Goal: Task Accomplishment & Management: Manage account settings

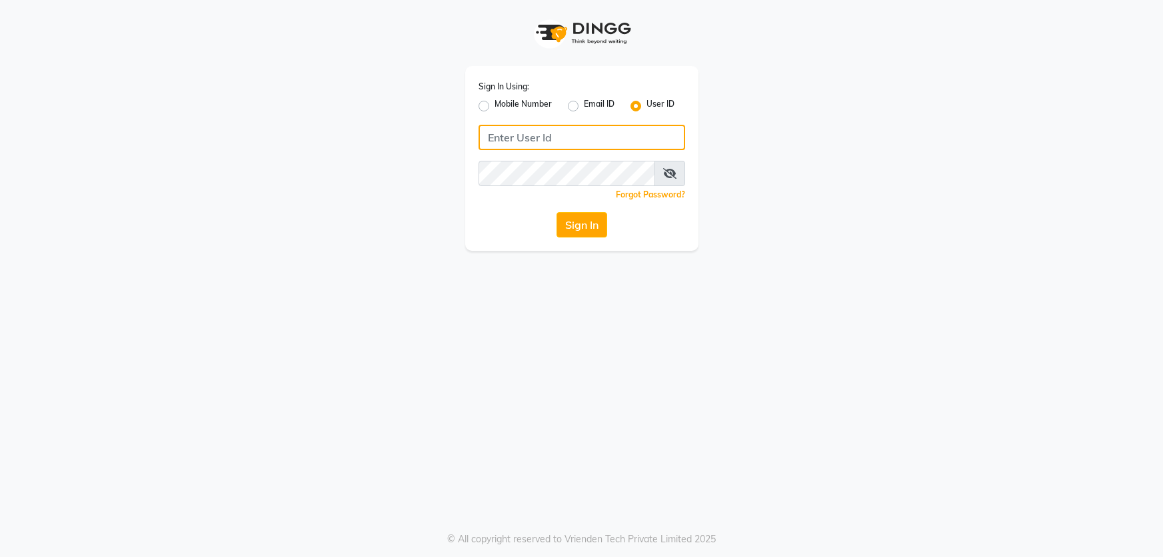
type input "parth@123"
click at [576, 228] on button "Sign In" at bounding box center [582, 224] width 51 height 25
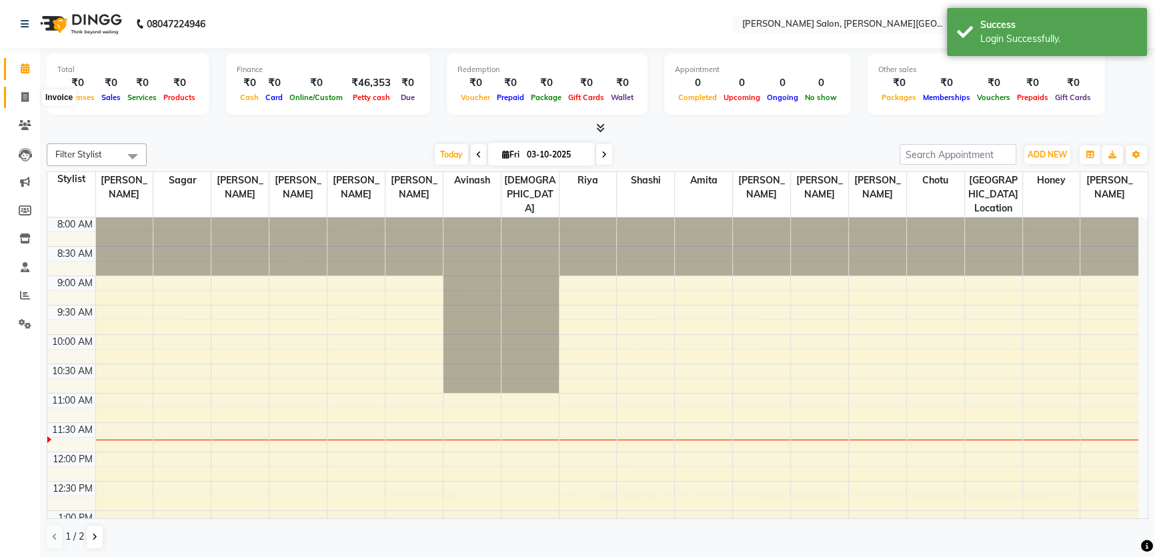
click at [25, 93] on icon at bounding box center [24, 97] width 7 height 10
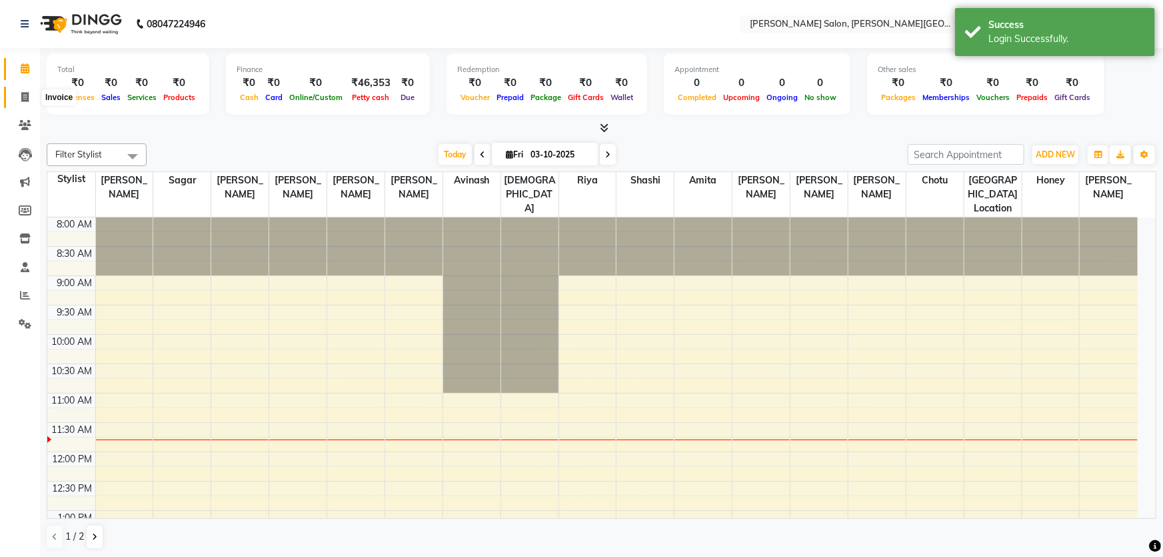
select select "service"
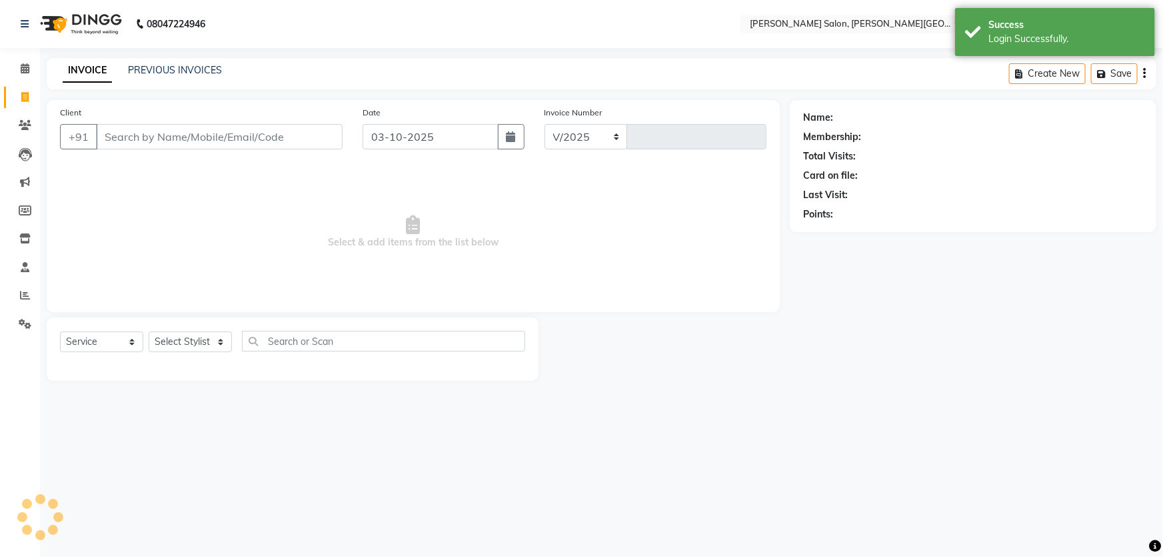
select select "4122"
type input "3219"
click at [183, 143] on input "Client" at bounding box center [219, 136] width 247 height 25
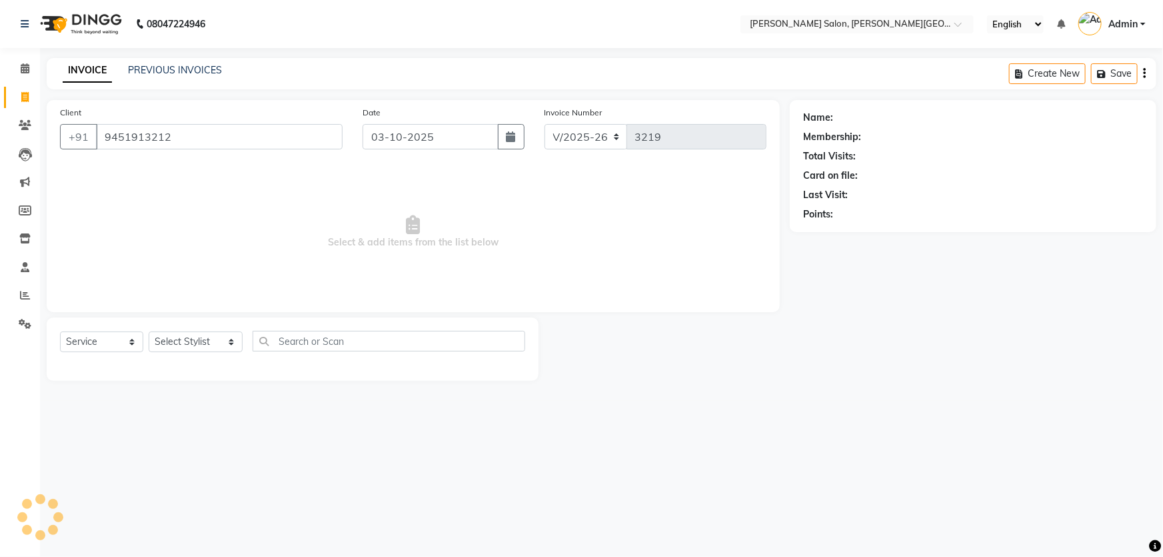
type input "9451913212"
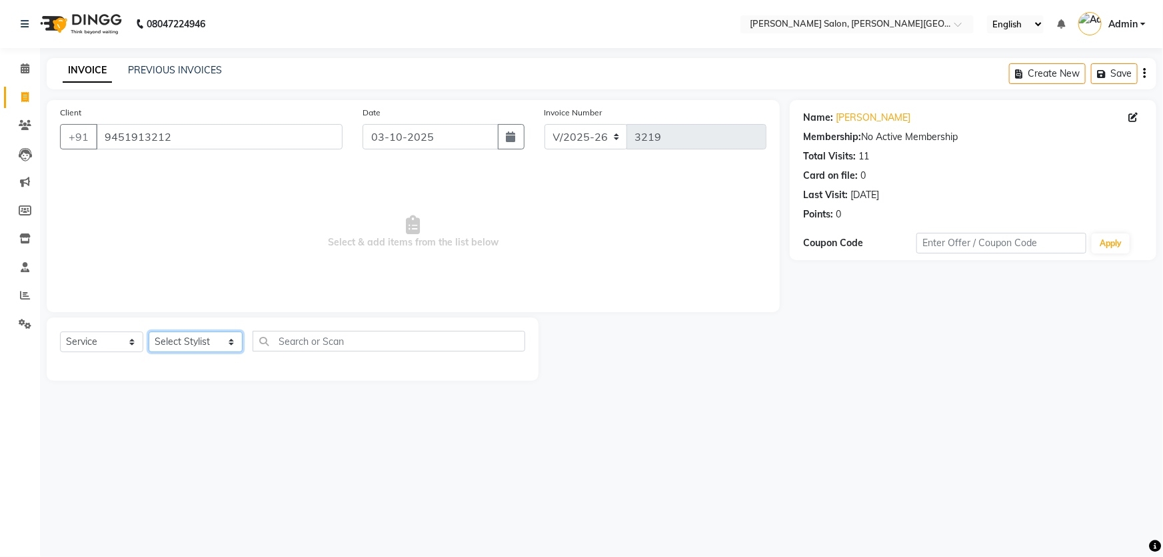
click at [220, 342] on select "Select Stylist Adita Amita Arun Singh YAdav Ashu Avinash Chotu Disha Kumari Hon…" at bounding box center [196, 341] width 94 height 21
select select "41278"
click at [149, 331] on select "Select Stylist Adita Amita Arun Singh YAdav Ashu Avinash Chotu Disha Kumari Hon…" at bounding box center [196, 341] width 94 height 21
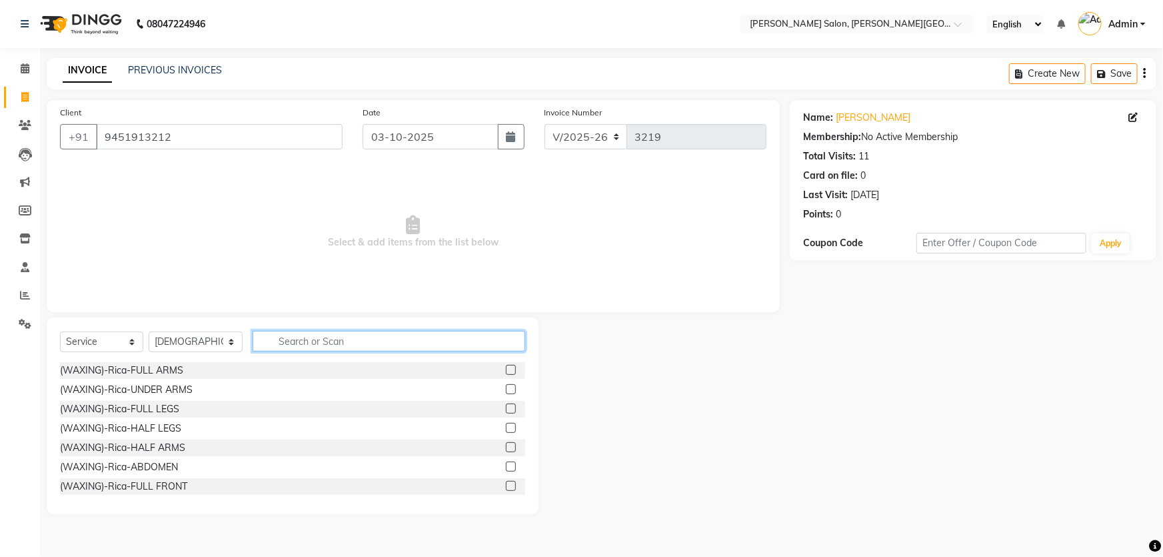
click at [289, 339] on input "text" at bounding box center [389, 341] width 273 height 21
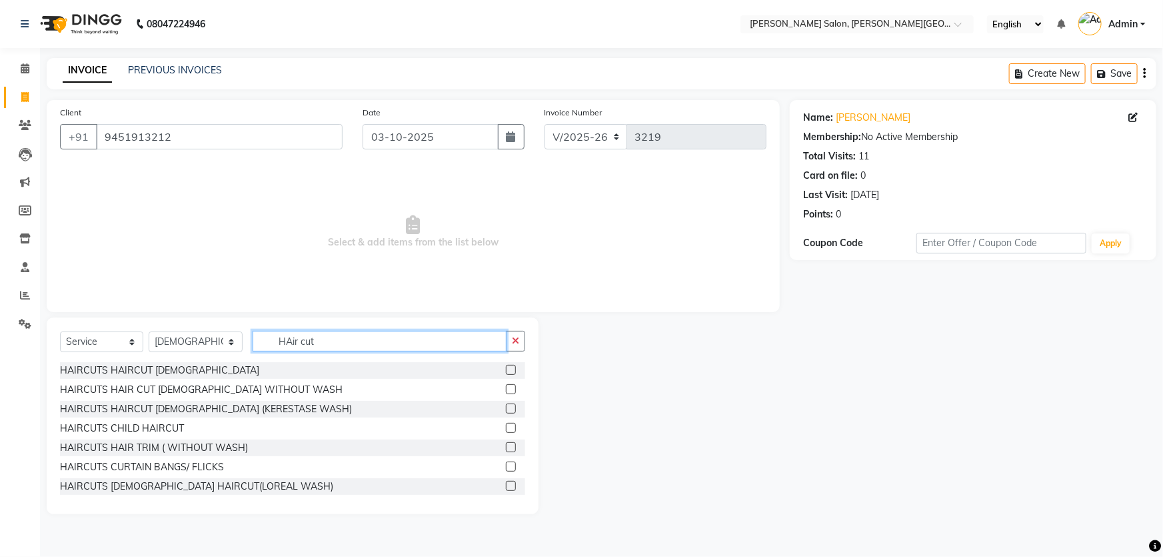
type input "HAir cut"
click at [506, 370] on label at bounding box center [511, 370] width 10 height 10
click at [506, 370] on input "checkbox" at bounding box center [510, 370] width 9 height 9
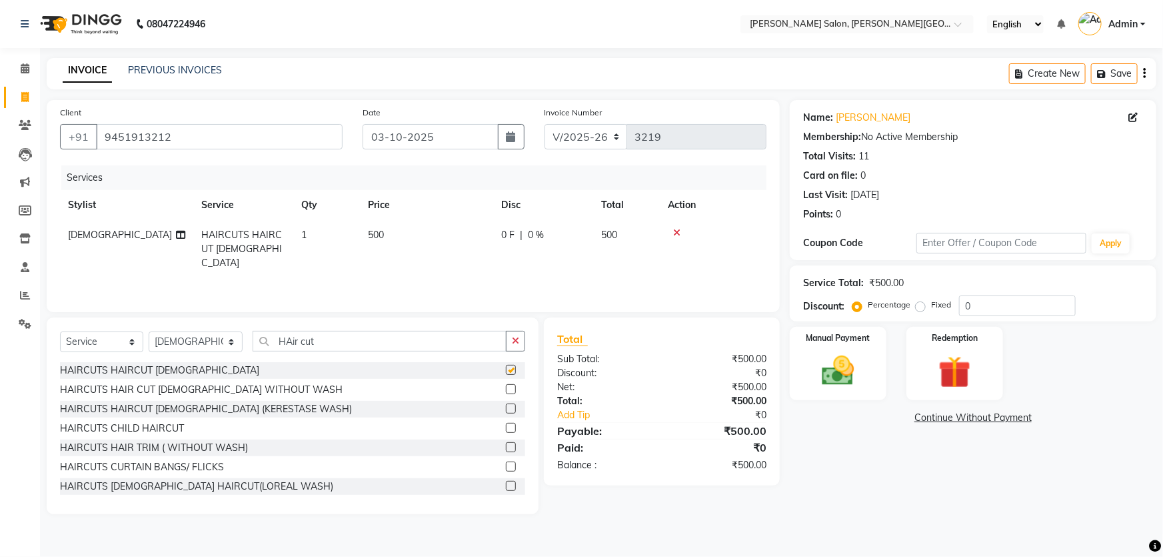
checkbox input "false"
click at [839, 374] on img at bounding box center [838, 370] width 55 height 39
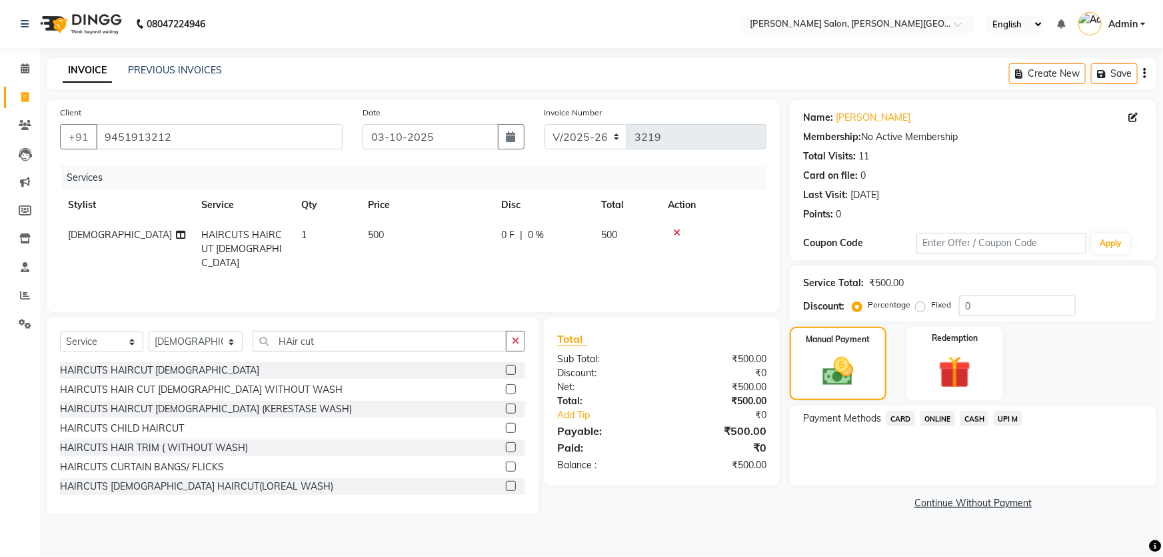
click at [980, 419] on span "CASH" at bounding box center [975, 418] width 29 height 15
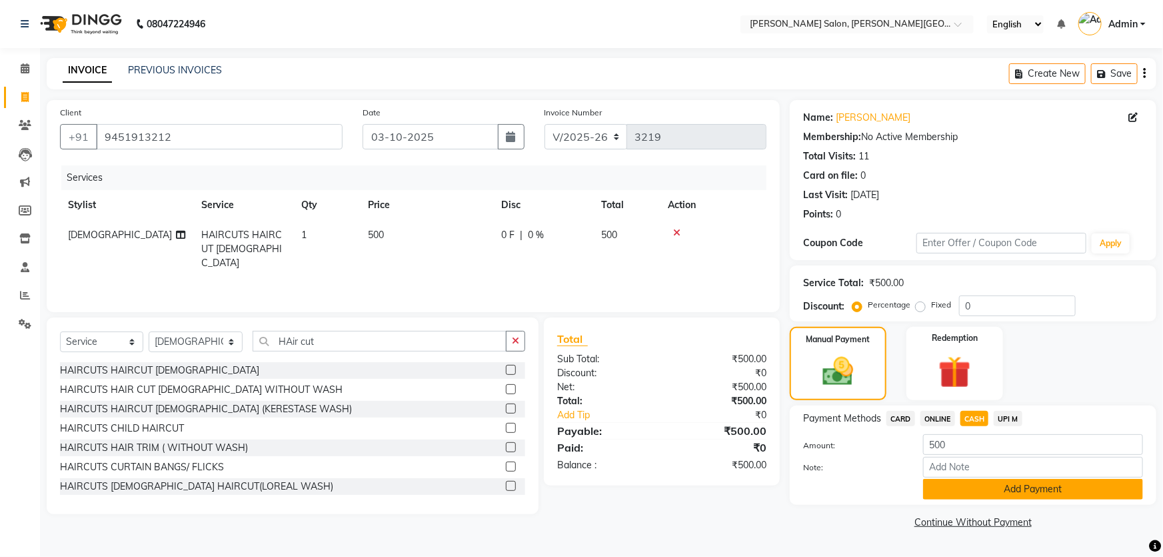
click at [1014, 489] on button "Add Payment" at bounding box center [1033, 489] width 220 height 21
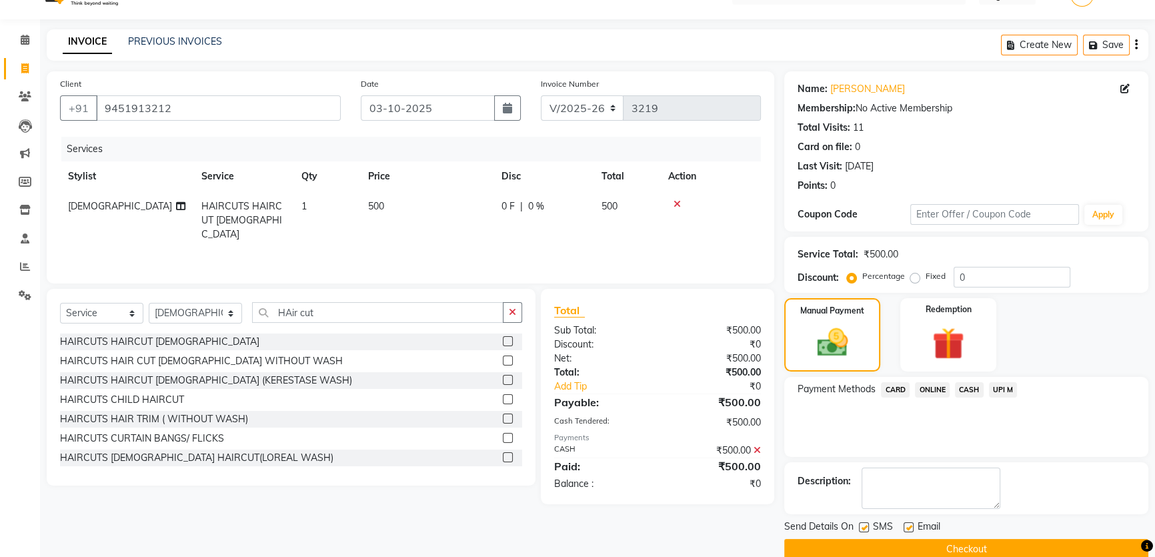
scroll to position [50, 0]
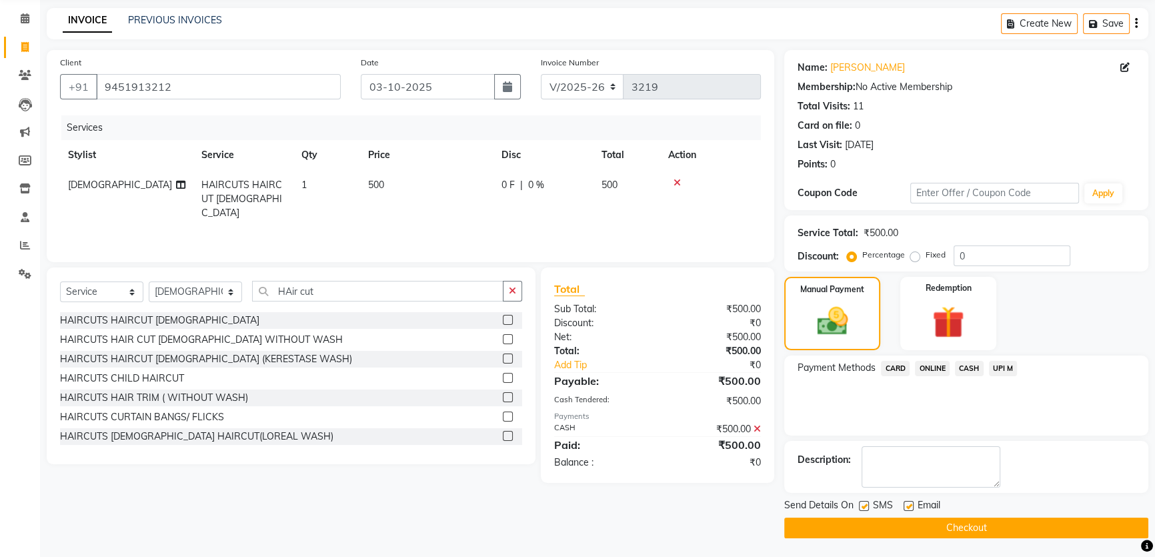
click at [960, 523] on button "Checkout" at bounding box center [966, 527] width 364 height 21
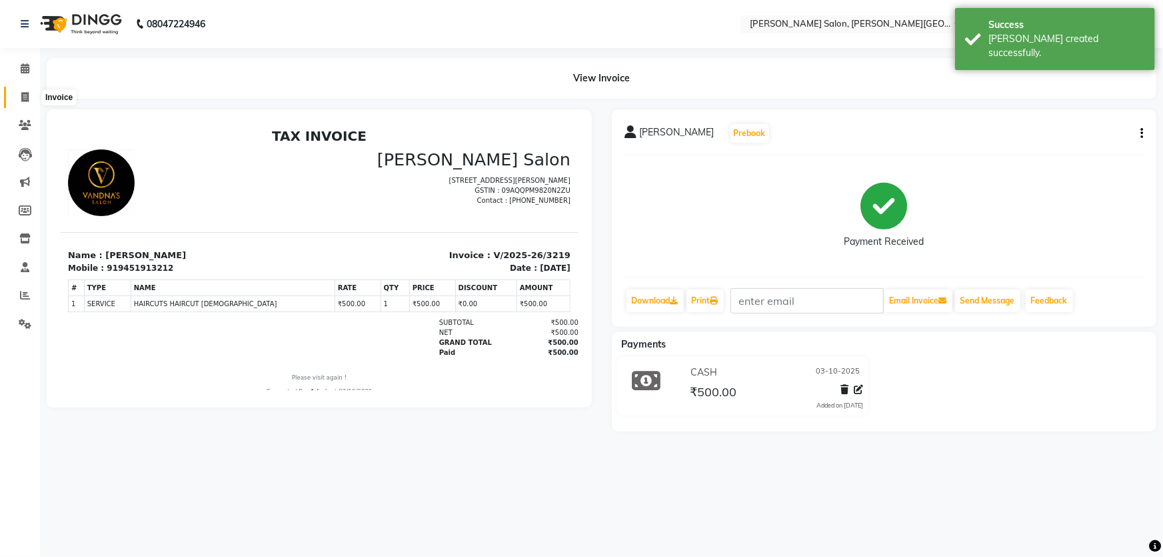
click at [26, 95] on icon at bounding box center [24, 97] width 7 height 10
select select "service"
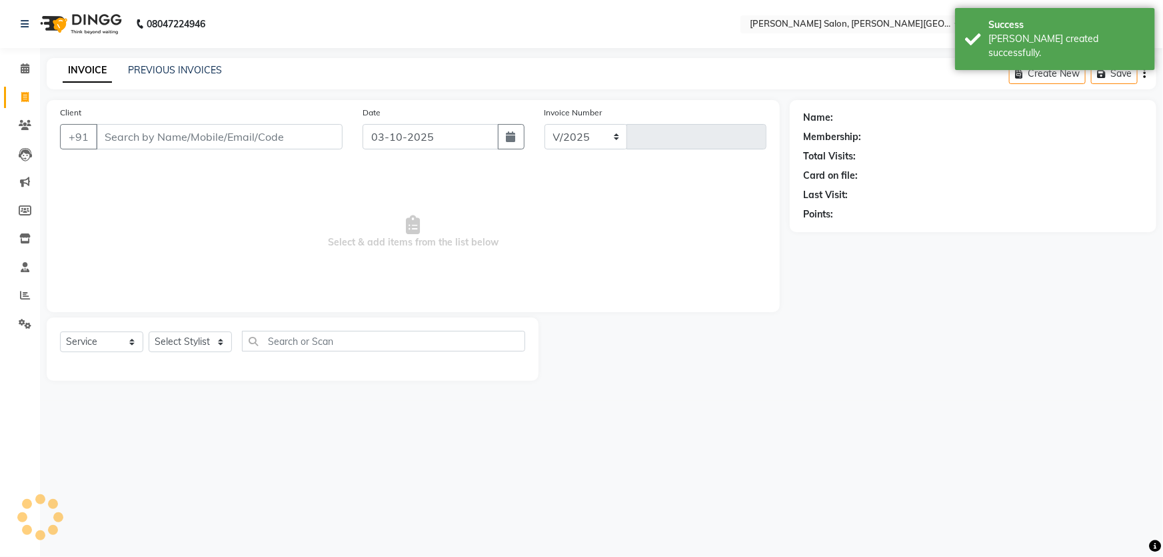
select select "4122"
type input "3220"
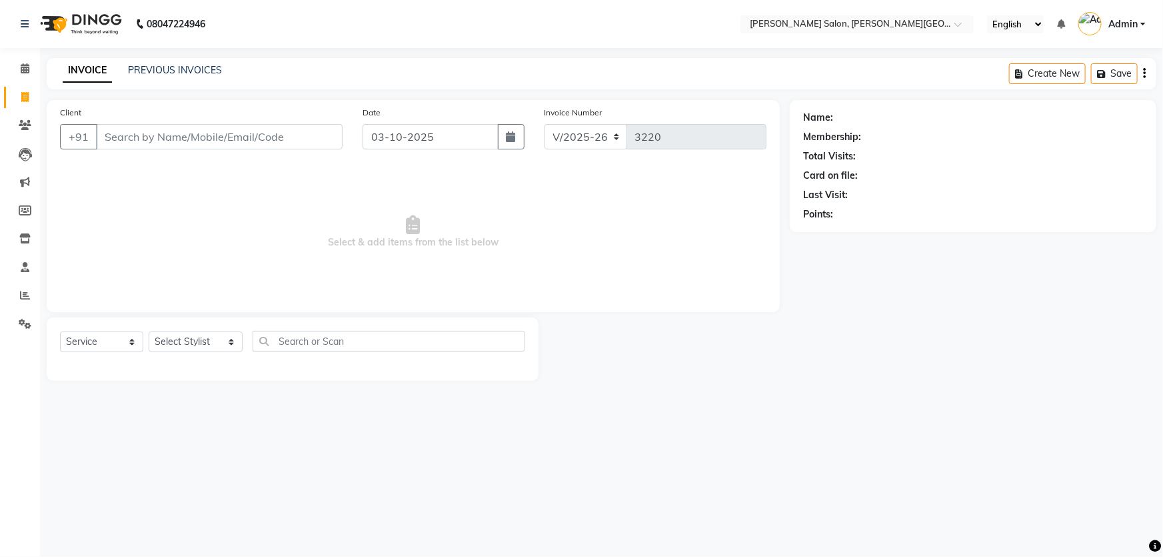
click at [166, 78] on div "INVOICE PREVIOUS INVOICES" at bounding box center [142, 70] width 191 height 15
click at [169, 60] on div "08047224946 Select Location × Vandna's Salon, Jopling Road English ENGLISH Espa…" at bounding box center [581, 278] width 1163 height 557
click at [169, 61] on div "INVOICE PREVIOUS INVOICES Create New Save" at bounding box center [602, 73] width 1110 height 31
click at [169, 65] on link "PREVIOUS INVOICES" at bounding box center [175, 70] width 94 height 12
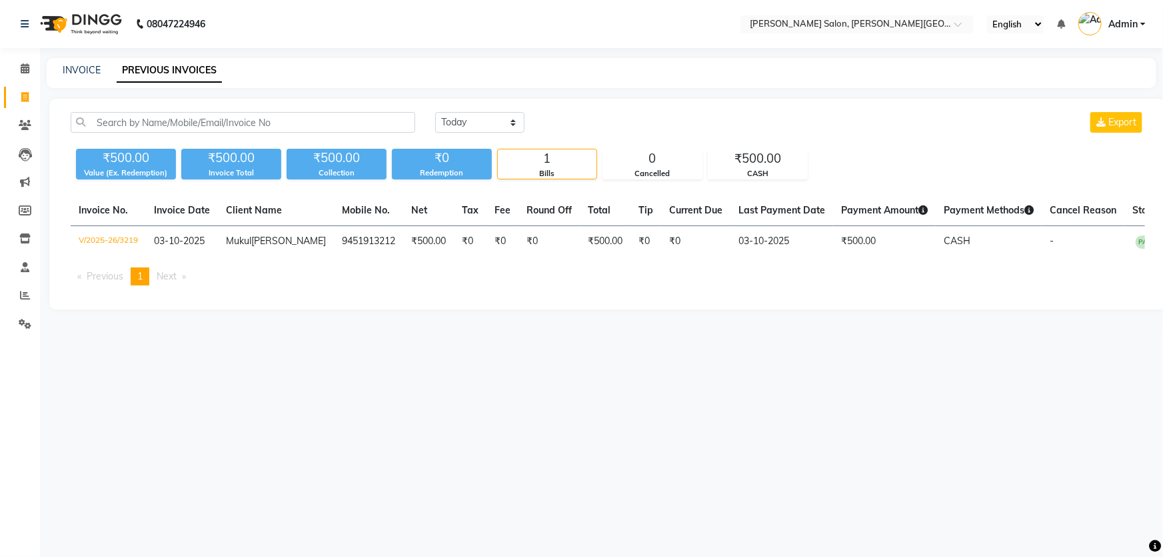
click at [13, 87] on link "Invoice" at bounding box center [20, 98] width 32 height 22
select select "service"
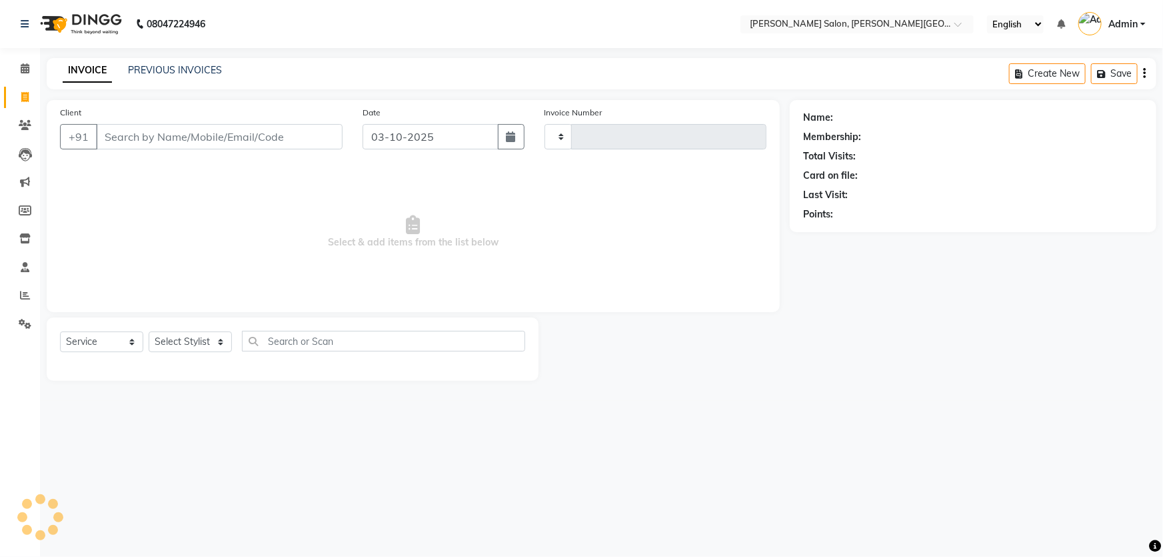
type input "3220"
select select "4122"
click at [27, 69] on icon at bounding box center [25, 68] width 9 height 10
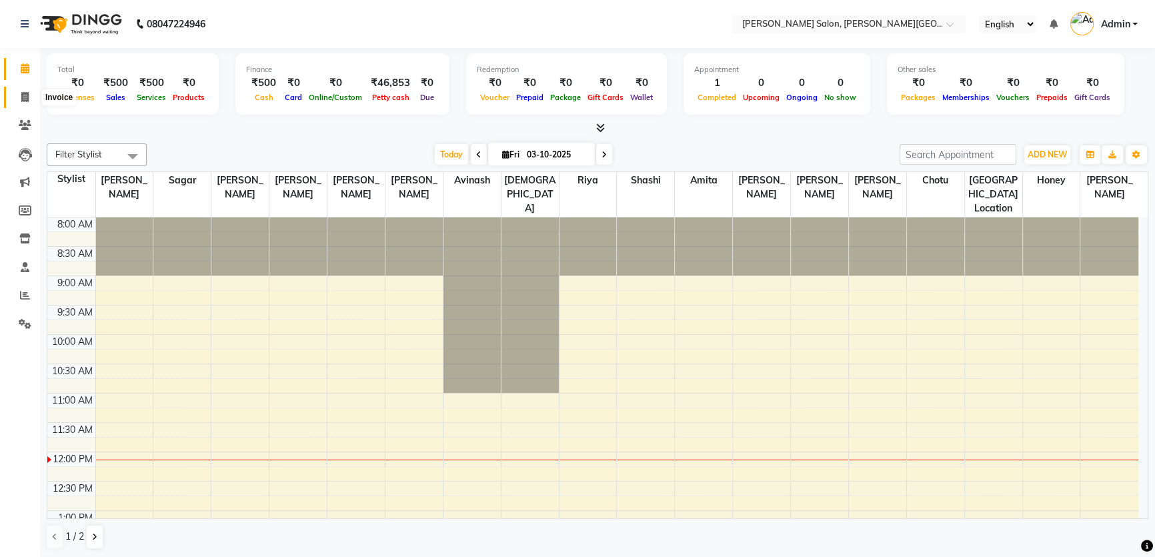
click at [10, 93] on link "Invoice" at bounding box center [20, 98] width 32 height 22
select select "service"
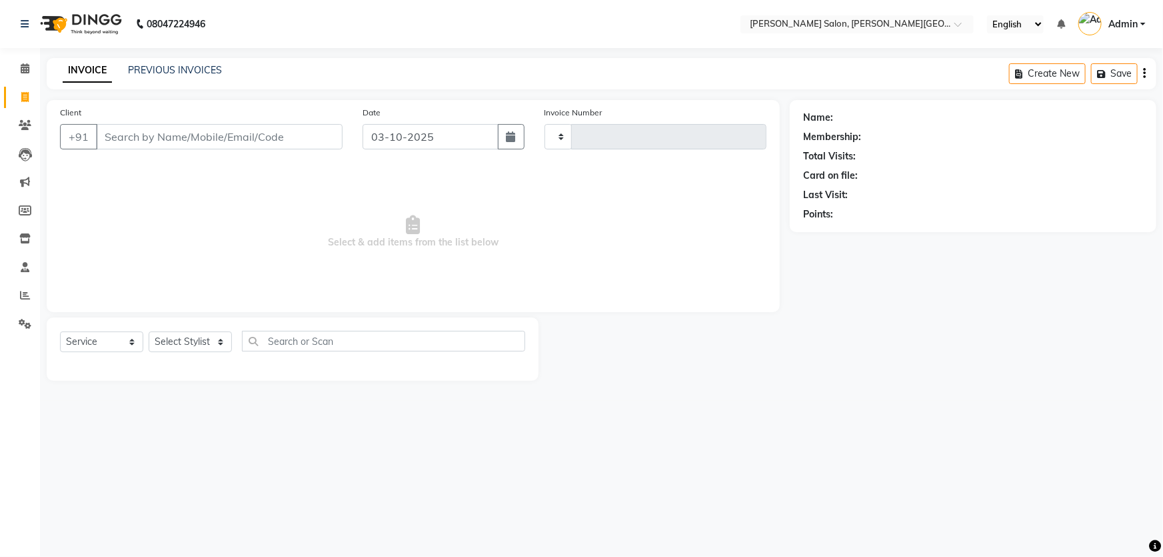
click at [33, 93] on span at bounding box center [24, 97] width 23 height 15
select select "service"
type input "3220"
select select "4122"
click at [155, 73] on link "PREVIOUS INVOICES" at bounding box center [175, 70] width 94 height 12
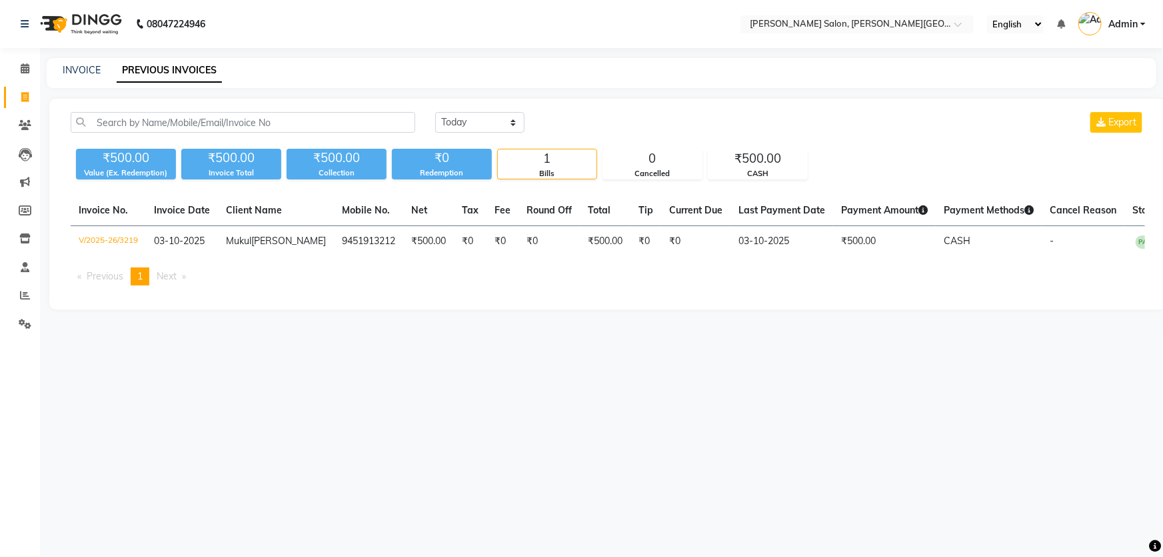
click at [21, 92] on icon at bounding box center [24, 97] width 7 height 10
select select "service"
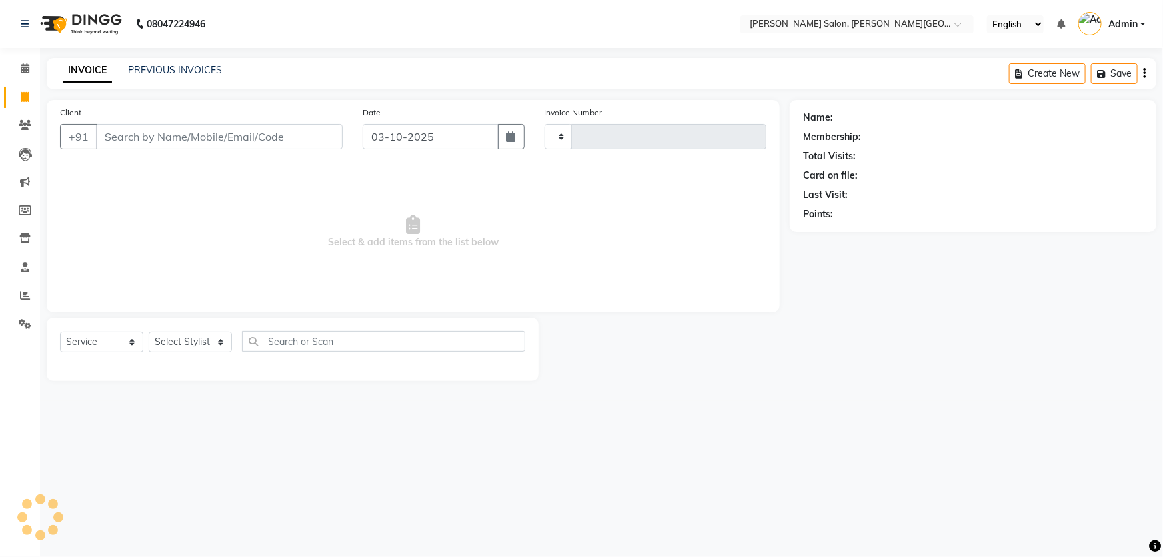
type input "3220"
select select "4122"
click at [461, 551] on div "08047224946 Select Location × Vandna's Salon, Jopling Road English ENGLISH Espa…" at bounding box center [581, 278] width 1163 height 557
click at [143, 132] on input "Client" at bounding box center [219, 136] width 247 height 25
paste input "9620777646"
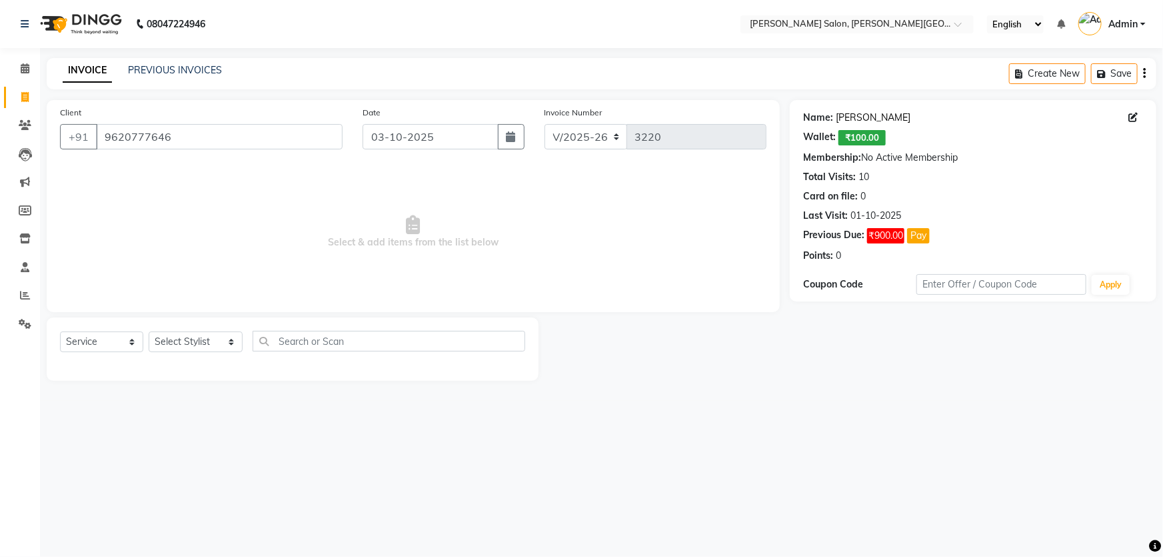
click at [877, 113] on link "Ashwani Yash" at bounding box center [873, 118] width 75 height 14
drag, startPoint x: 87, startPoint y: 139, endPoint x: 180, endPoint y: 228, distance: 128.7
click at [0, 173] on app-home "08047224946 Select Location × Vandna's Salon, Jopling Road English ENGLISH Espa…" at bounding box center [581, 200] width 1163 height 401
paste input "454345337"
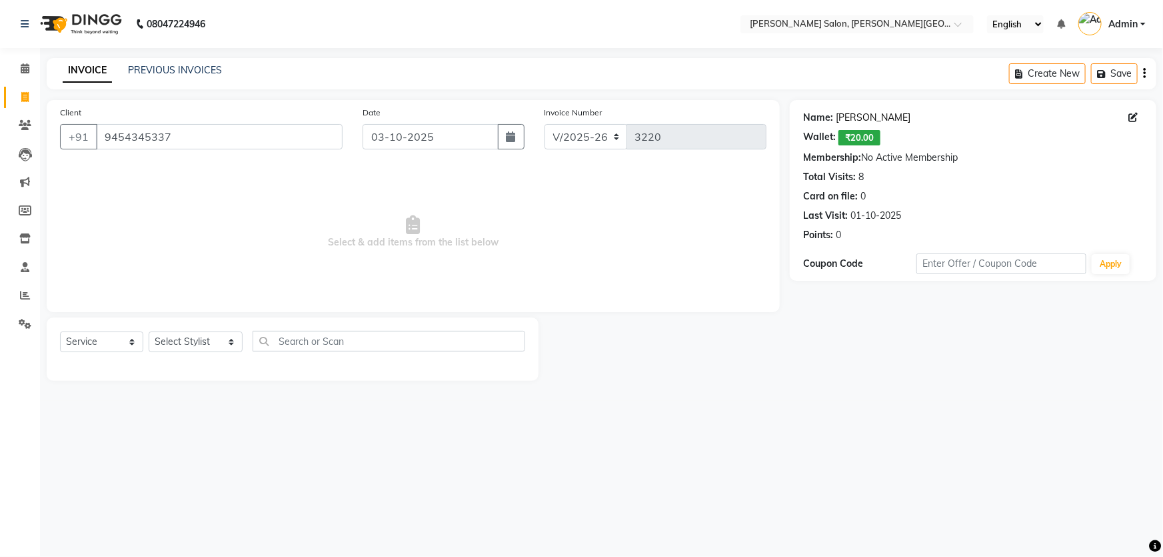
click at [842, 119] on link "Bhawna" at bounding box center [873, 118] width 75 height 14
drag, startPoint x: 175, startPoint y: 134, endPoint x: 70, endPoint y: 158, distance: 108.0
click at [73, 154] on div "Client +91 9454345337" at bounding box center [201, 132] width 303 height 55
paste input "7800111110"
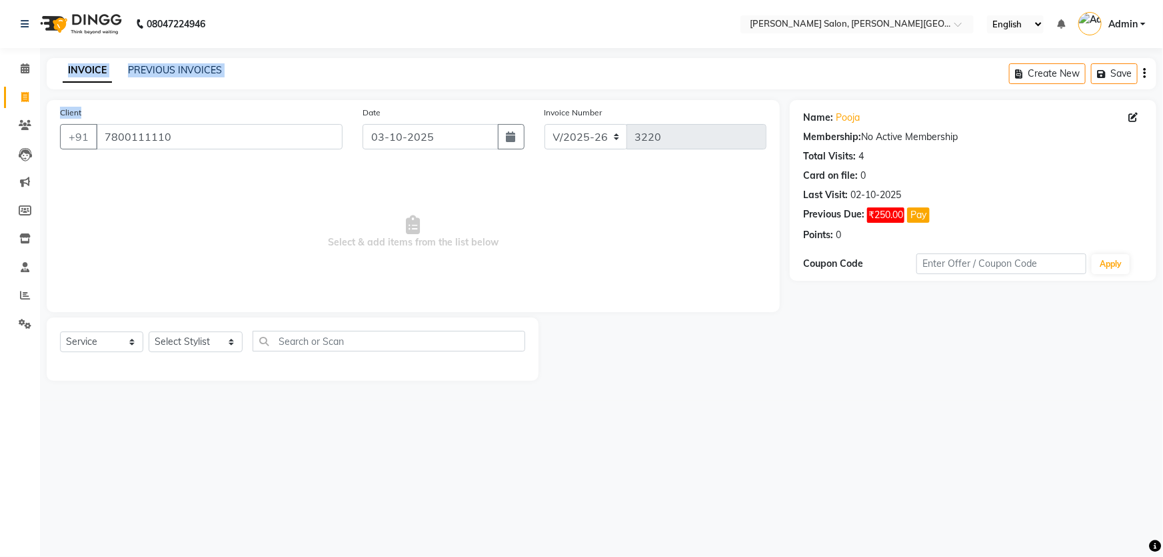
drag, startPoint x: 219, startPoint y: 123, endPoint x: 122, endPoint y: 151, distance: 101.3
click at [0, 179] on app-home "08047224946 Select Location × Vandna's Salon, Jopling Road English ENGLISH Espa…" at bounding box center [581, 200] width 1163 height 401
click at [189, 137] on input "7800111110" at bounding box center [219, 136] width 247 height 25
drag, startPoint x: 165, startPoint y: 138, endPoint x: 6, endPoint y: 155, distance: 159.5
click at [7, 154] on app-home "08047224946 Select Location × Vandna's Salon, Jopling Road English ENGLISH Espa…" at bounding box center [581, 200] width 1163 height 401
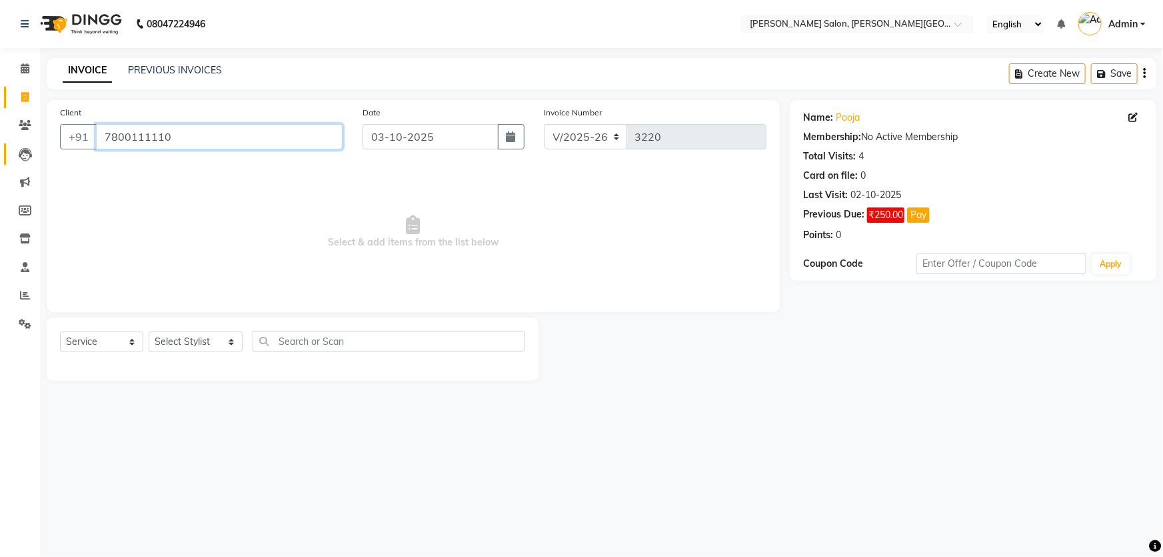
paste input "8303629387"
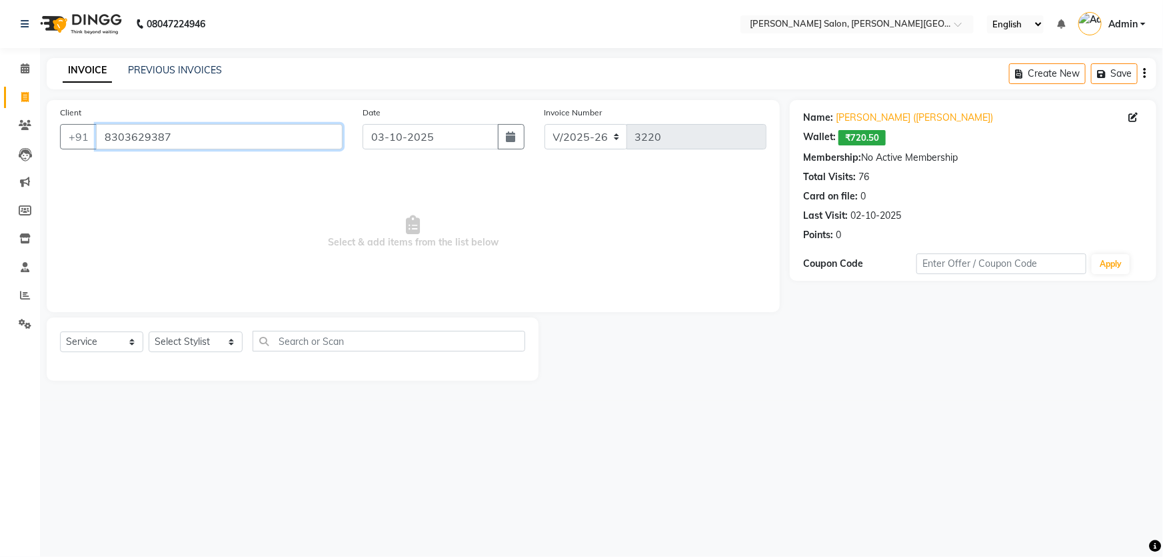
drag, startPoint x: 53, startPoint y: 172, endPoint x: 88, endPoint y: 211, distance: 51.9
click at [0, 211] on app-home "08047224946 Select Location × Vandna's Salon, Jopling Road English ENGLISH Espa…" at bounding box center [581, 200] width 1163 height 401
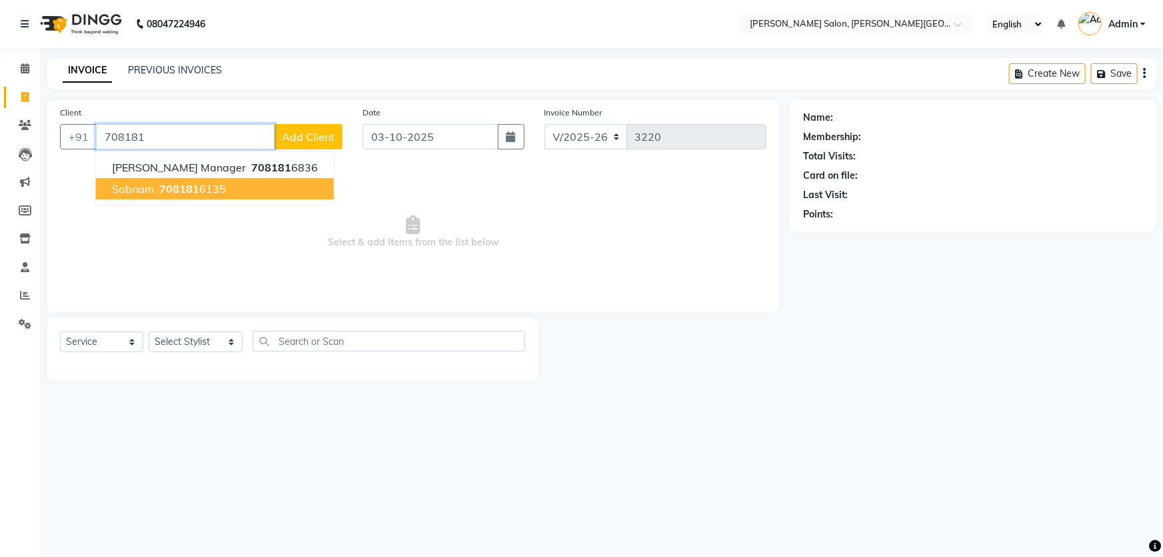
click at [193, 193] on span "708181" at bounding box center [179, 188] width 40 height 13
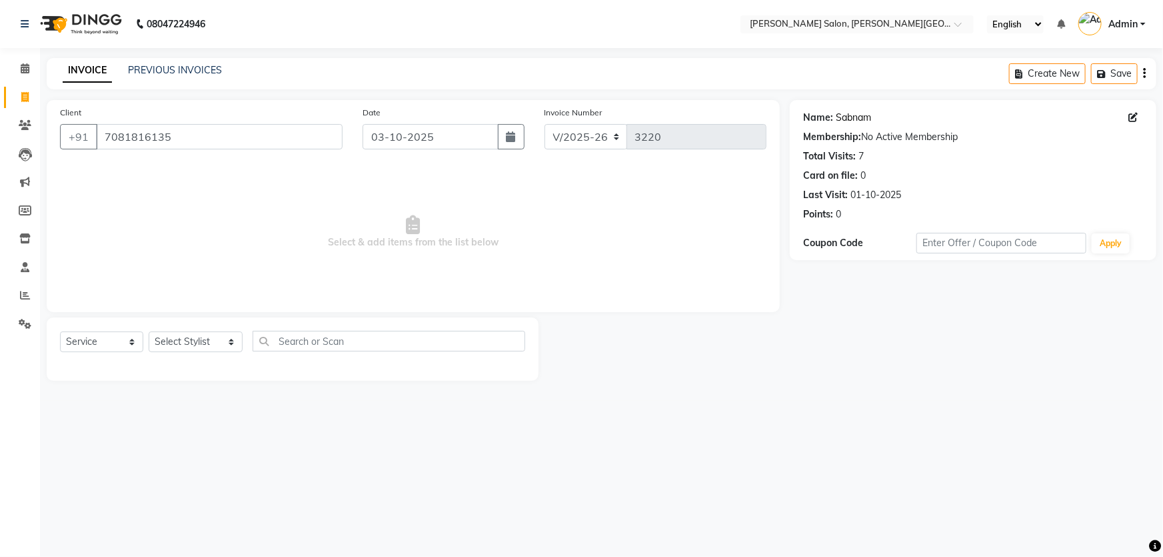
click at [856, 121] on link "Sabnam" at bounding box center [853, 118] width 35 height 14
drag, startPoint x: 225, startPoint y: 139, endPoint x: 0, endPoint y: 146, distance: 225.4
click at [0, 141] on app-home "08047224946 Select Location × Vandna's Salon, Jopling Road English ENGLISH Espa…" at bounding box center [581, 200] width 1163 height 401
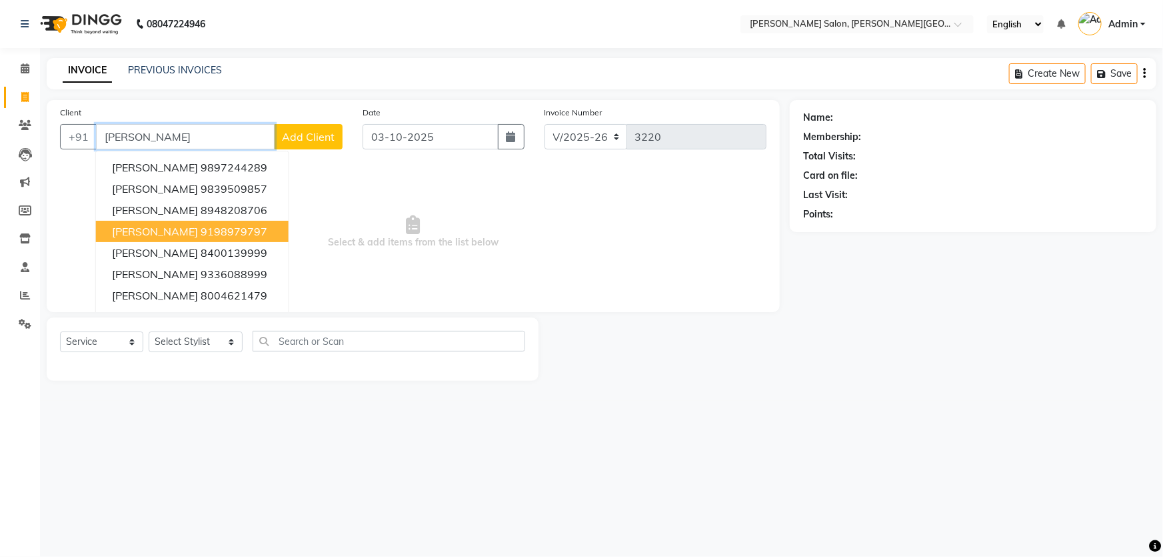
click at [241, 235] on ngb-highlight "9198979797" at bounding box center [234, 231] width 67 height 13
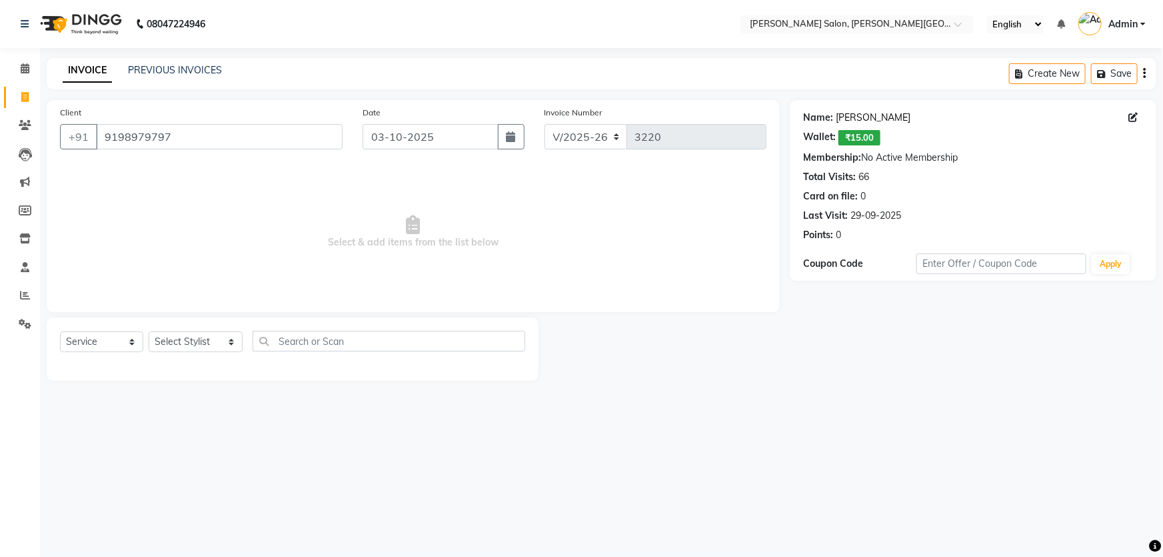
click at [903, 121] on link "Sangeeta Gupta" at bounding box center [873, 118] width 75 height 14
drag, startPoint x: 171, startPoint y: 146, endPoint x: 0, endPoint y: 171, distance: 173.2
click at [0, 180] on app-home "08047224946 Select Location × Vandna's Salon, Jopling Road English ENGLISH Espa…" at bounding box center [581, 200] width 1163 height 401
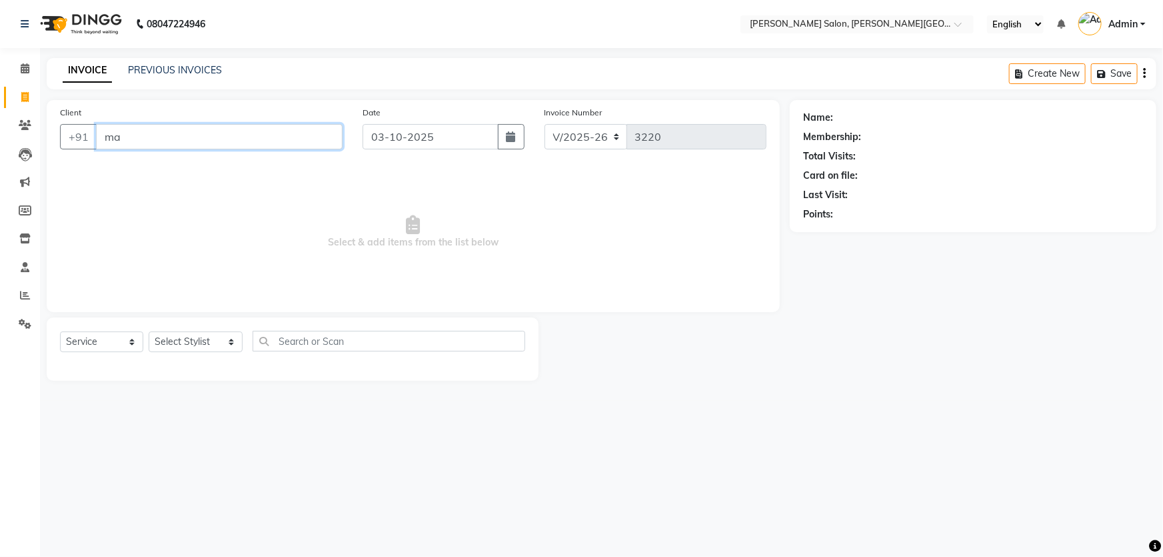
type input "m"
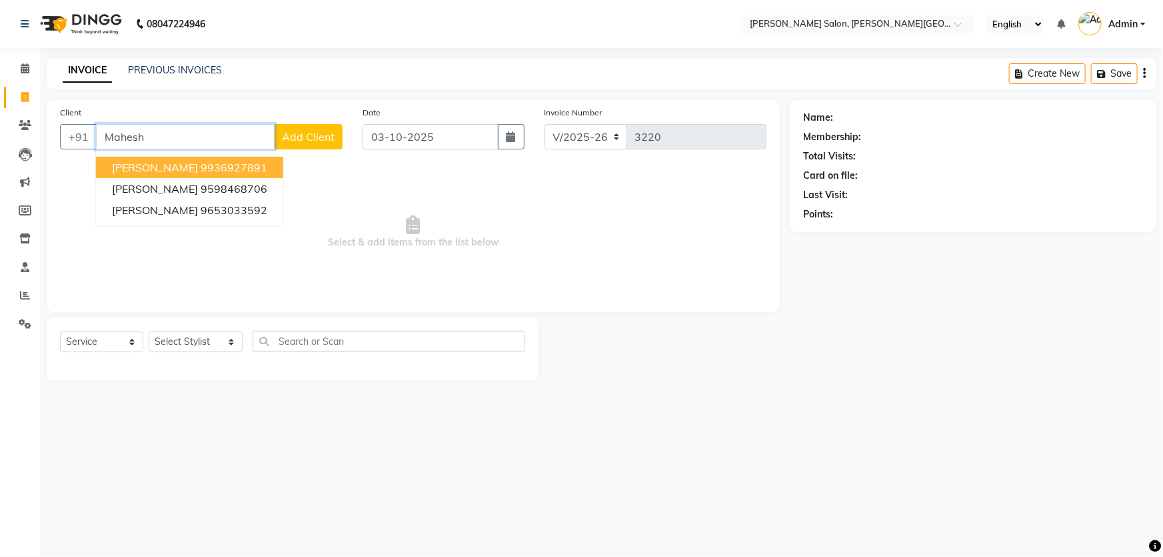
click at [185, 166] on button "Mahesh Gupta 9936927891" at bounding box center [189, 167] width 187 height 21
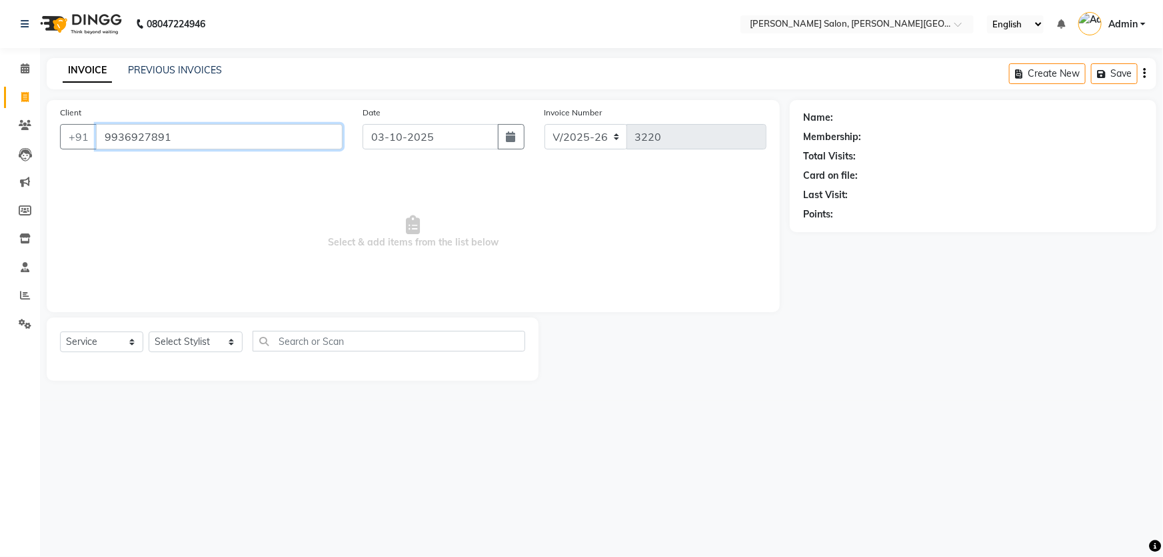
type input "9936927891"
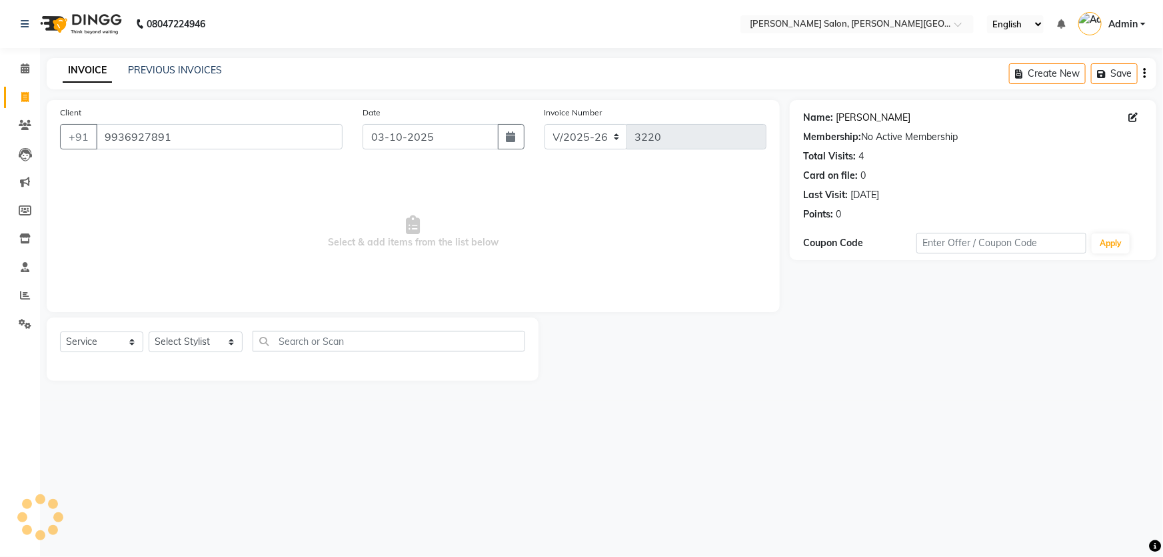
click at [855, 114] on link "[PERSON_NAME]" at bounding box center [873, 118] width 75 height 14
click at [26, 101] on icon at bounding box center [24, 97] width 7 height 10
select select "service"
type input "3220"
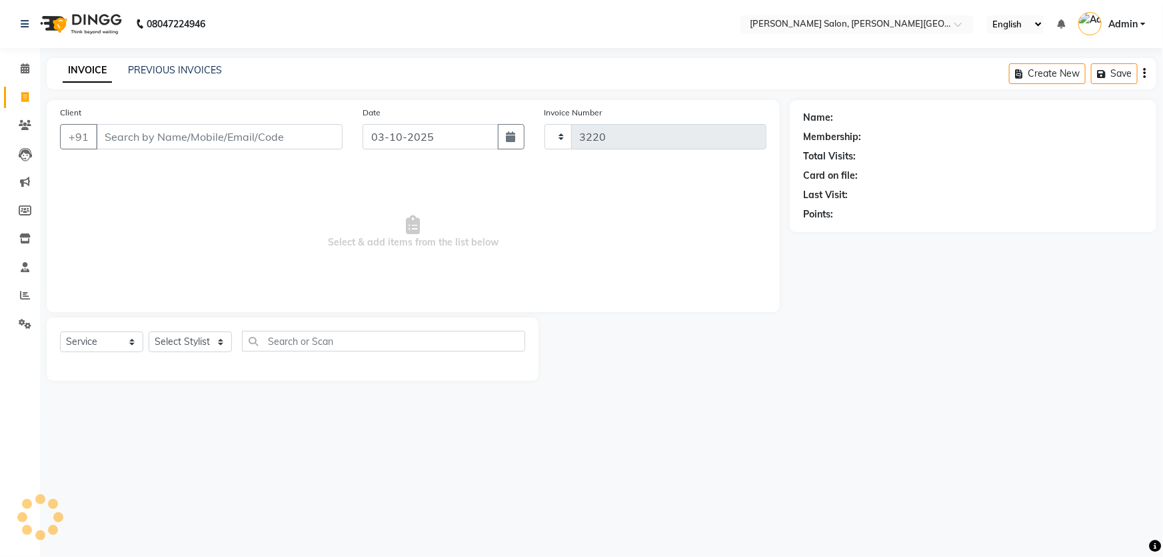
select select "4122"
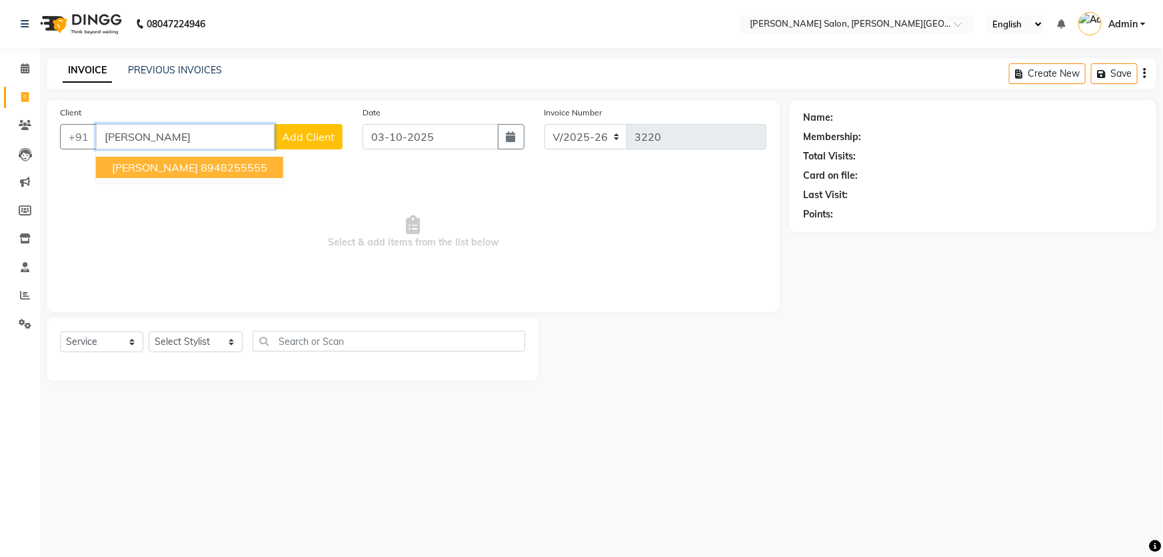
click at [225, 157] on button "Rani Kaur 8948255555" at bounding box center [189, 167] width 187 height 21
type input "8948255555"
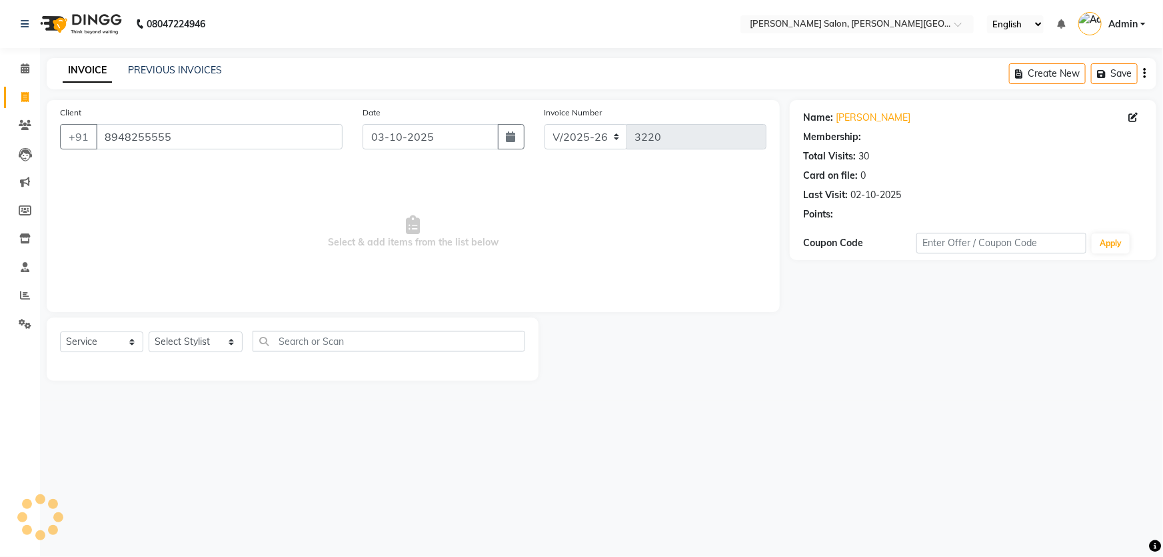
drag, startPoint x: 229, startPoint y: 119, endPoint x: 55, endPoint y: 170, distance: 181.4
click at [61, 147] on div "Client +91 8948255555" at bounding box center [201, 132] width 303 height 55
click at [219, 137] on input "8948255555" at bounding box center [219, 136] width 247 height 25
click at [164, 73] on link "PREVIOUS INVOICES" at bounding box center [175, 70] width 94 height 12
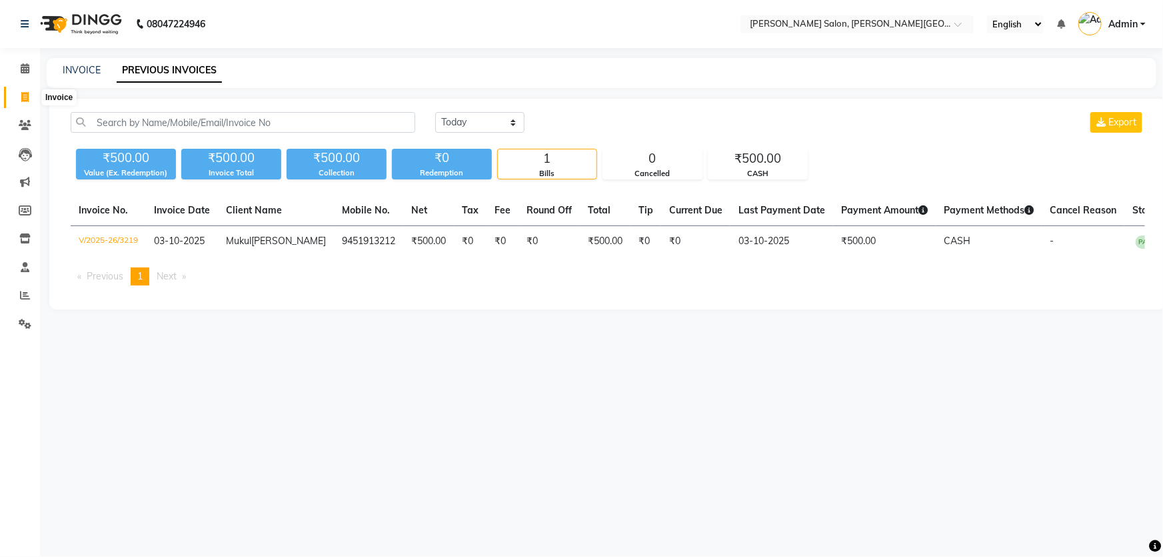
click at [15, 97] on span at bounding box center [24, 97] width 23 height 15
select select "service"
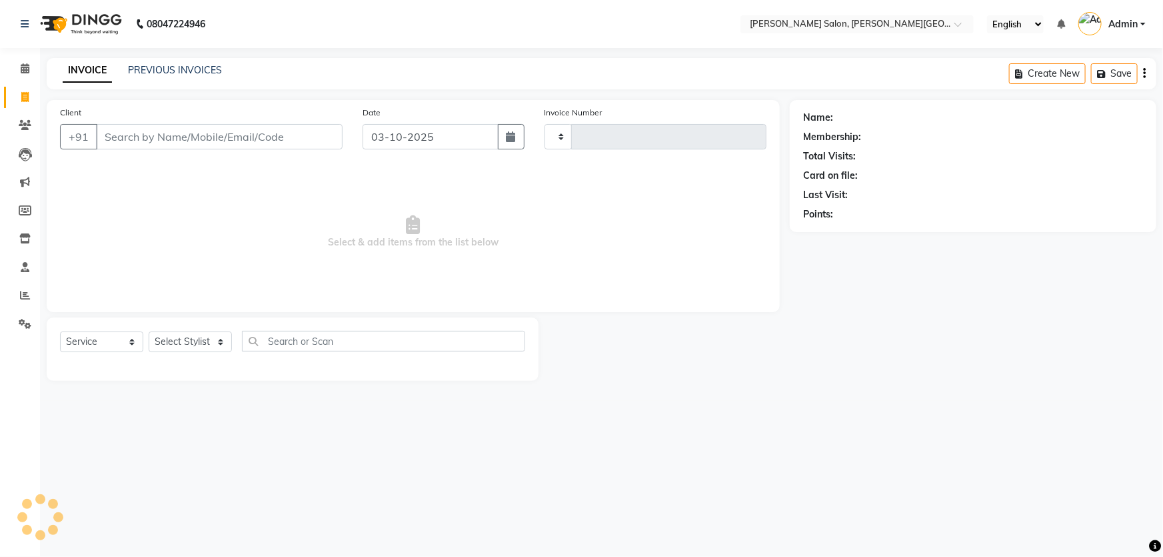
type input "3220"
select select "4122"
paste input "7007753522"
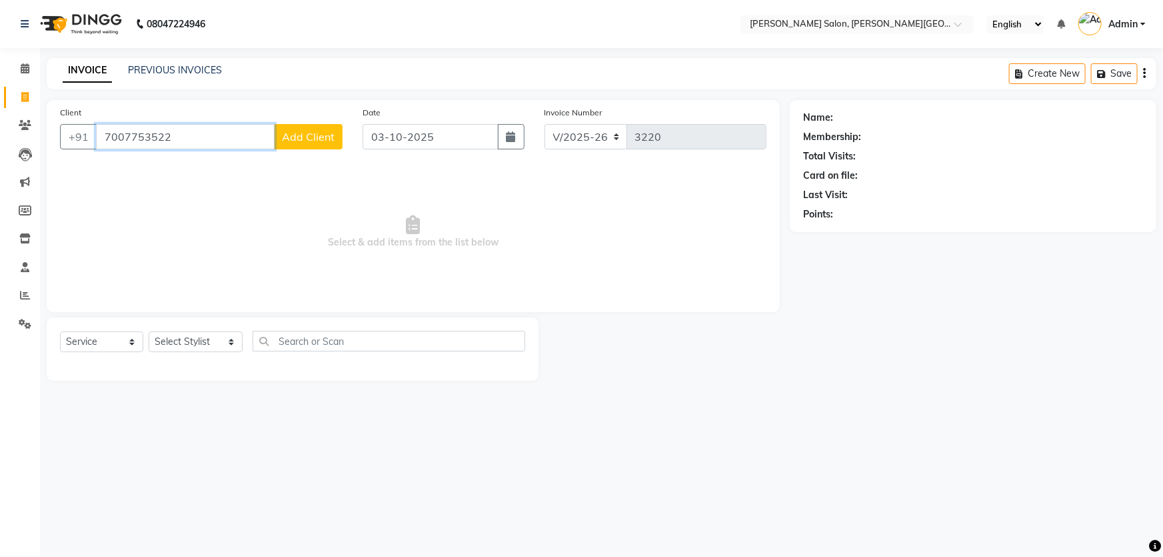
drag, startPoint x: 185, startPoint y: 139, endPoint x: 0, endPoint y: 131, distance: 185.5
click at [96, 131] on input "7007753522" at bounding box center [185, 136] width 179 height 25
paste input "1"
drag, startPoint x: 135, startPoint y: 134, endPoint x: 85, endPoint y: 126, distance: 50.6
click at [85, 126] on div "+91 7007753521 Add Client" at bounding box center [201, 136] width 283 height 25
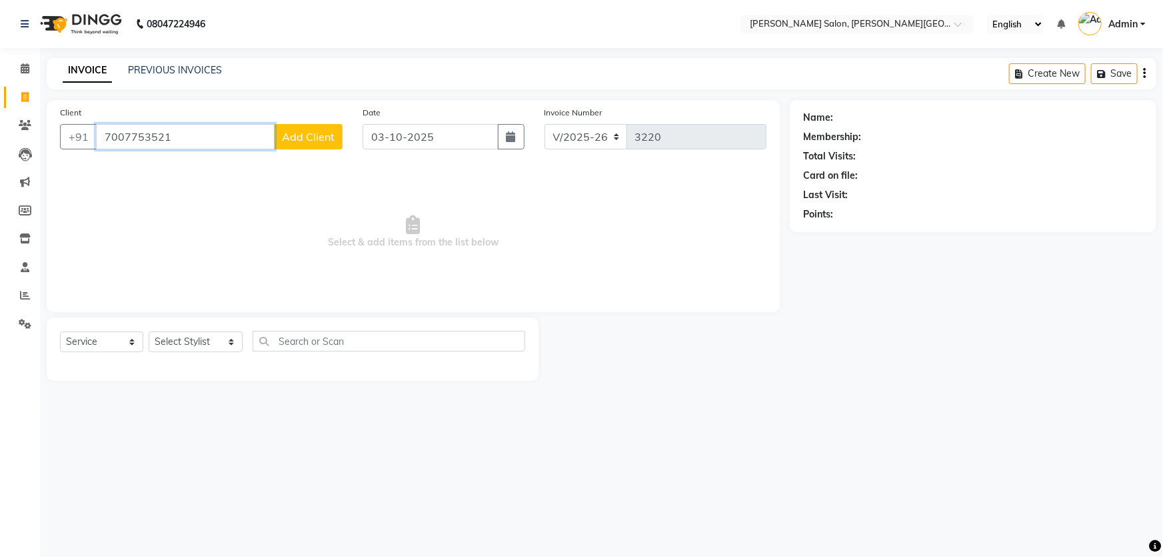
click at [34, 115] on app-home "08047224946 Select Location × Vandna's Salon, Jopling Road English ENGLISH Espa…" at bounding box center [581, 200] width 1163 height 401
click at [193, 139] on input "7007753521" at bounding box center [185, 136] width 179 height 25
drag, startPoint x: 193, startPoint y: 139, endPoint x: 0, endPoint y: 145, distance: 192.7
click at [0, 143] on app-home "08047224946 Select Location × Vandna's Salon, Jopling Road English ENGLISH Espa…" at bounding box center [581, 200] width 1163 height 401
type input "7007753521"
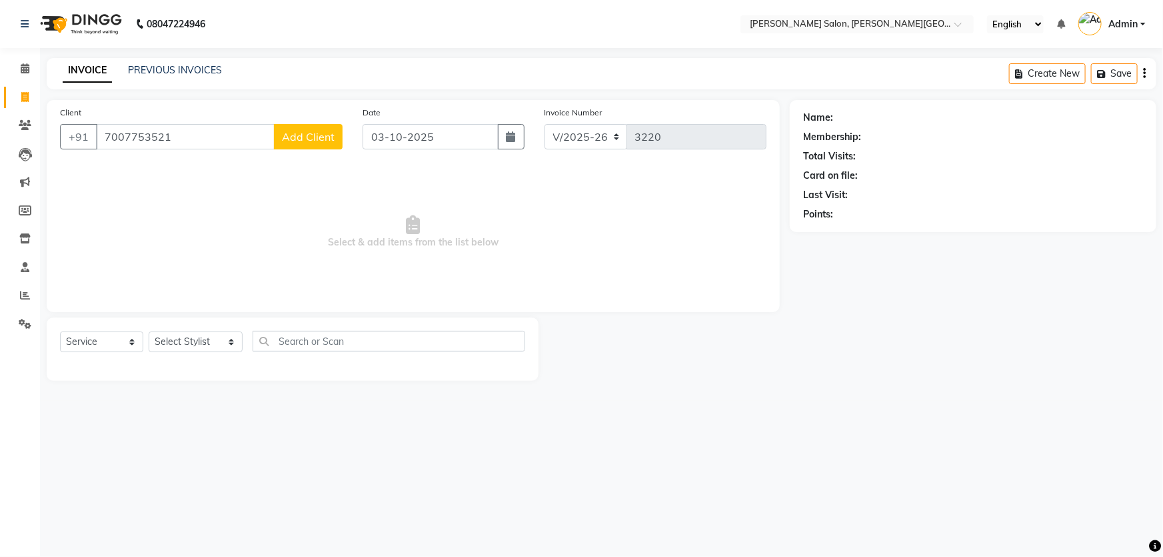
click at [317, 128] on button "Add Client" at bounding box center [308, 136] width 69 height 25
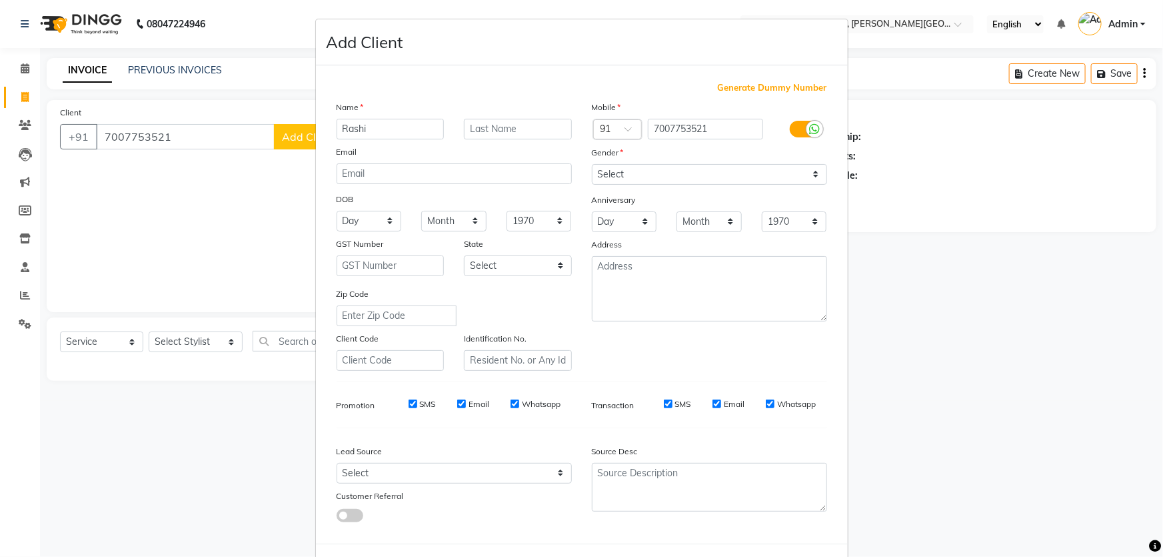
type input "Rashi"
click at [693, 167] on select "Select Male Female Other Prefer Not To Say" at bounding box center [709, 174] width 235 height 21
select select "female"
click at [592, 164] on select "Select Male Female Other Prefer Not To Say" at bounding box center [709, 174] width 235 height 21
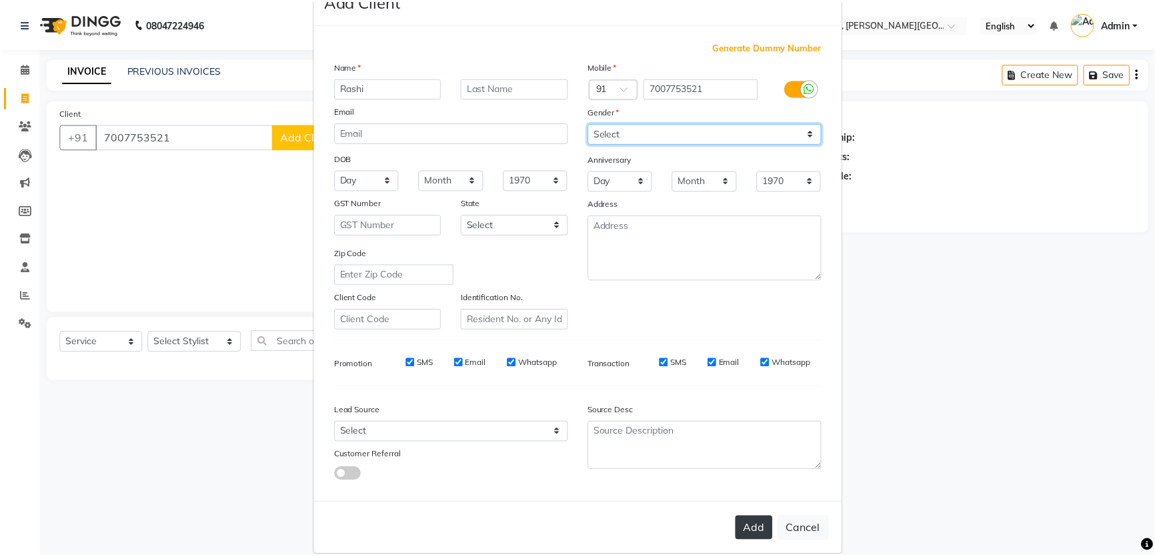
scroll to position [62, 0]
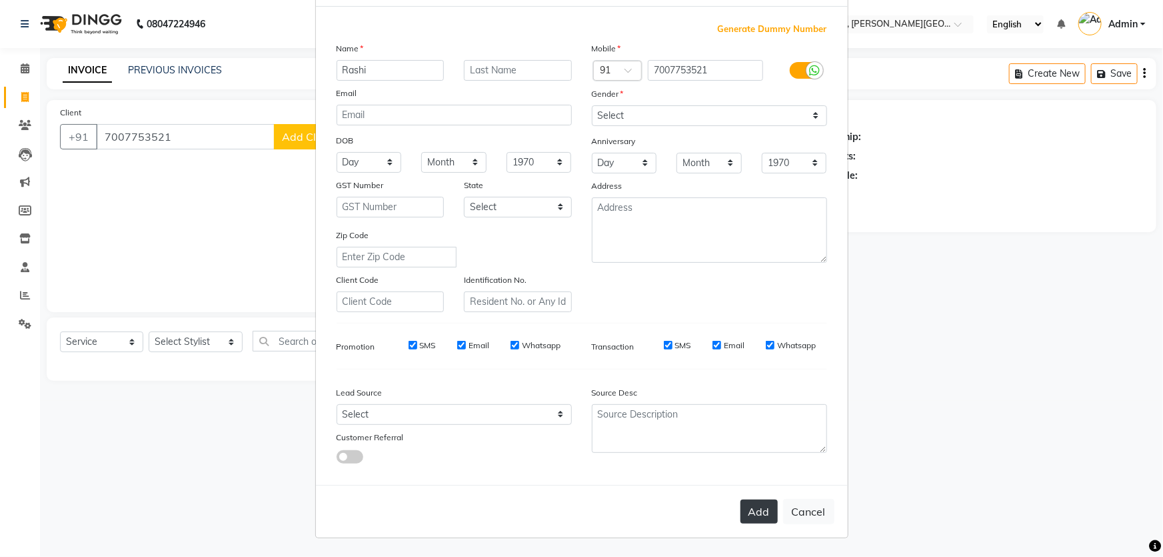
click at [743, 507] on button "Add" at bounding box center [759, 511] width 37 height 24
select select
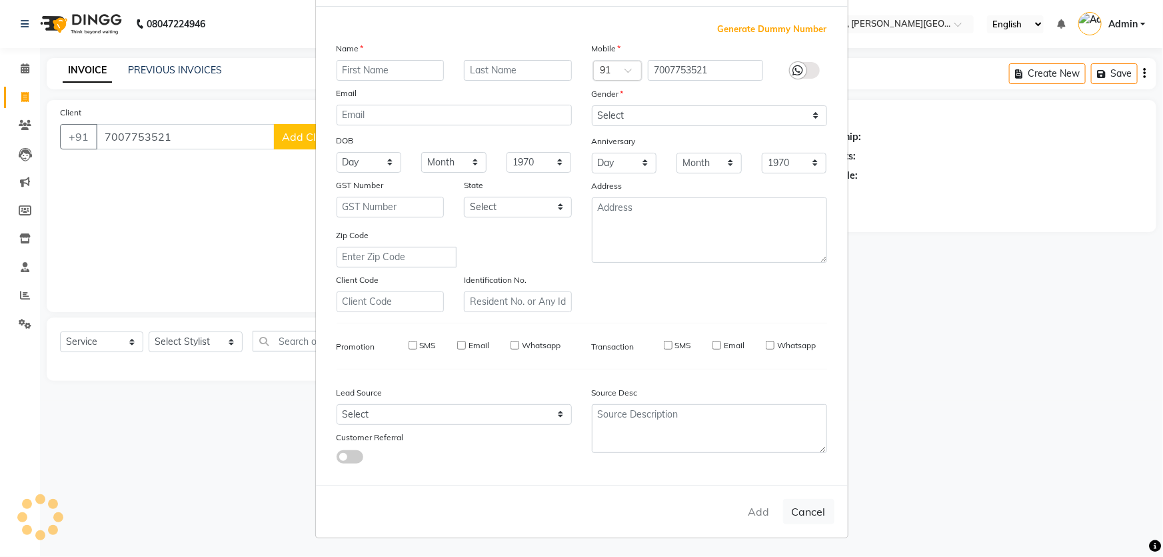
select select
checkbox input "false"
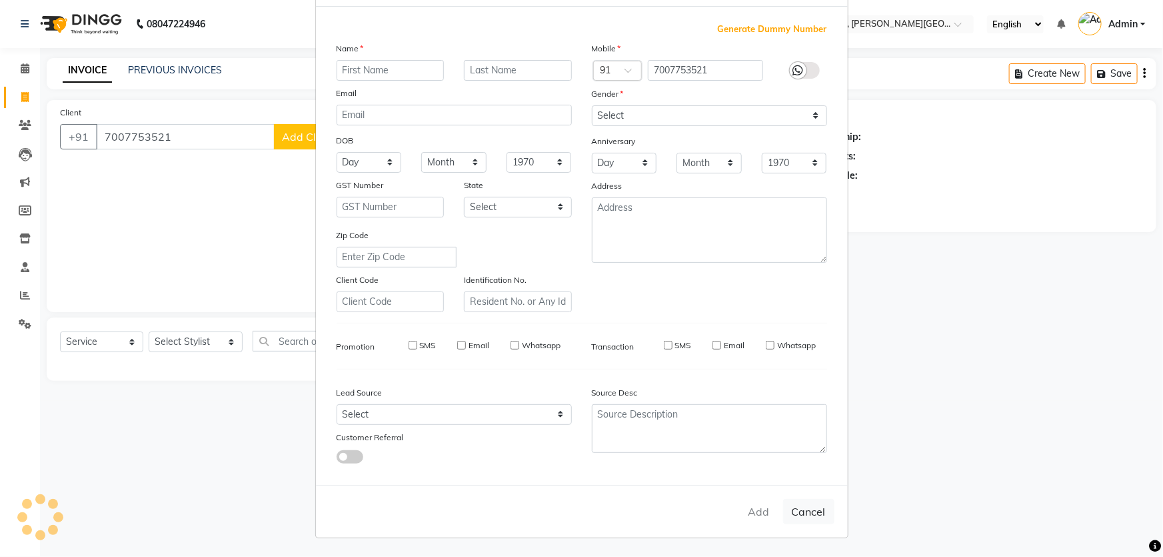
checkbox input "false"
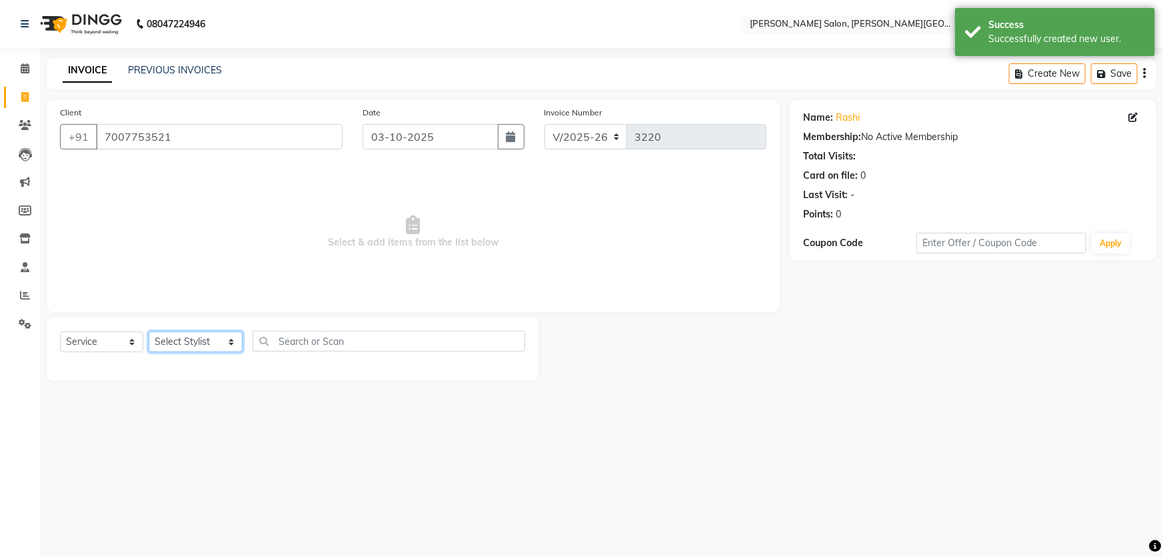
click at [175, 337] on select "Select Stylist Adita Amita Arun Singh YAdav Ashu Avinash Chotu Disha Kumari Hon…" at bounding box center [196, 341] width 94 height 21
select select "85107"
click at [149, 331] on select "Select Stylist Adita Amita Arun Singh YAdav Ashu Avinash Chotu Disha Kumari Hon…" at bounding box center [196, 341] width 94 height 21
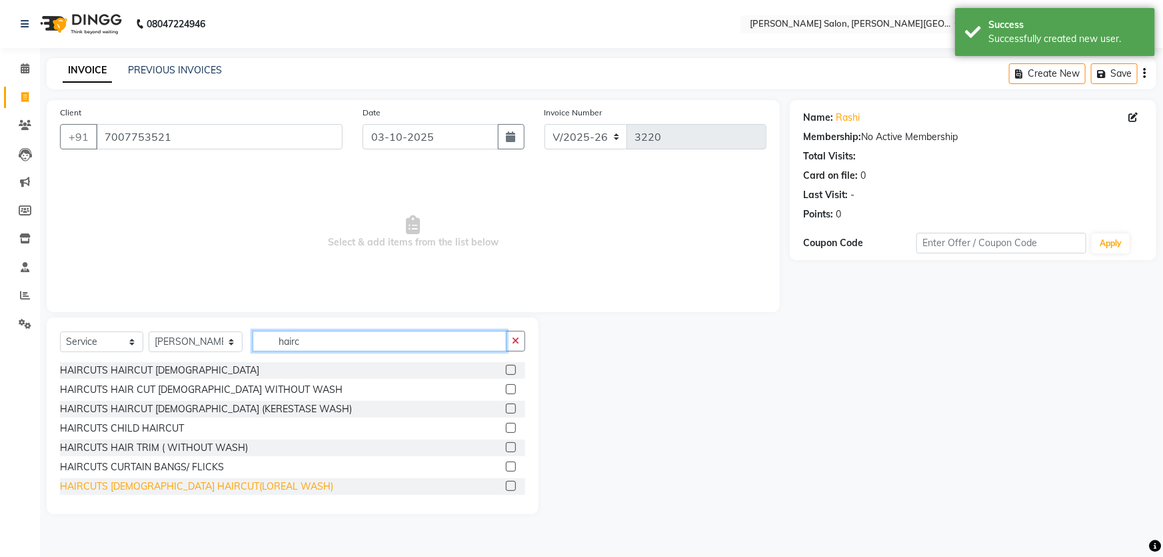
type input "hairc"
click at [197, 485] on div "HAIRCUTS FEMALE HAIRCUT(LOREAL WASH)" at bounding box center [196, 486] width 273 height 14
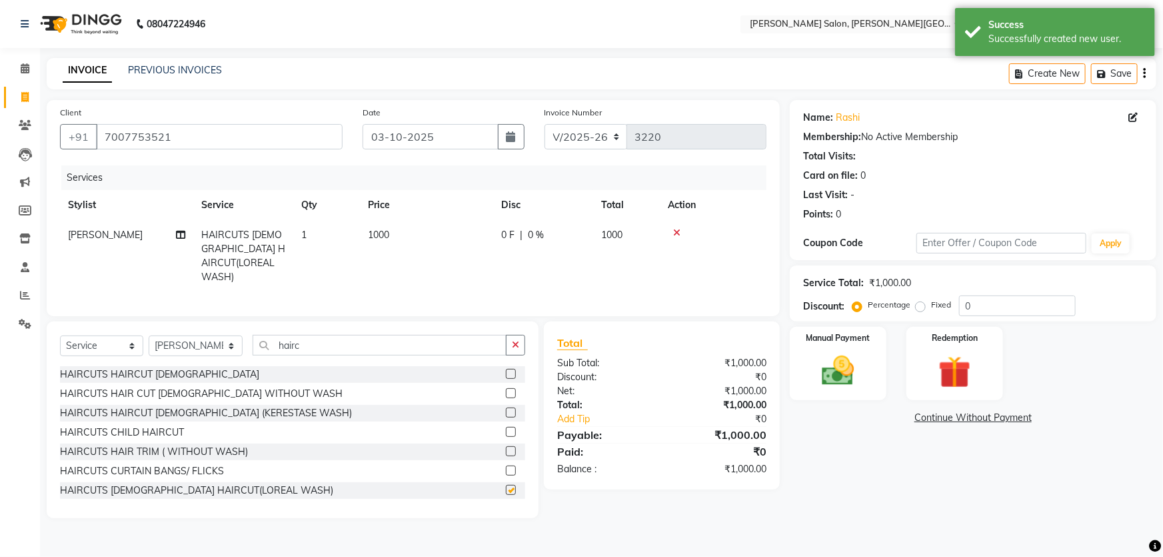
checkbox input "false"
click at [805, 355] on div "Manual Payment" at bounding box center [838, 363] width 101 height 77
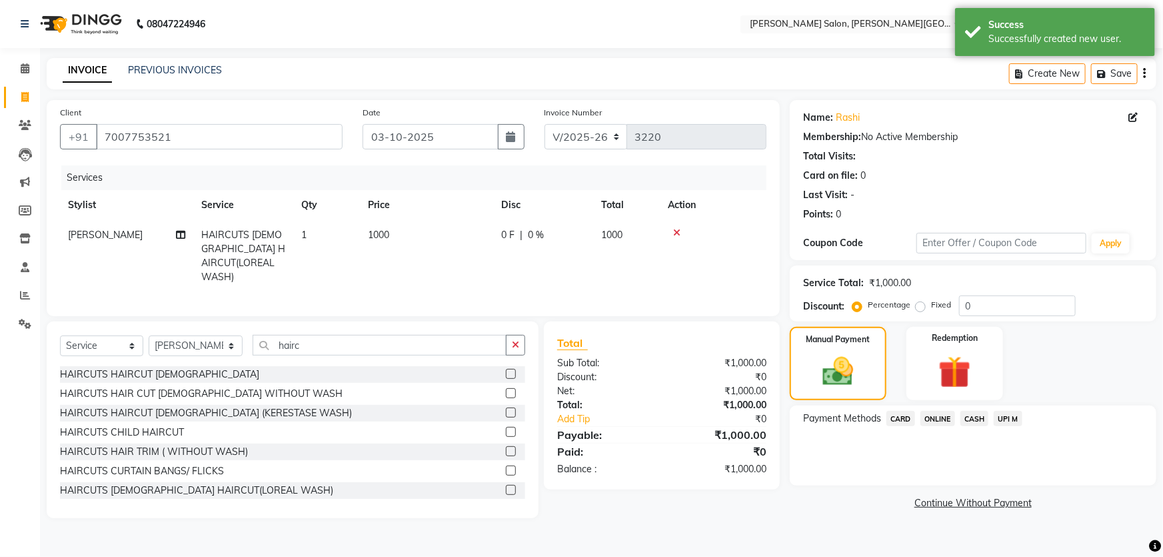
click at [1018, 419] on span "UPI M" at bounding box center [1008, 418] width 29 height 15
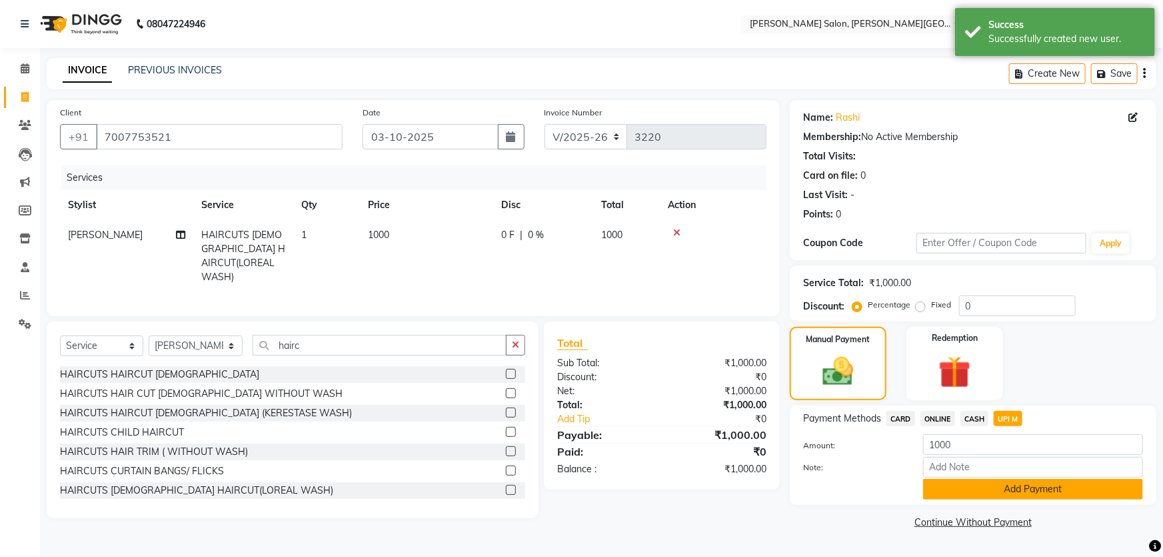
click at [1058, 492] on button "Add Payment" at bounding box center [1033, 489] width 220 height 21
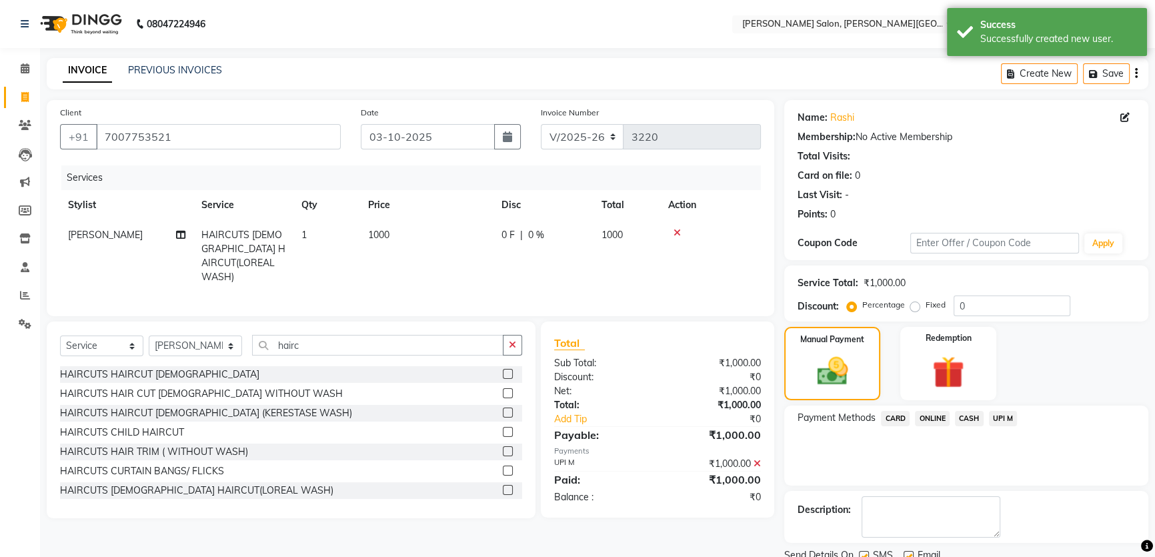
scroll to position [50, 0]
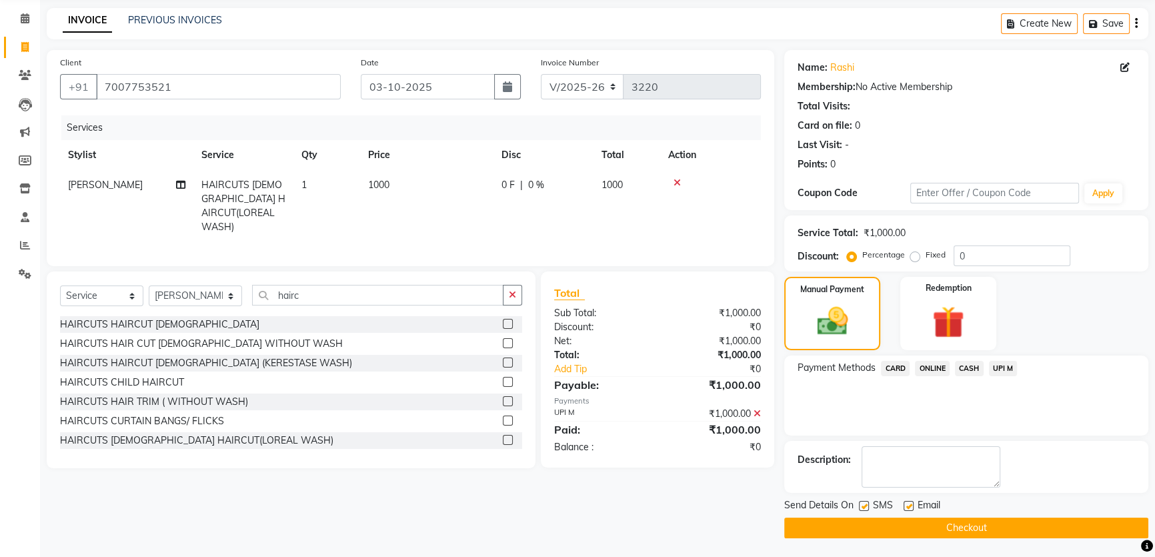
click at [1045, 517] on button "Checkout" at bounding box center [966, 527] width 364 height 21
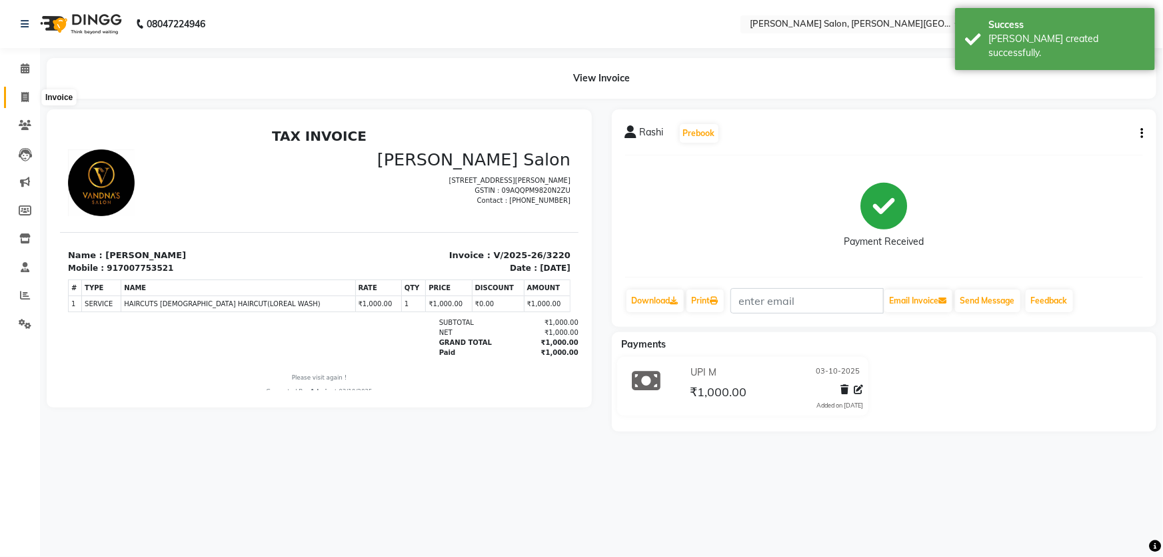
click at [21, 92] on icon at bounding box center [24, 97] width 7 height 10
select select "service"
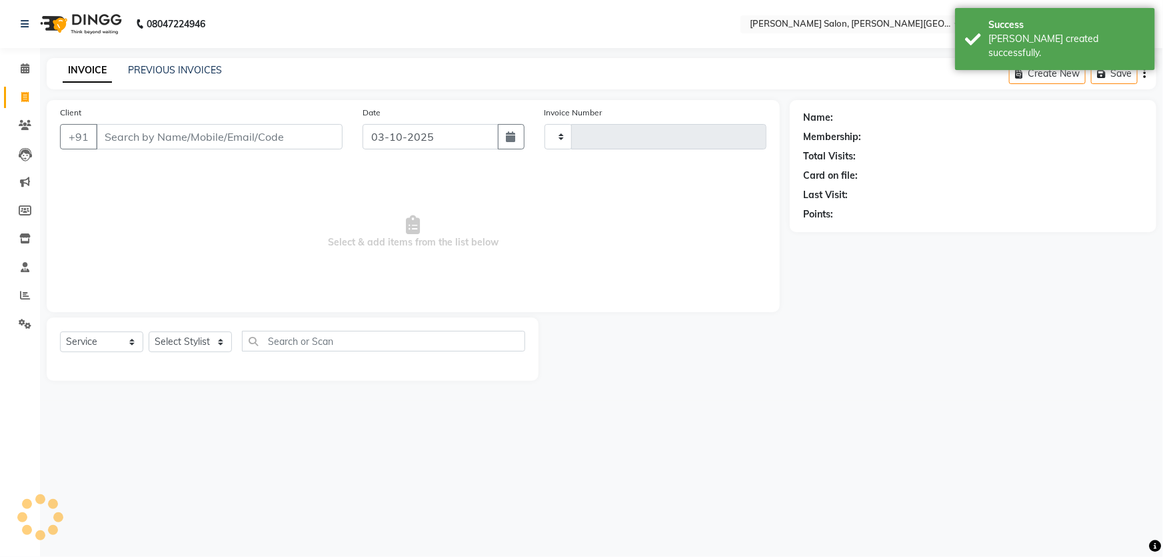
type input "3221"
select select "4122"
click at [177, 73] on link "PREVIOUS INVOICES" at bounding box center [175, 70] width 94 height 12
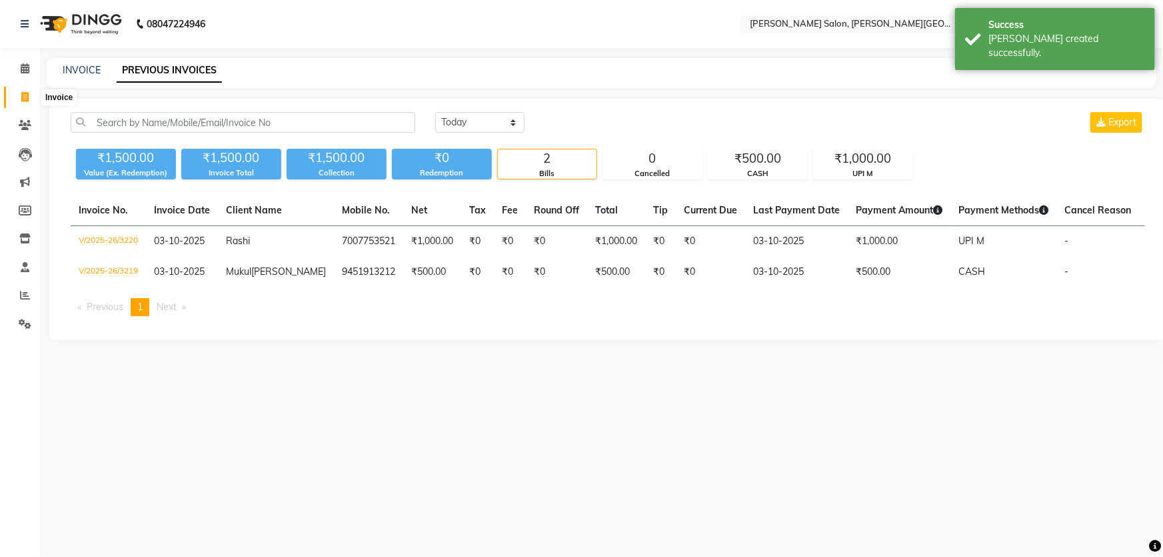
click at [29, 99] on span at bounding box center [24, 97] width 23 height 15
select select "service"
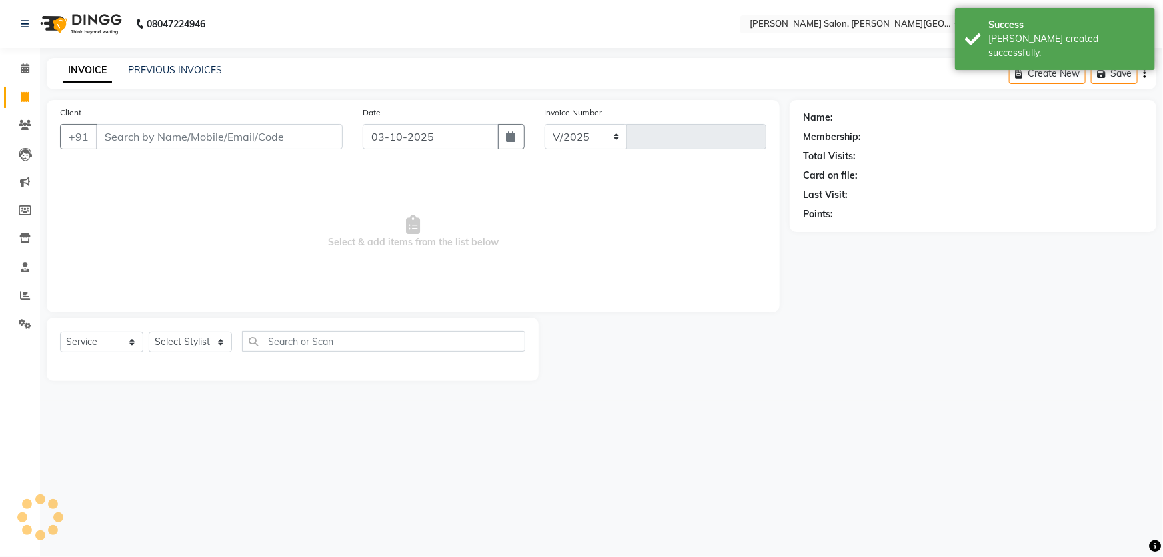
type input "9415015576"
select select "4122"
type input "3221"
type input "9415015576"
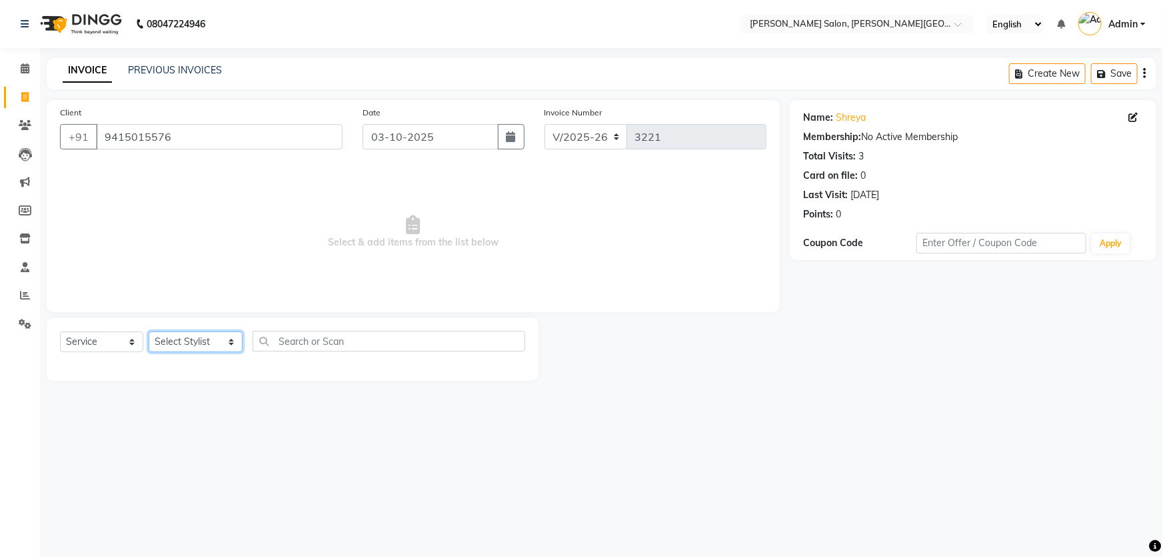
drag, startPoint x: 181, startPoint y: 347, endPoint x: 173, endPoint y: 347, distance: 8.0
click at [173, 347] on select "Select Stylist Adita Amita Arun Singh YAdav Ashu Avinash Chotu Disha Kumari Hon…" at bounding box center [196, 341] width 94 height 21
select select "59121"
click at [149, 331] on select "Select Stylist Adita Amita Arun Singh YAdav Ashu Avinash Chotu Disha Kumari Hon…" at bounding box center [196, 341] width 94 height 21
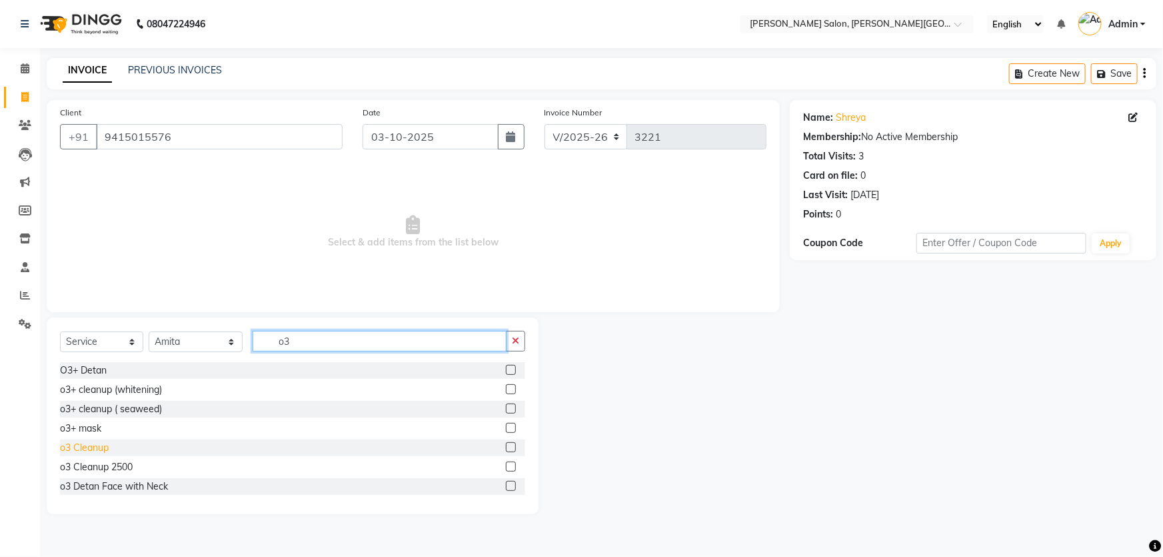
type input "o3"
click at [92, 448] on div "o3 Cleanup" at bounding box center [84, 448] width 49 height 14
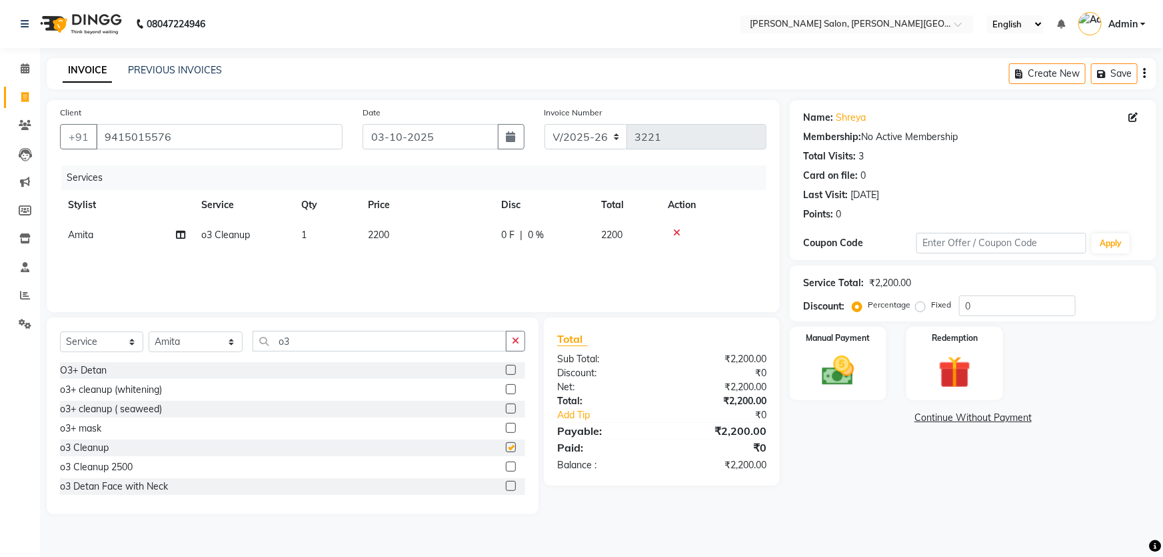
checkbox input "false"
drag, startPoint x: 86, startPoint y: 369, endPoint x: 449, endPoint y: 304, distance: 368.3
click at [87, 369] on div "O3+ Detan" at bounding box center [83, 370] width 47 height 14
checkbox input "false"
drag, startPoint x: 183, startPoint y: 334, endPoint x: 146, endPoint y: 334, distance: 37.3
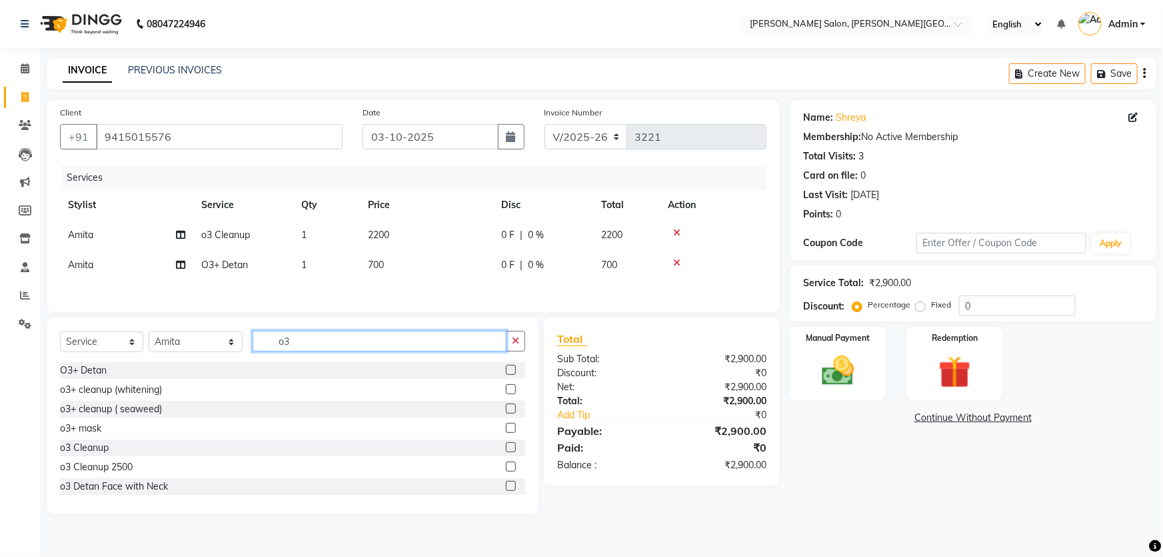
click at [147, 334] on div "Select Service Product Membership Package Voucher Prepaid Gift Card Select Styl…" at bounding box center [292, 346] width 465 height 31
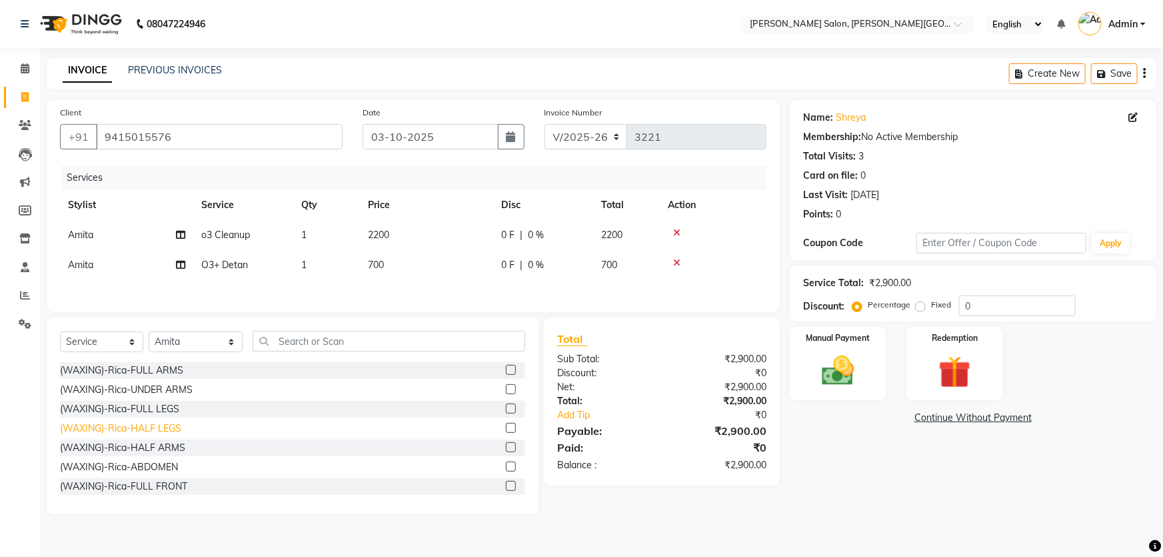
click at [165, 433] on div "(WAXING)-Rica-HALF LEGS" at bounding box center [120, 428] width 121 height 14
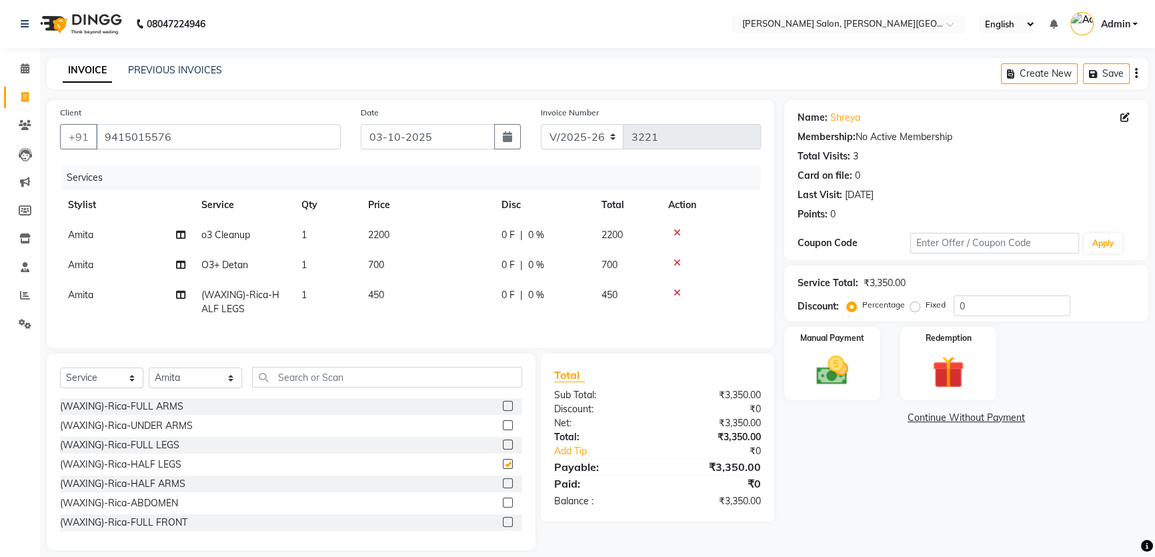
checkbox input "false"
drag, startPoint x: 281, startPoint y: 383, endPoint x: 265, endPoint y: 383, distance: 16.0
click at [266, 383] on input "text" at bounding box center [386, 377] width 269 height 21
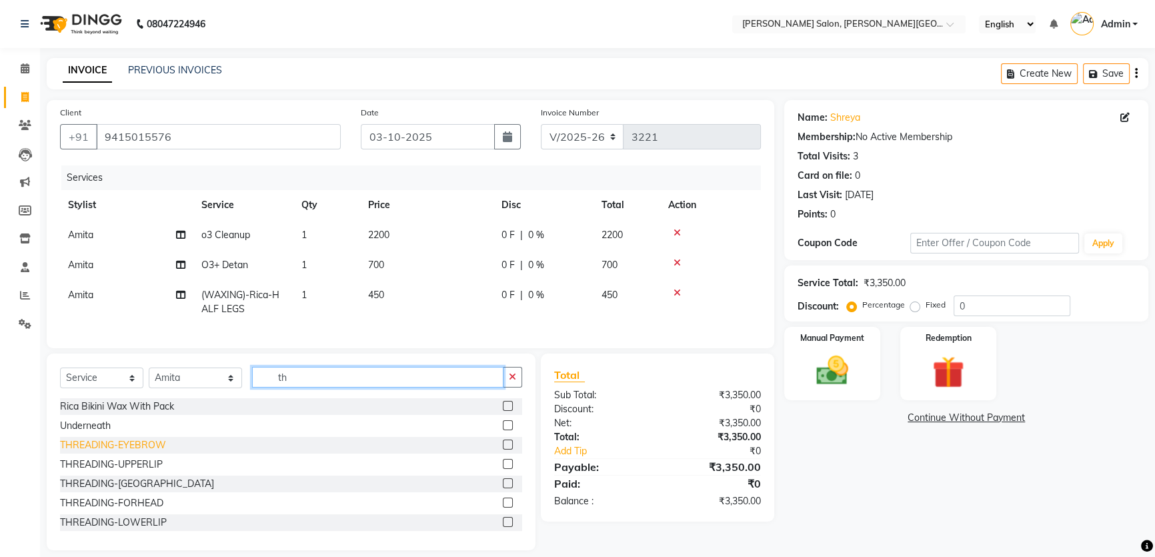
type input "th"
click at [136, 449] on div "THREADING-EYEBROW" at bounding box center [113, 445] width 106 height 14
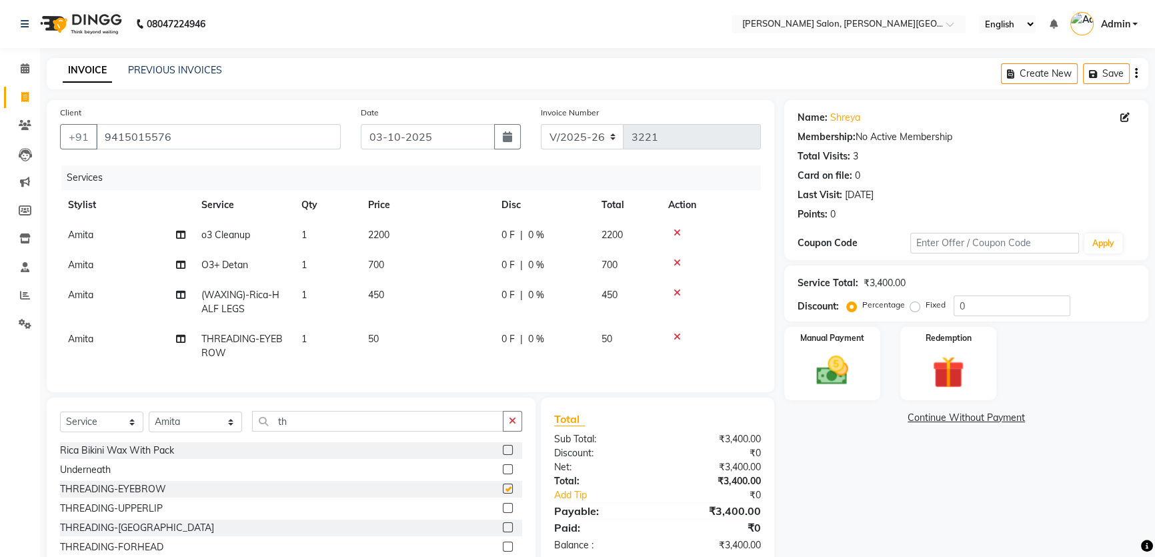
checkbox input "false"
click at [143, 515] on div "THREADING-UPPERLIP" at bounding box center [111, 508] width 103 height 14
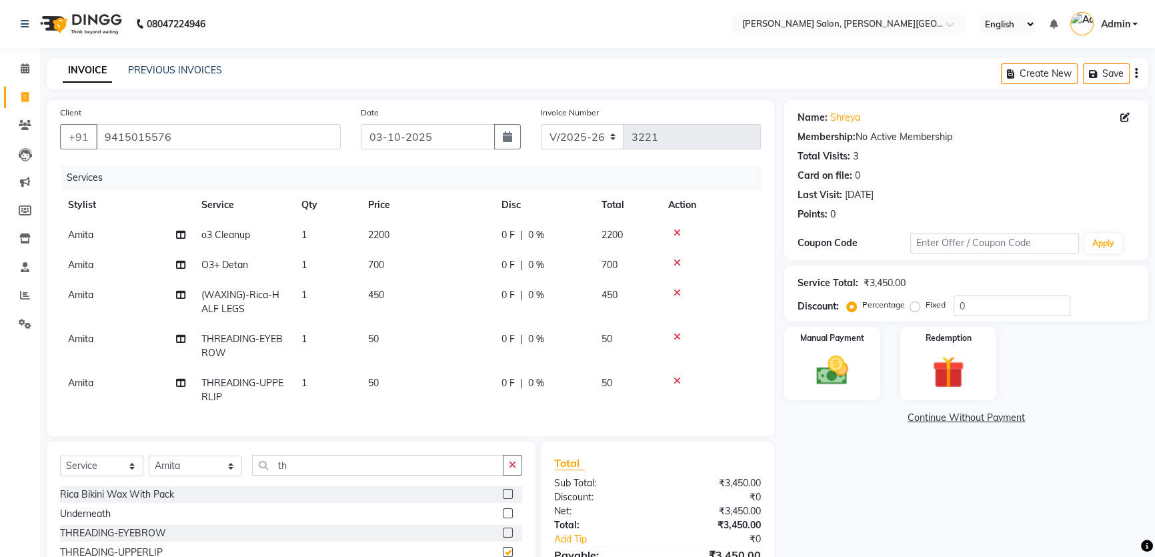
checkbox input "false"
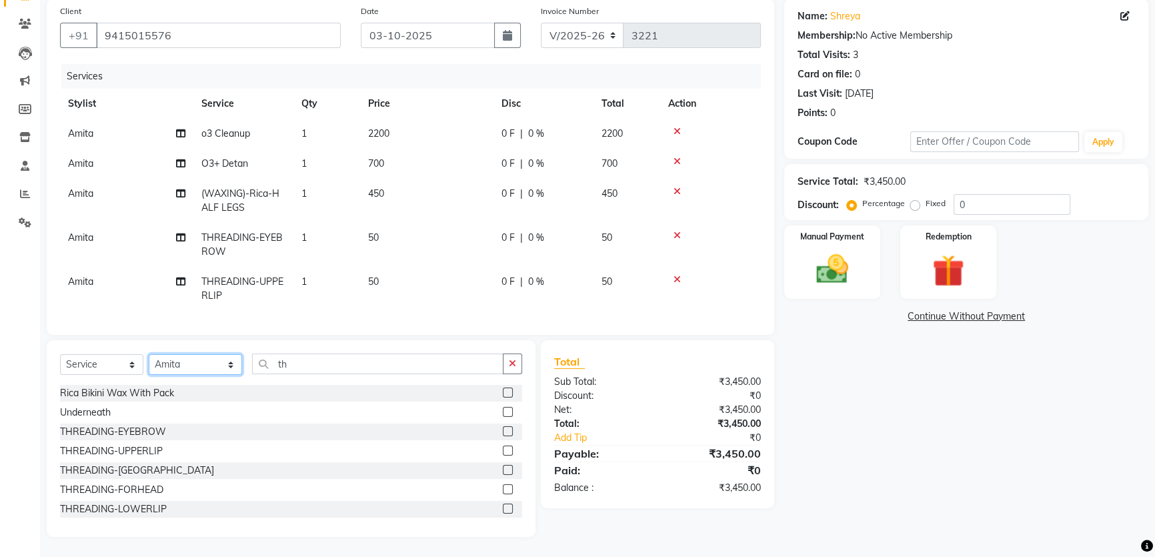
click at [212, 365] on select "Select Stylist Adita Amita Arun Singh YAdav Ashu Avinash Chotu Disha Kumari Hon…" at bounding box center [195, 364] width 93 height 21
select select "24176"
click at [149, 355] on select "Select Stylist Adita Amita Arun Singh YAdav Ashu Avinash Chotu Disha Kumari Hon…" at bounding box center [195, 364] width 93 height 21
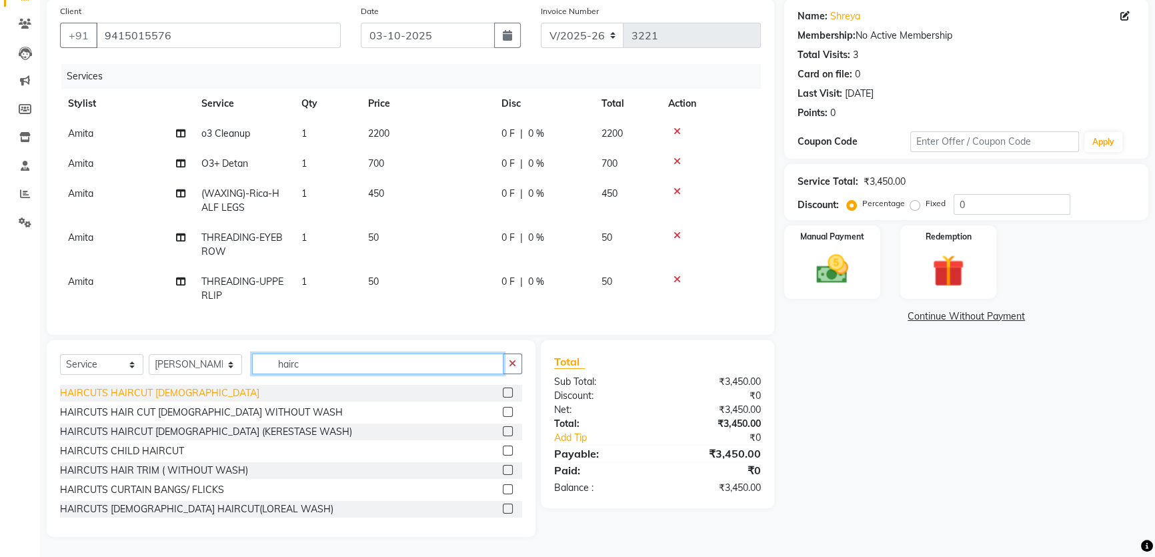
type input "hairc"
click at [139, 394] on div "HAIRCUTS HAIRCUT MALE" at bounding box center [159, 393] width 199 height 14
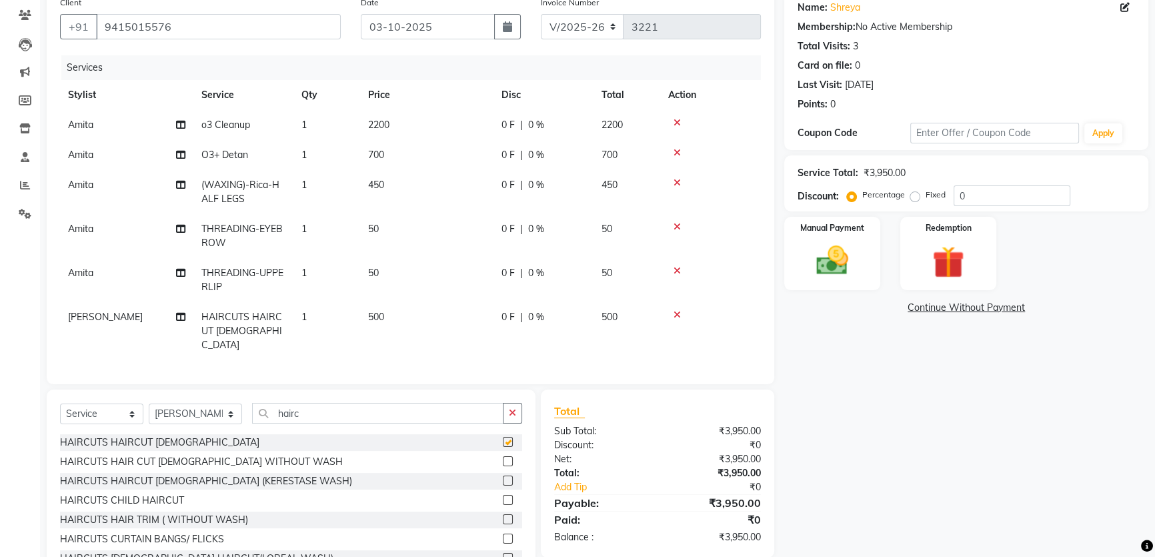
checkbox input "false"
click at [204, 551] on div "HAIRCUTS FEMALE HAIRCUT(LOREAL WASH)" at bounding box center [196, 558] width 273 height 14
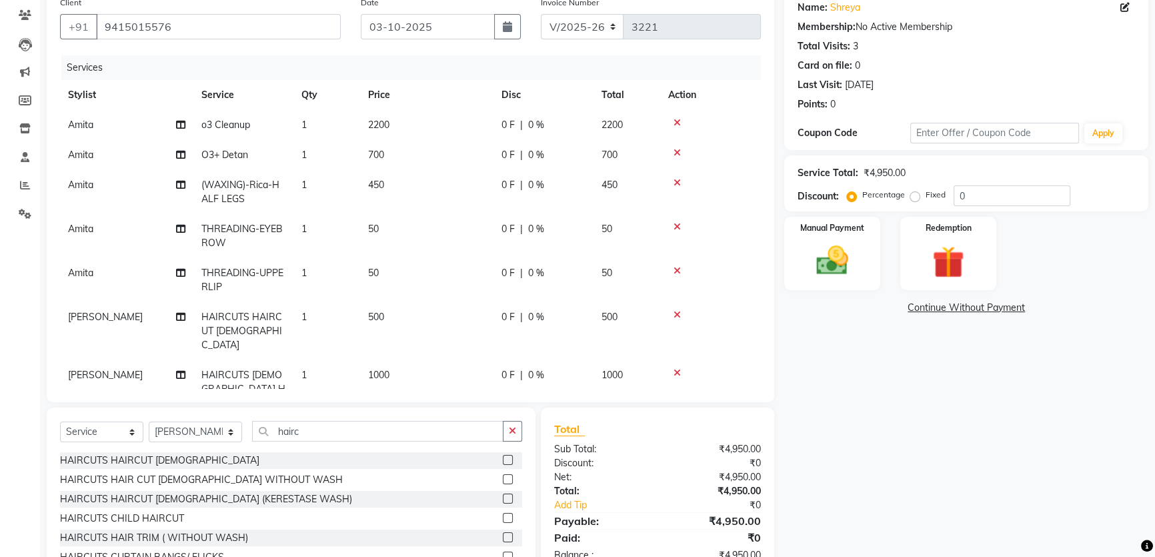
checkbox input "false"
click at [674, 314] on icon at bounding box center [676, 314] width 7 height 9
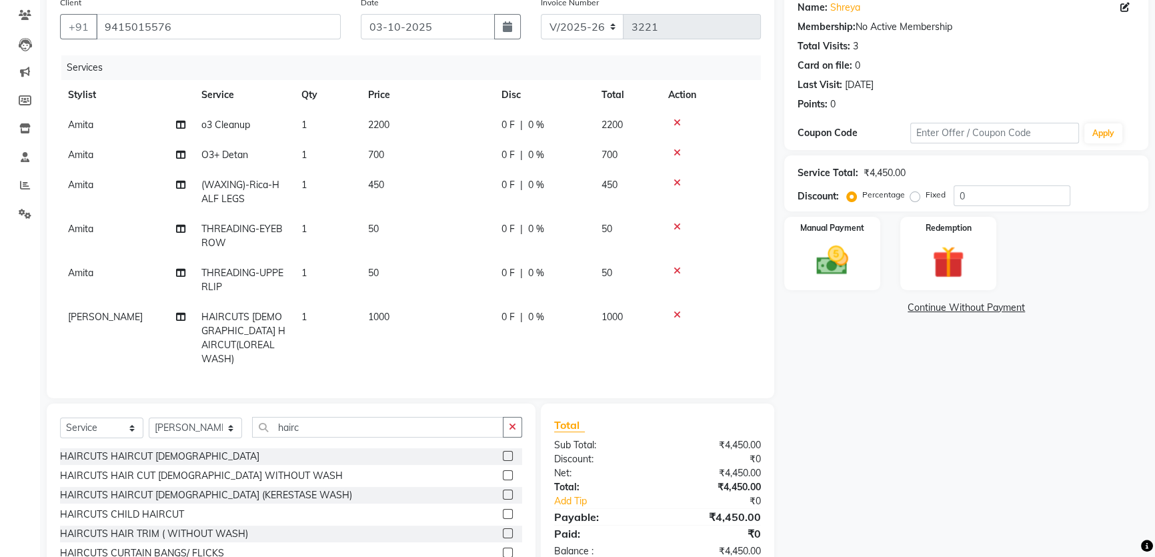
scroll to position [168, 0]
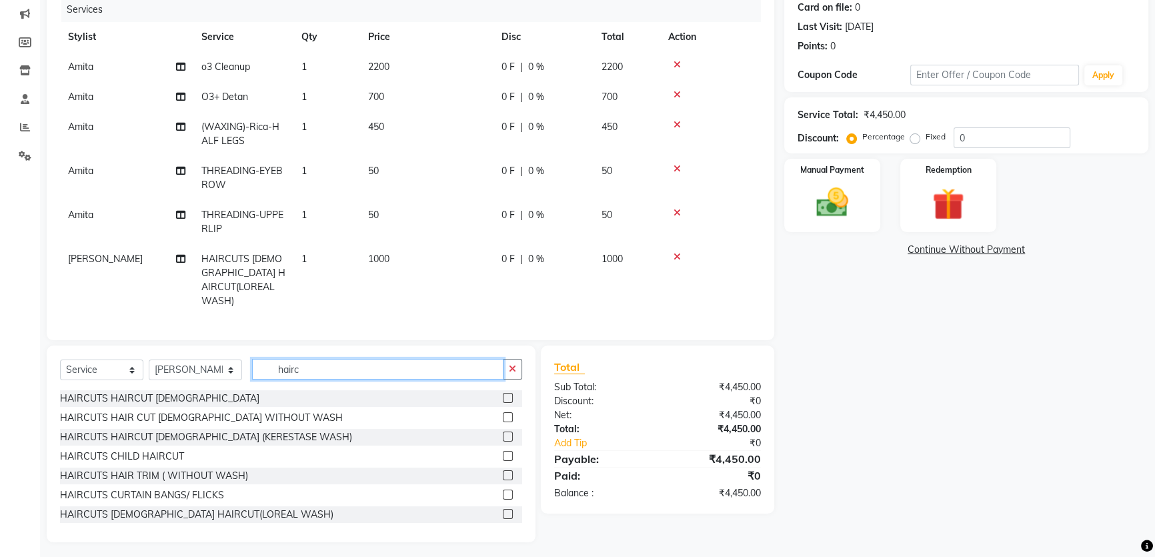
drag, startPoint x: 331, startPoint y: 360, endPoint x: 245, endPoint y: 383, distance: 88.9
click at [245, 383] on div "Select Service Product Membership Package Voucher Prepaid Gift Card Select Styl…" at bounding box center [291, 374] width 462 height 31
click at [209, 367] on select "Select Stylist Adita Amita Arun Singh YAdav Ashu Avinash Chotu Disha Kumari Hon…" at bounding box center [195, 369] width 93 height 21
select select "59121"
click at [149, 359] on select "Select Stylist Adita Amita Arun Singh YAdav Ashu Avinash Chotu Disha Kumari Hon…" at bounding box center [195, 369] width 93 height 21
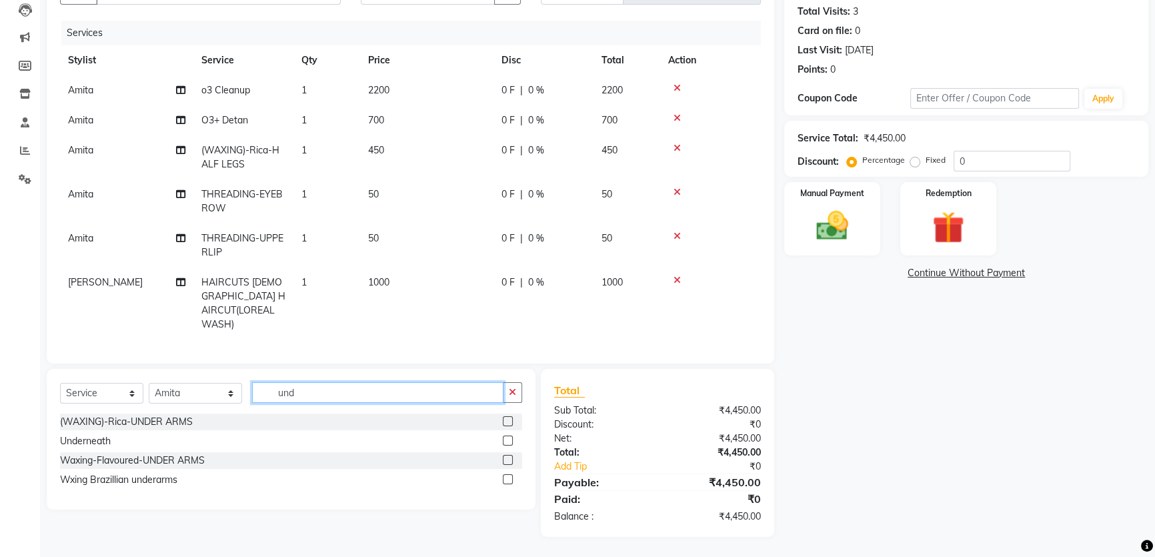
scroll to position [139, 0]
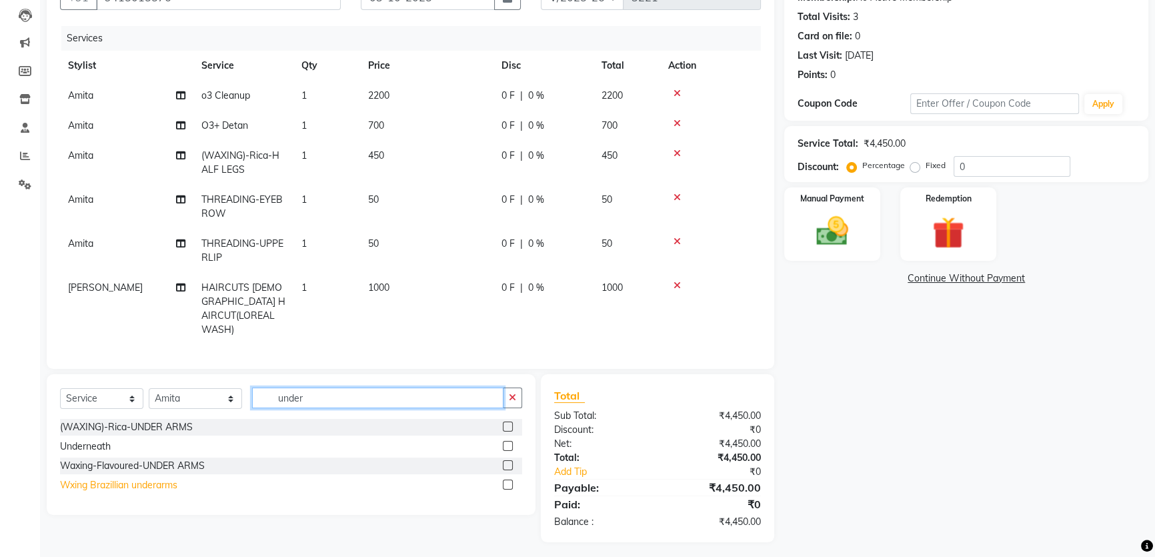
type input "under"
click at [120, 482] on div "Wxing Brazillian underarms" at bounding box center [118, 485] width 117 height 14
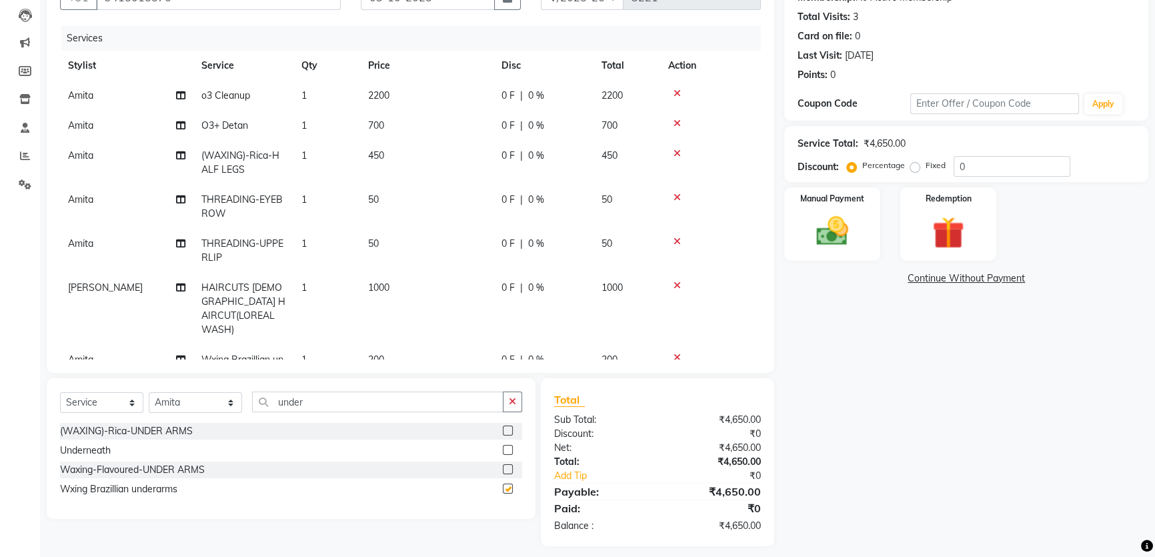
checkbox input "false"
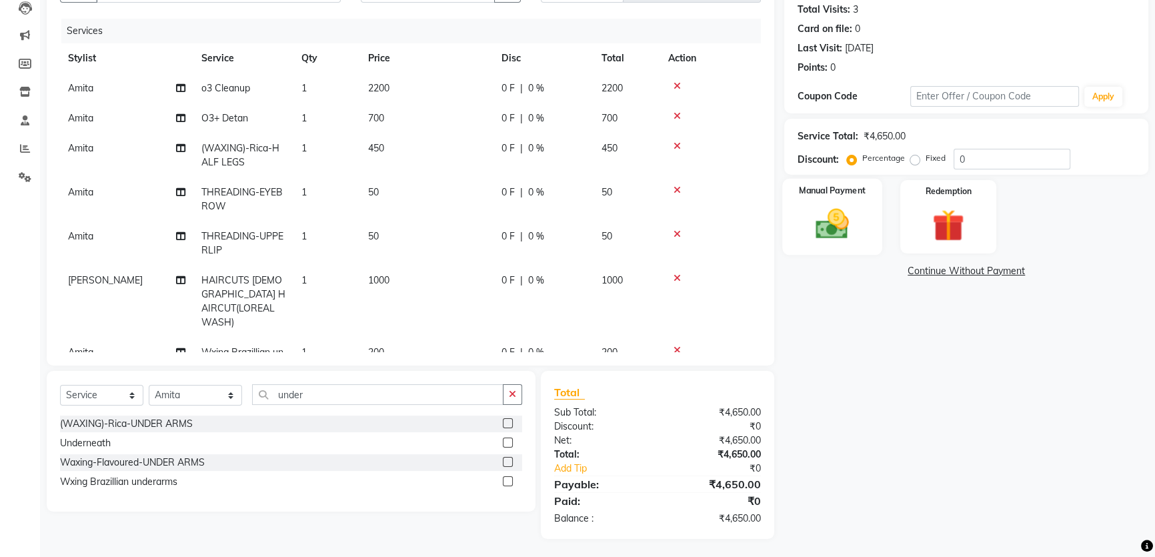
scroll to position [148, 0]
click at [824, 221] on img at bounding box center [832, 222] width 54 height 38
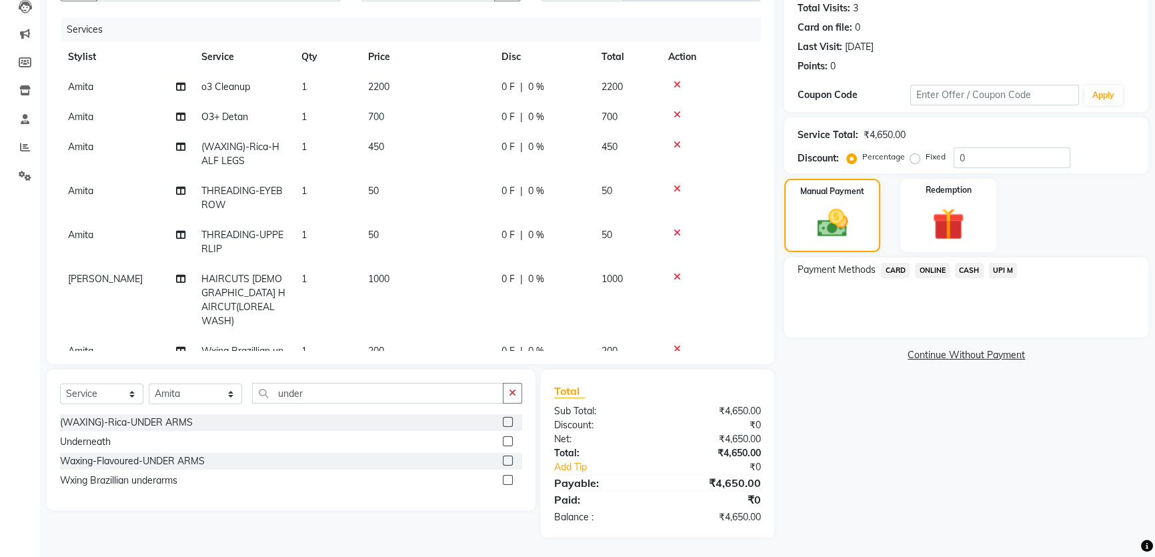
click at [1012, 270] on span "UPI M" at bounding box center [1003, 270] width 29 height 15
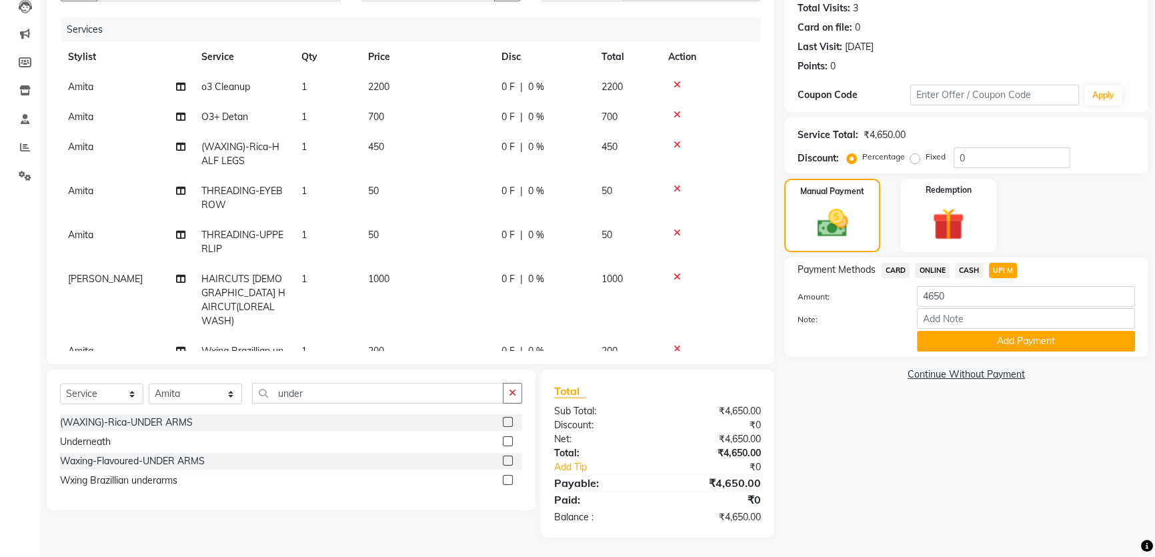
click at [1039, 328] on div "Note:" at bounding box center [965, 319] width 357 height 23
click at [1040, 339] on button "Add Payment" at bounding box center [1026, 341] width 218 height 21
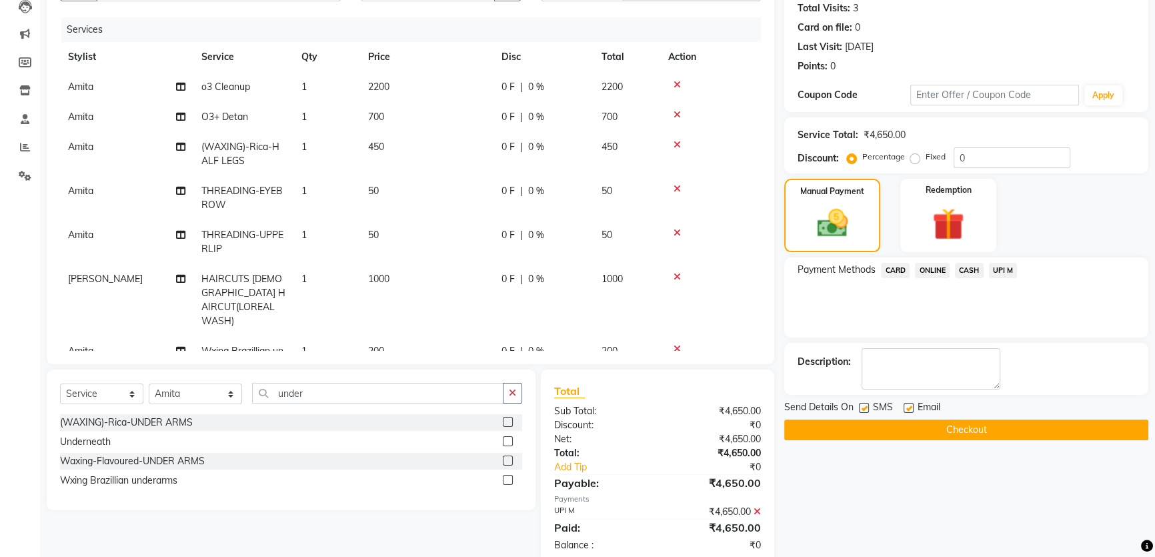
click at [997, 440] on div "Name: Shreya Membership: No Active Membership Total Visits: 3 Card on file: 0 L…" at bounding box center [971, 258] width 374 height 613
click at [1000, 439] on div "Name: Shreya Membership: No Active Membership Total Visits: 3 Card on file: 0 L…" at bounding box center [971, 258] width 374 height 613
click at [993, 439] on div "Name: Shreya Membership: No Active Membership Total Visits: 3 Card on file: 0 L…" at bounding box center [971, 258] width 374 height 613
click at [999, 427] on button "Checkout" at bounding box center [966, 429] width 364 height 21
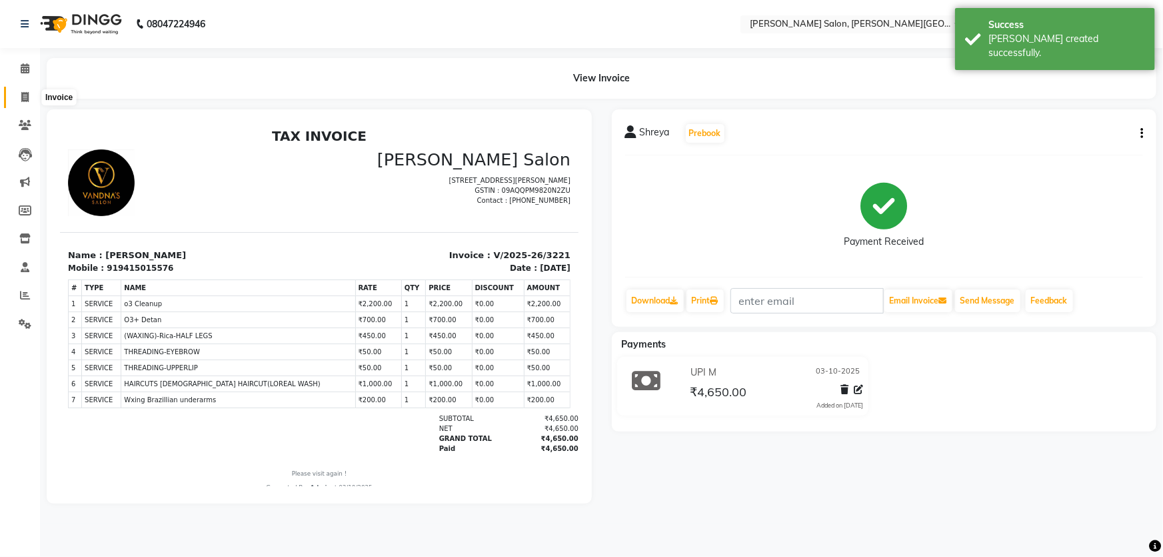
click at [25, 97] on icon at bounding box center [24, 97] width 7 height 10
select select "service"
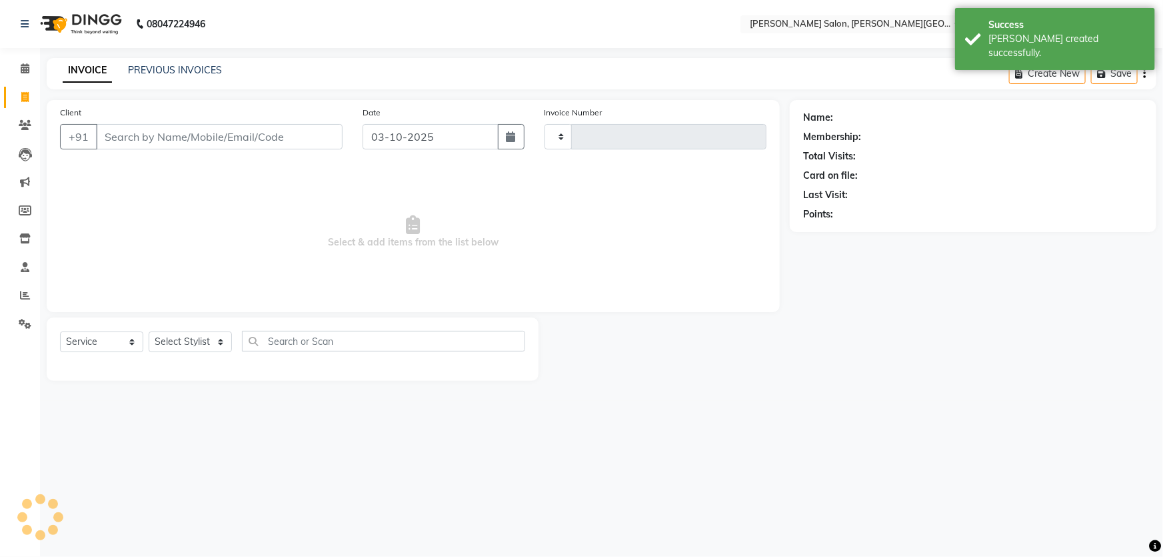
type input "3222"
select select "4122"
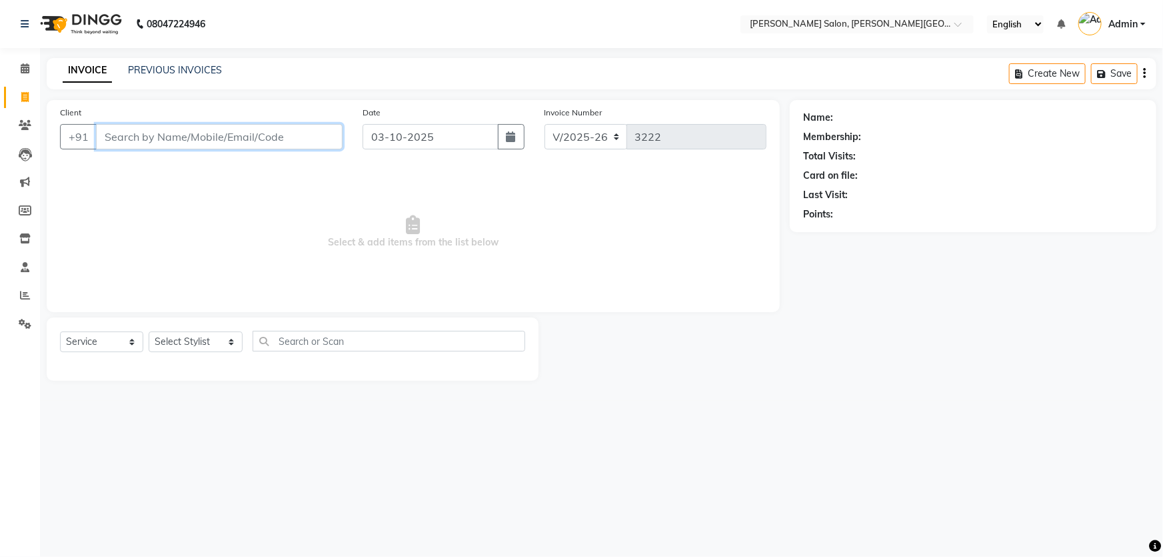
paste input "8948255555"
type input "8948255555"
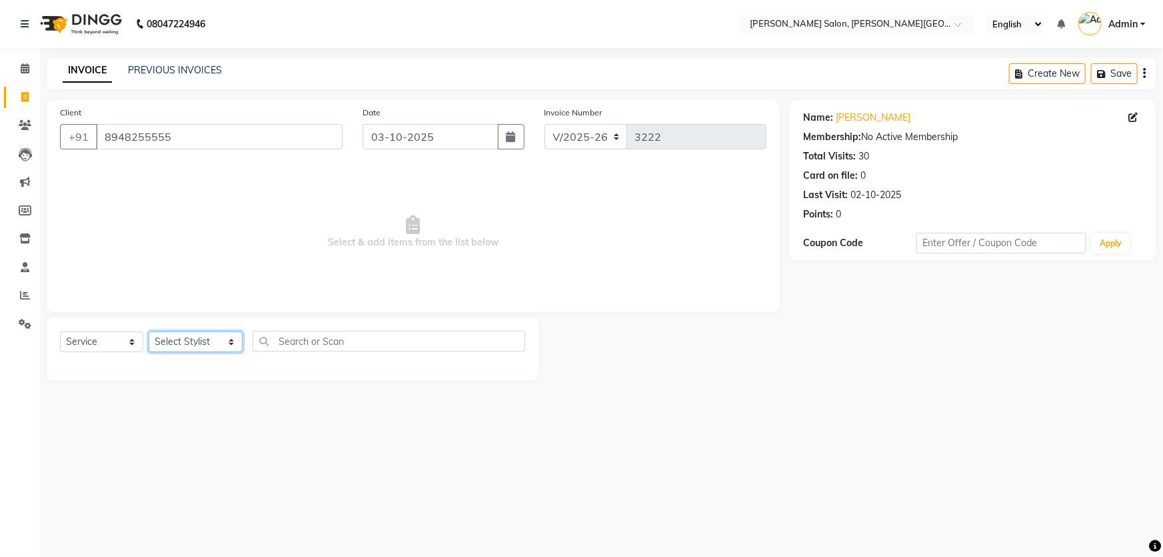
click at [183, 337] on select "Select Stylist Adita Amita Arun Singh YAdav Ashu Avinash Chotu Disha Kumari Hon…" at bounding box center [196, 341] width 94 height 21
select select "27366"
click at [149, 331] on select "Select Stylist Adita Amita Arun Singh YAdav Ashu Avinash Chotu Disha Kumari Hon…" at bounding box center [196, 341] width 94 height 21
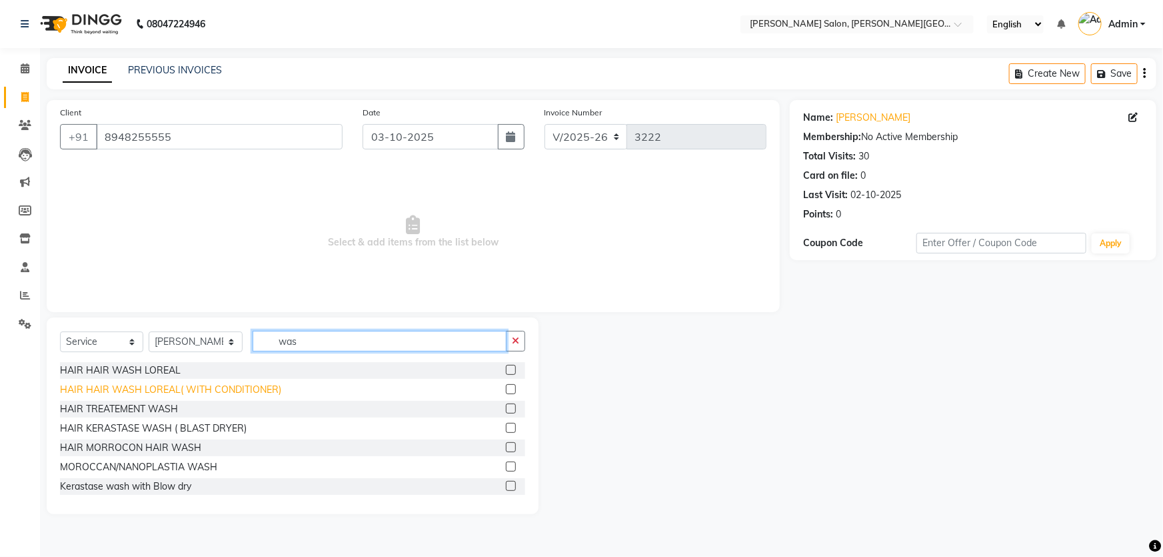
type input "was"
click at [220, 395] on div "HAIR HAIR WASH LOREAL( WITH CONDITIONER)" at bounding box center [170, 390] width 221 height 14
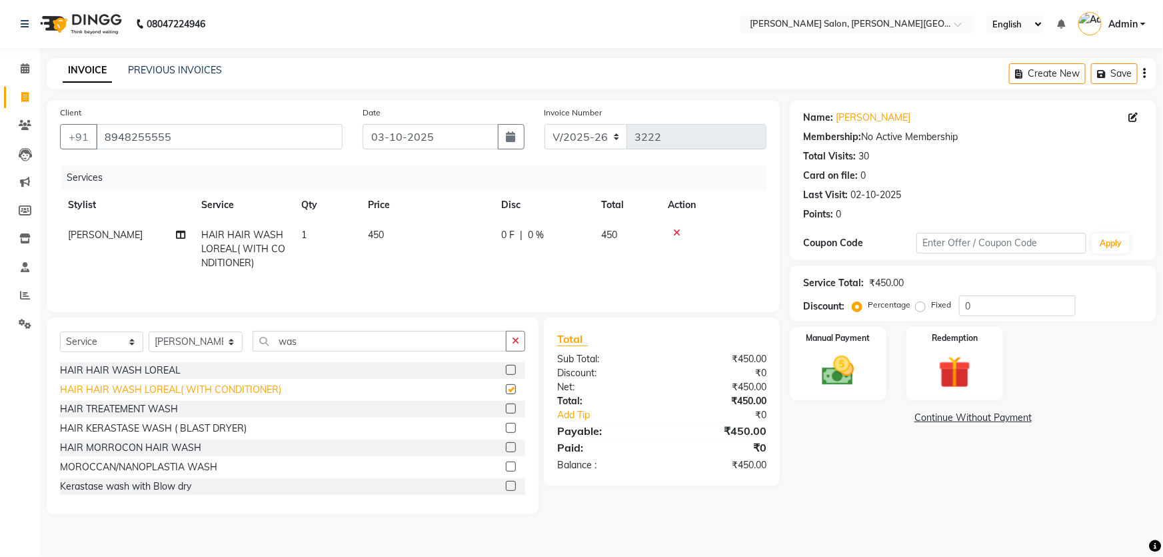
checkbox input "false"
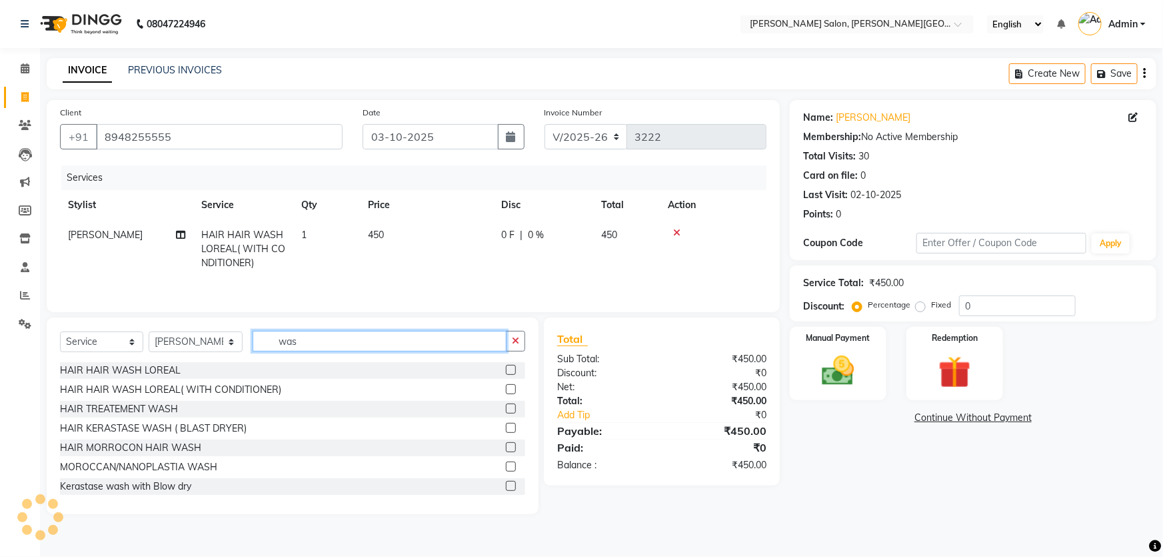
click at [179, 347] on div "Select Service Product Membership Package Voucher Prepaid Gift Card Select Styl…" at bounding box center [292, 346] width 465 height 31
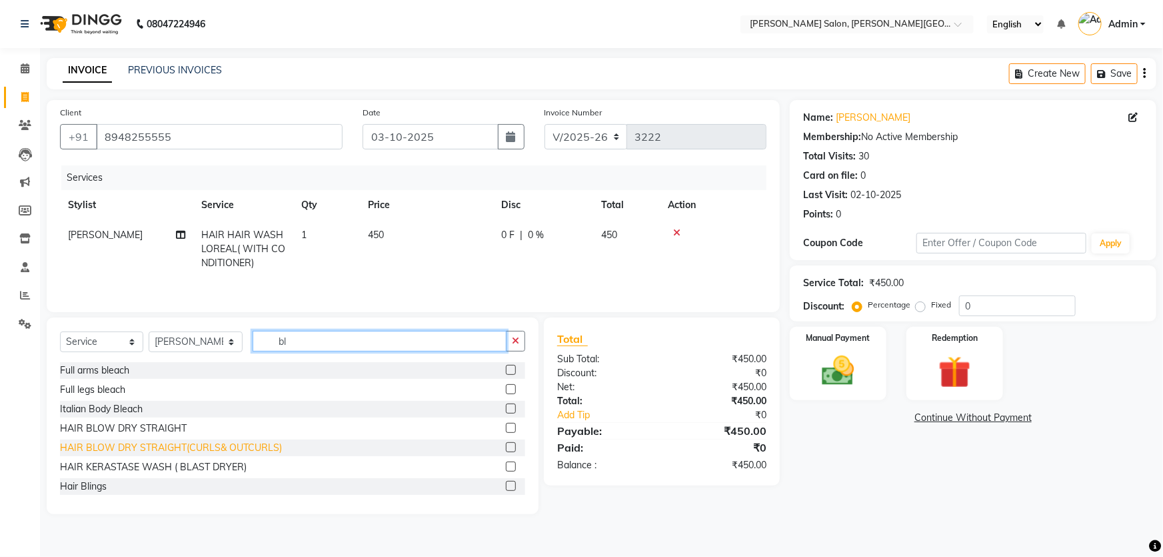
type input "bl"
click at [230, 453] on div "HAIR BLOW DRY STRAIGHT(CURLS& OUTCURLS)" at bounding box center [171, 448] width 222 height 14
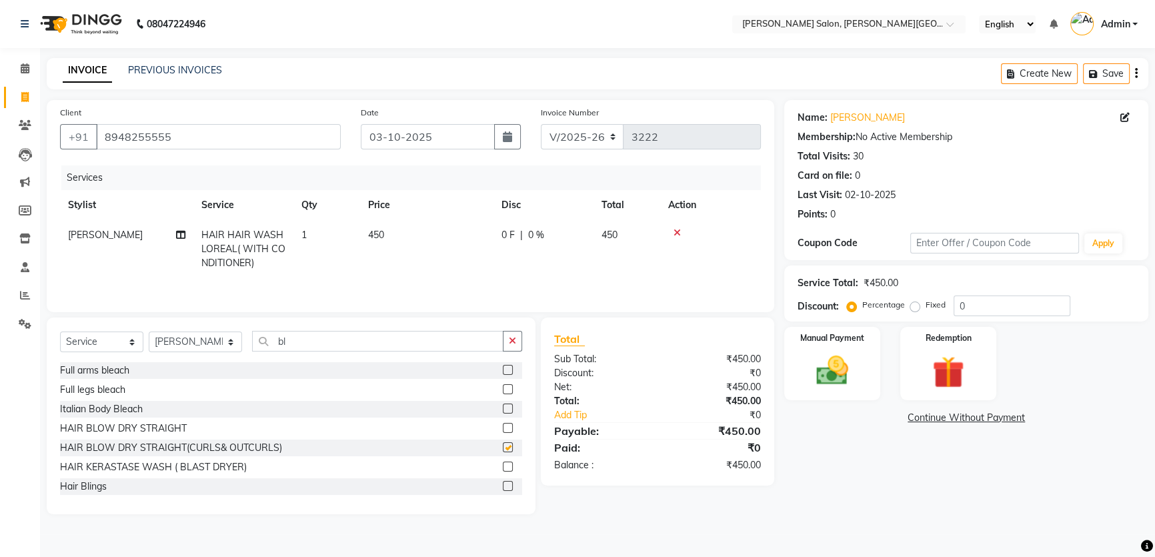
checkbox input "false"
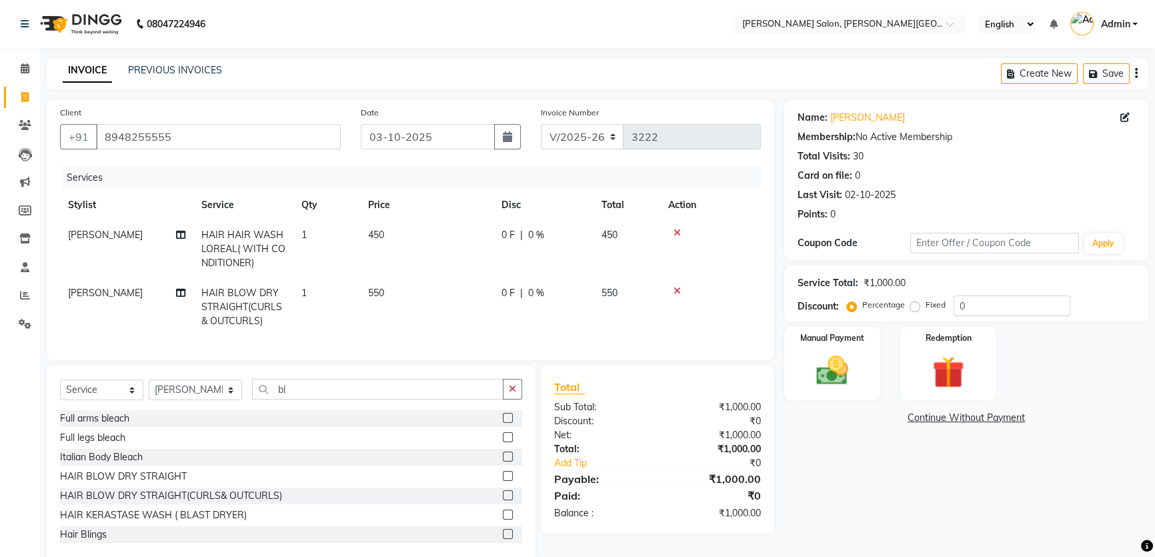
scroll to position [34, 0]
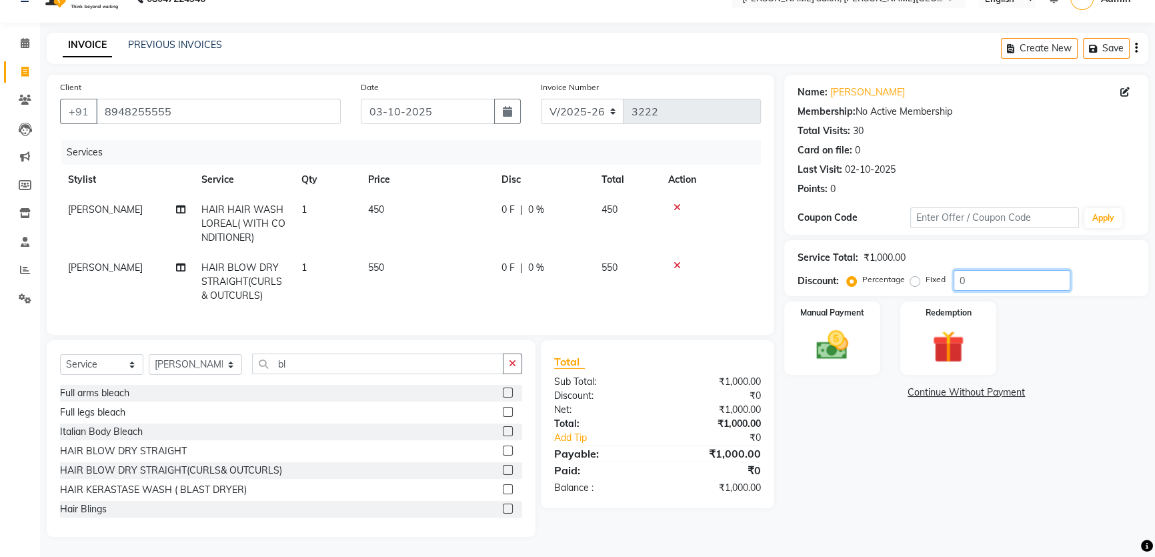
drag, startPoint x: 999, startPoint y: 271, endPoint x: 870, endPoint y: 287, distance: 129.6
click at [913, 279] on div "Percentage Fixed 0" at bounding box center [959, 280] width 221 height 21
type input "20"
click at [839, 339] on img at bounding box center [832, 345] width 54 height 38
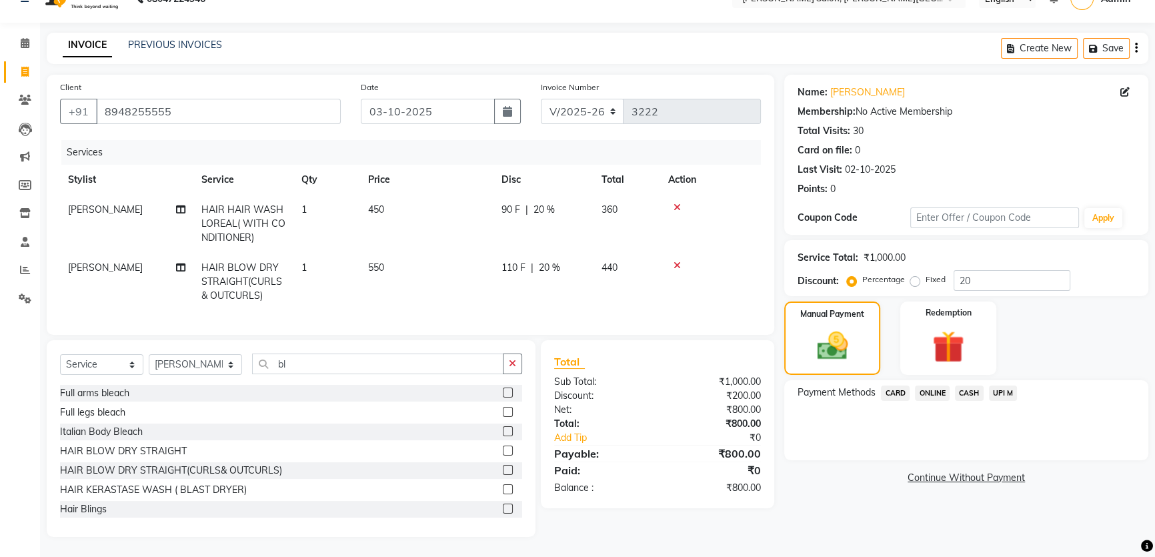
click at [957, 385] on span "CASH" at bounding box center [969, 392] width 29 height 15
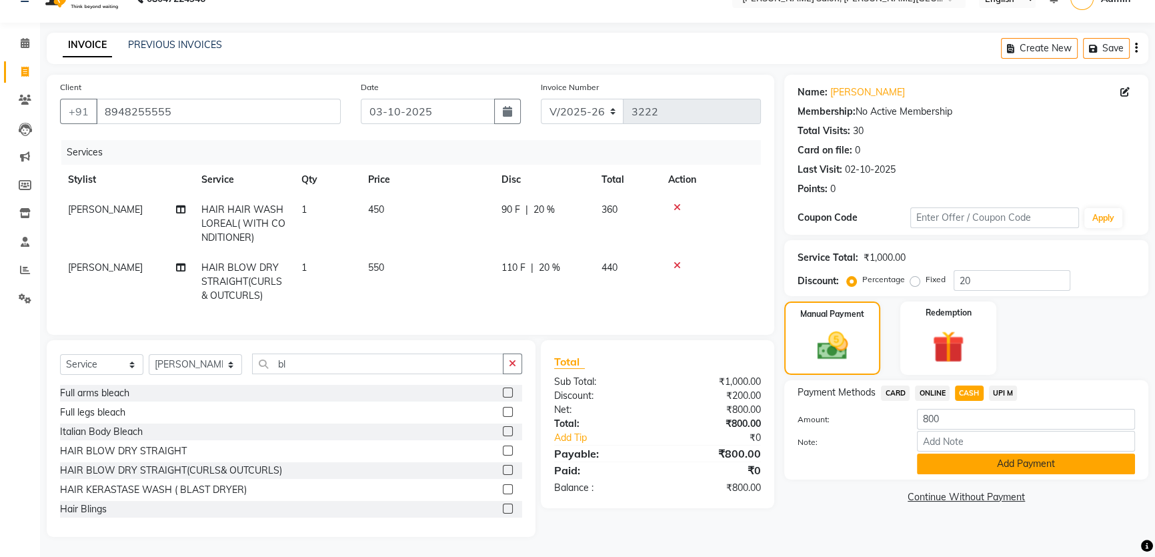
click at [1015, 453] on button "Add Payment" at bounding box center [1026, 463] width 218 height 21
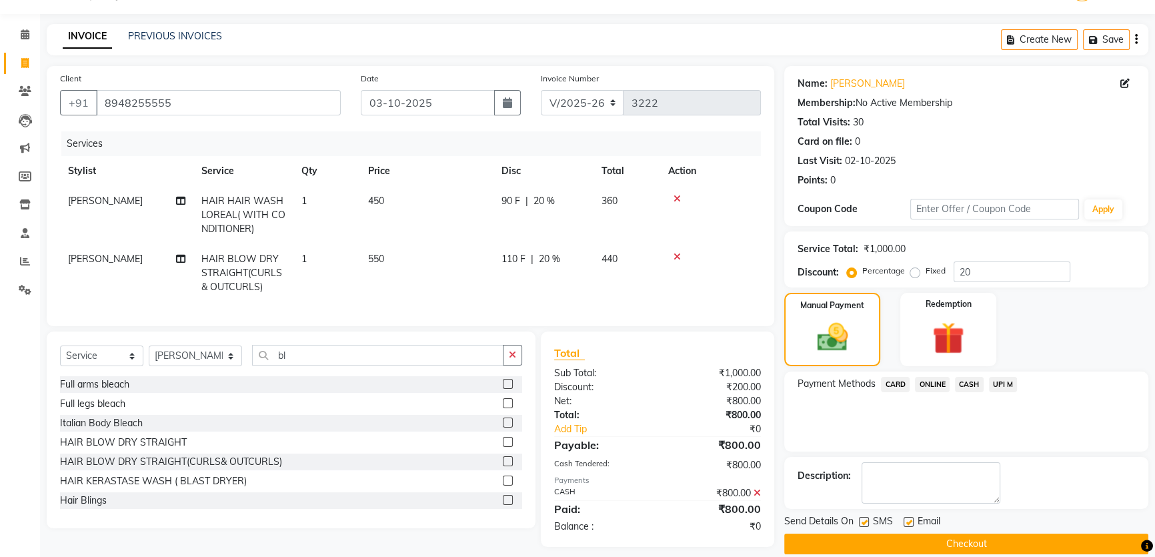
click at [1001, 531] on div "Send Details On SMS Email Checkout" at bounding box center [966, 534] width 364 height 40
click at [920, 528] on span "Email" at bounding box center [928, 522] width 23 height 17
drag, startPoint x: 932, startPoint y: 549, endPoint x: 923, endPoint y: 488, distance: 61.3
click at [933, 549] on button "Checkout" at bounding box center [966, 543] width 364 height 21
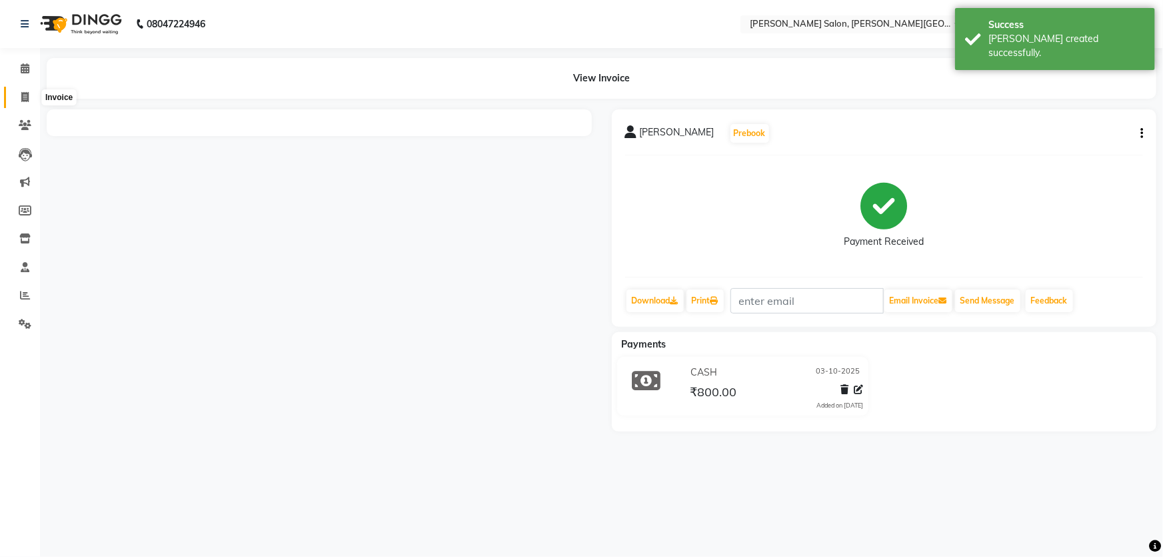
click at [29, 95] on span at bounding box center [24, 97] width 23 height 15
select select "service"
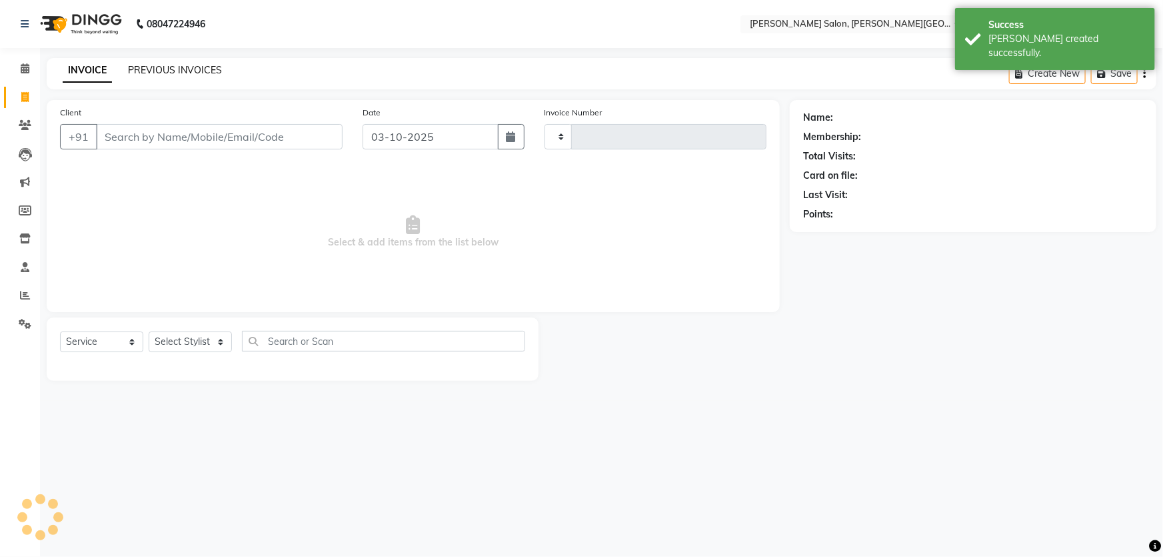
click at [183, 69] on link "PREVIOUS INVOICES" at bounding box center [175, 70] width 94 height 12
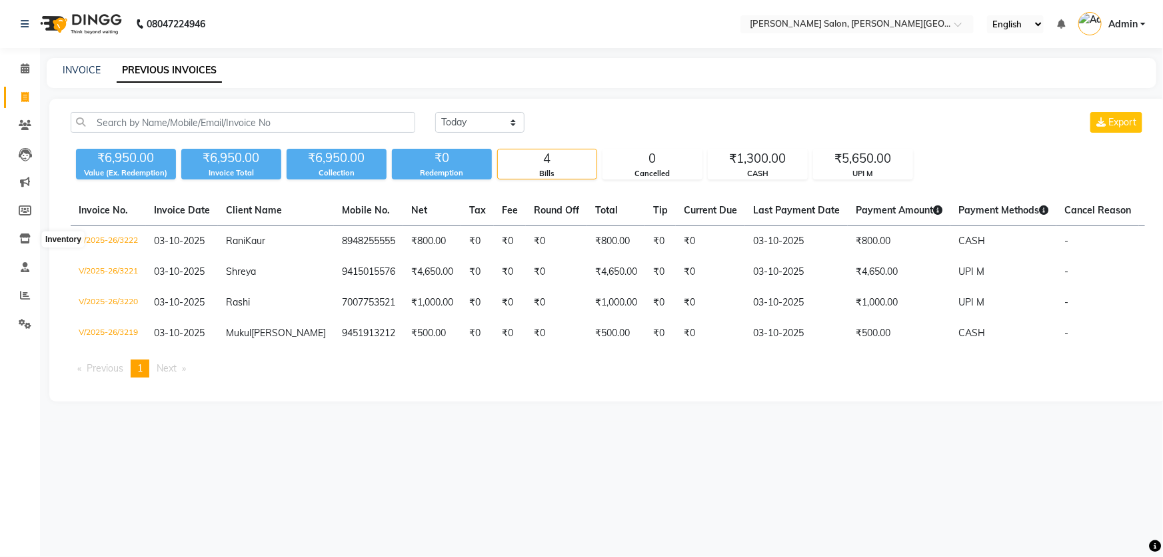
click at [27, 227] on li "Inventory" at bounding box center [20, 239] width 40 height 29
click at [25, 228] on link "Inventory" at bounding box center [20, 239] width 32 height 22
select select
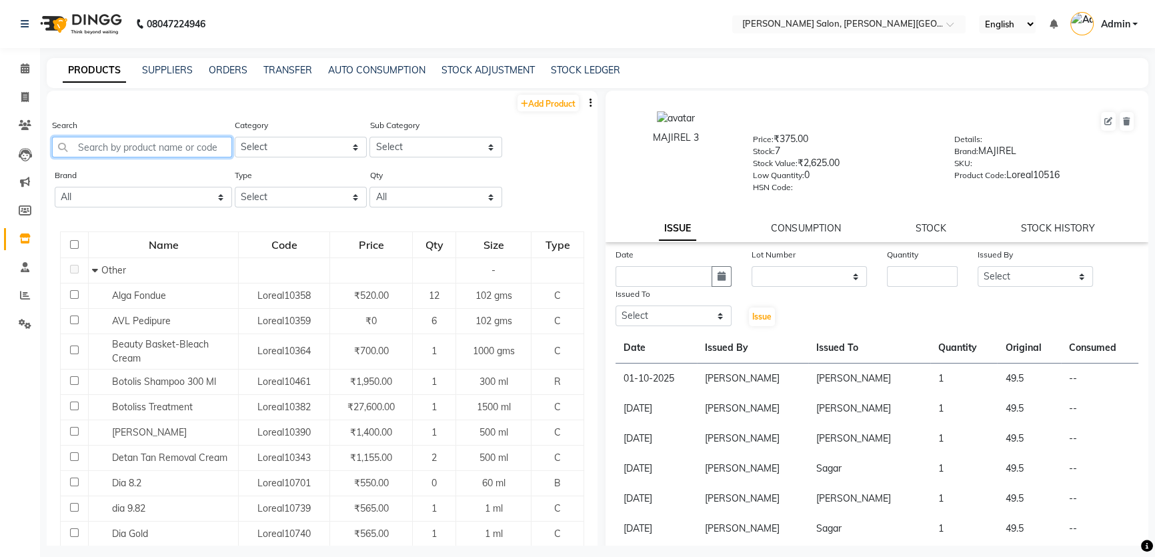
click at [153, 147] on input "text" at bounding box center [142, 147] width 180 height 21
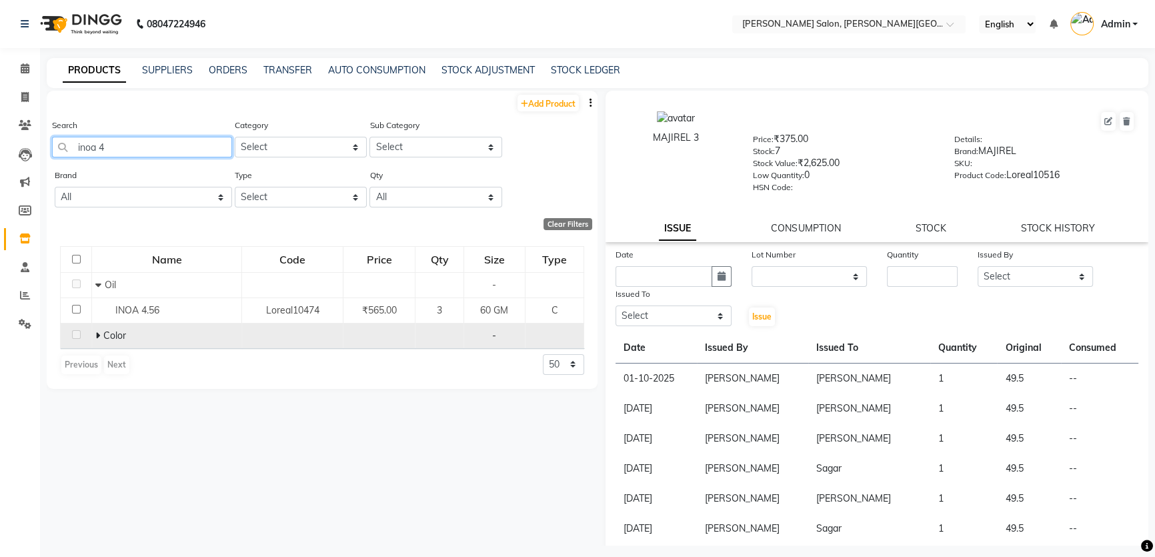
type input "inoa 4"
click at [92, 337] on td "Color" at bounding box center [167, 335] width 150 height 25
click at [95, 333] on icon at bounding box center [97, 335] width 5 height 9
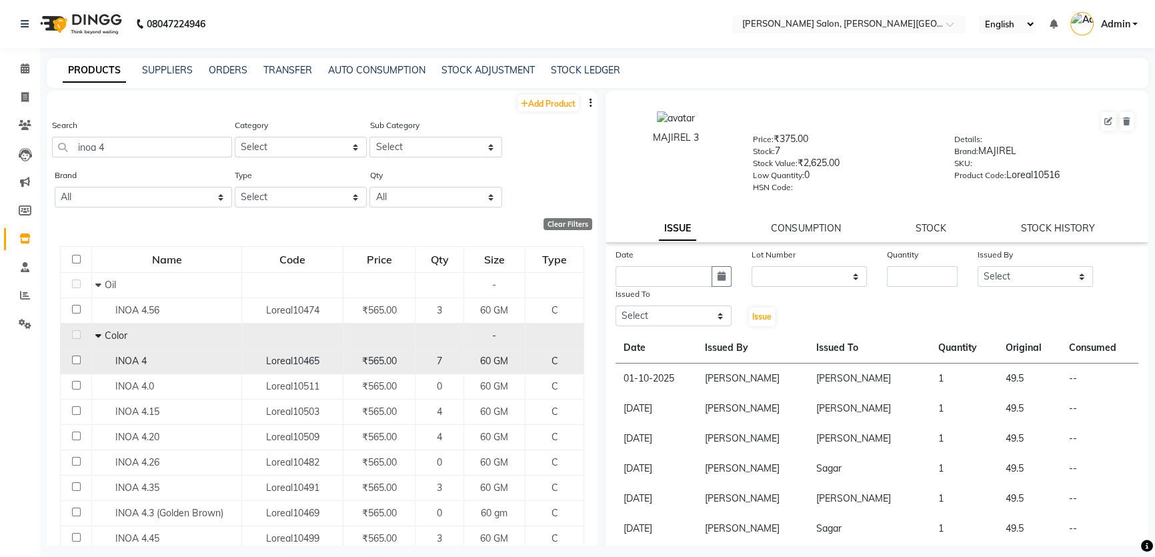
click at [136, 356] on span "INOA 4" at bounding box center [130, 361] width 31 height 12
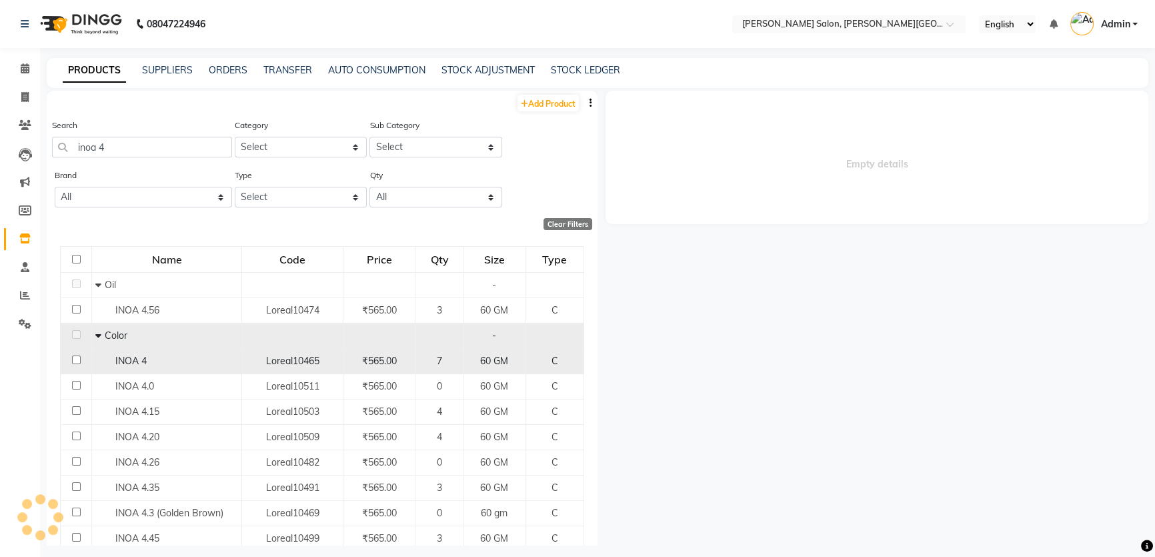
select select
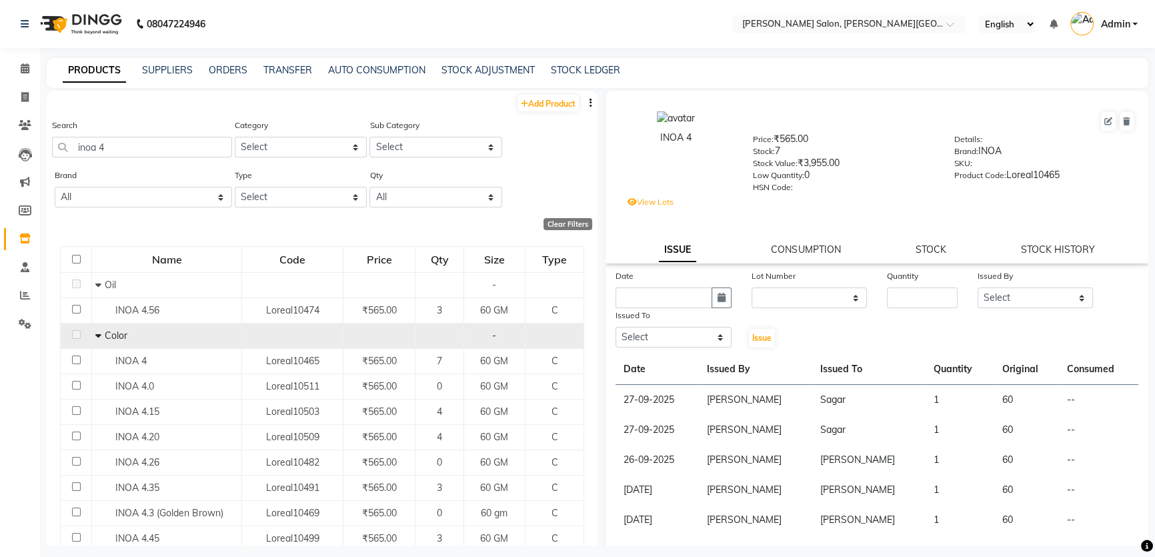
drag, startPoint x: 877, startPoint y: 296, endPoint x: 884, endPoint y: 297, distance: 7.5
click at [877, 296] on div "Quantity" at bounding box center [922, 288] width 91 height 39
click at [890, 297] on input "number" at bounding box center [922, 297] width 71 height 21
type input "1"
click at [1017, 306] on select "Select Adita Amita Arun Singh YAdav Ashu Avinash Chotu Disha Kumari Honey Irfan…" at bounding box center [1035, 297] width 116 height 21
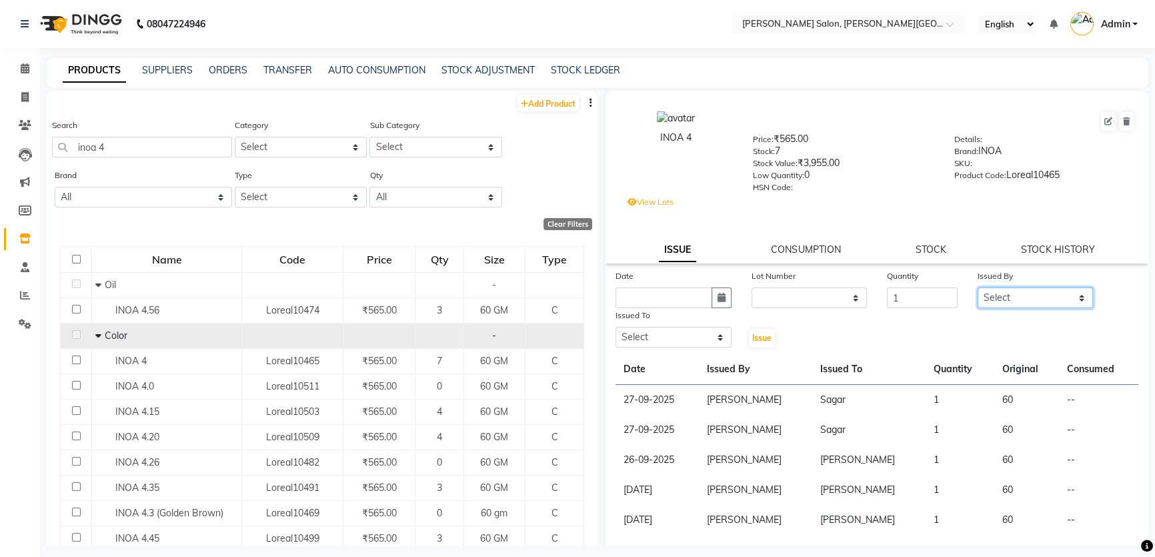
select select "22721"
click at [977, 290] on select "Select Adita Amita Arun Singh YAdav Ashu Avinash Chotu Disha Kumari Honey Irfan…" at bounding box center [1035, 297] width 116 height 21
click at [686, 347] on select "Select Adita Amita Arun Singh YAdav Ashu Avinash Chotu Disha Kumari Honey Irfan…" at bounding box center [673, 337] width 116 height 21
click at [686, 339] on select "Select Adita Amita Arun Singh YAdav Ashu Avinash Chotu Disha Kumari Honey Irfan…" at bounding box center [673, 337] width 116 height 21
click at [683, 335] on select "Select Adita Amita Arun Singh YAdav Ashu Avinash Chotu Disha Kumari Honey Irfan…" at bounding box center [673, 337] width 116 height 21
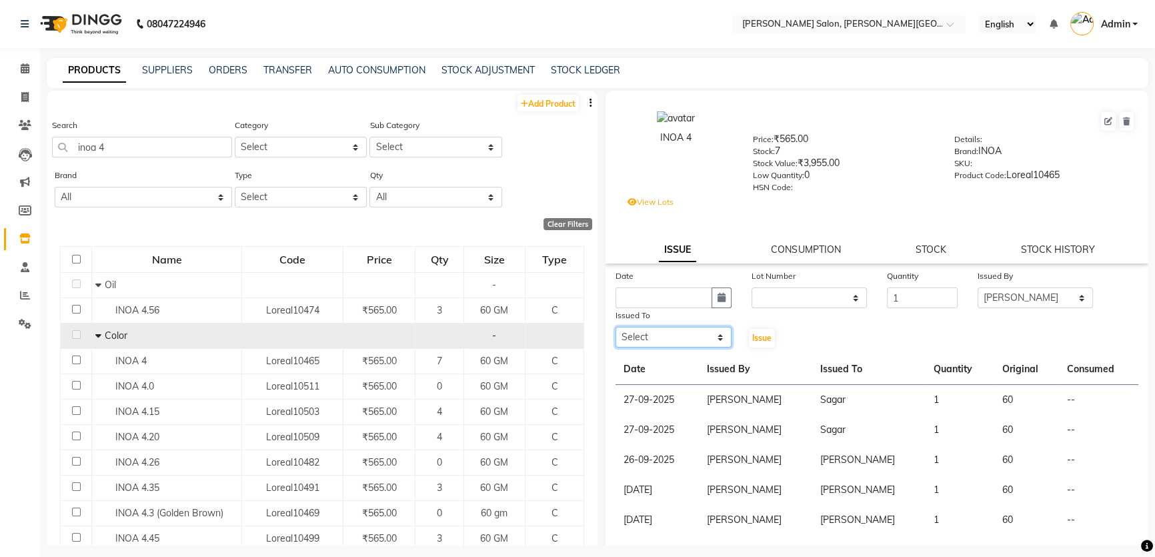
select select "24178"
click at [615, 330] on select "Select Adita Amita Arun Singh YAdav Ashu Avinash Chotu Disha Kumari Honey Irfan…" at bounding box center [673, 337] width 116 height 21
click at [714, 293] on button "button" at bounding box center [721, 297] width 20 height 21
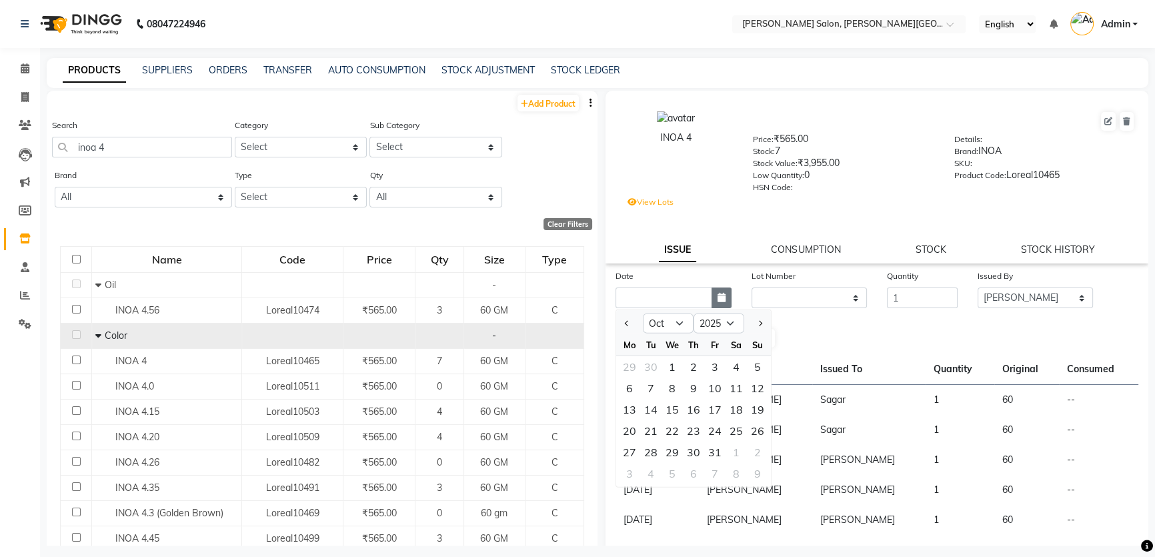
click at [717, 302] on icon "button" at bounding box center [721, 297] width 8 height 9
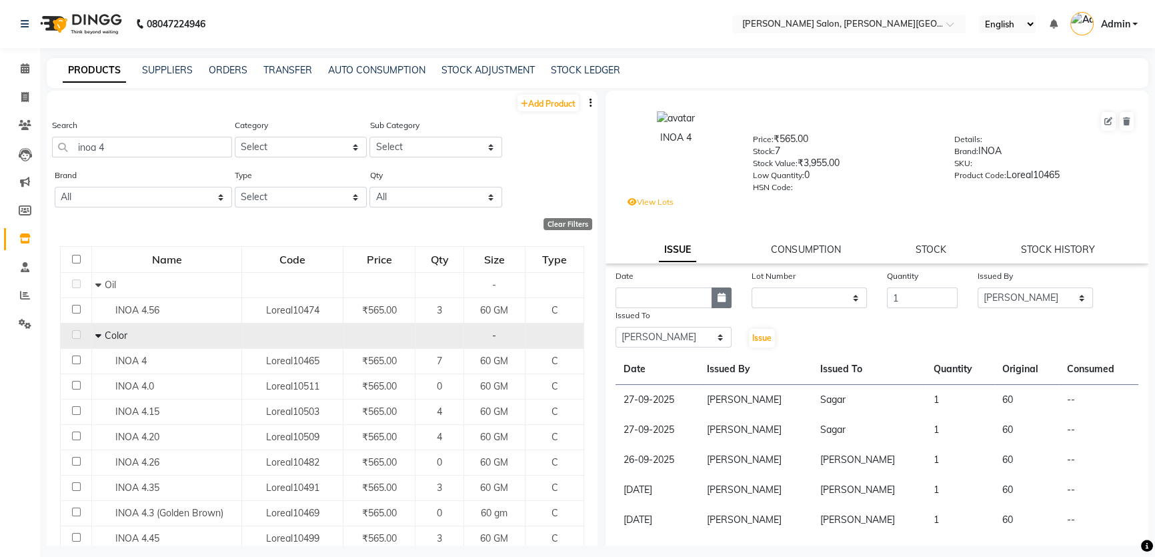
click at [715, 293] on button "button" at bounding box center [721, 297] width 20 height 21
select select "10"
select select "2025"
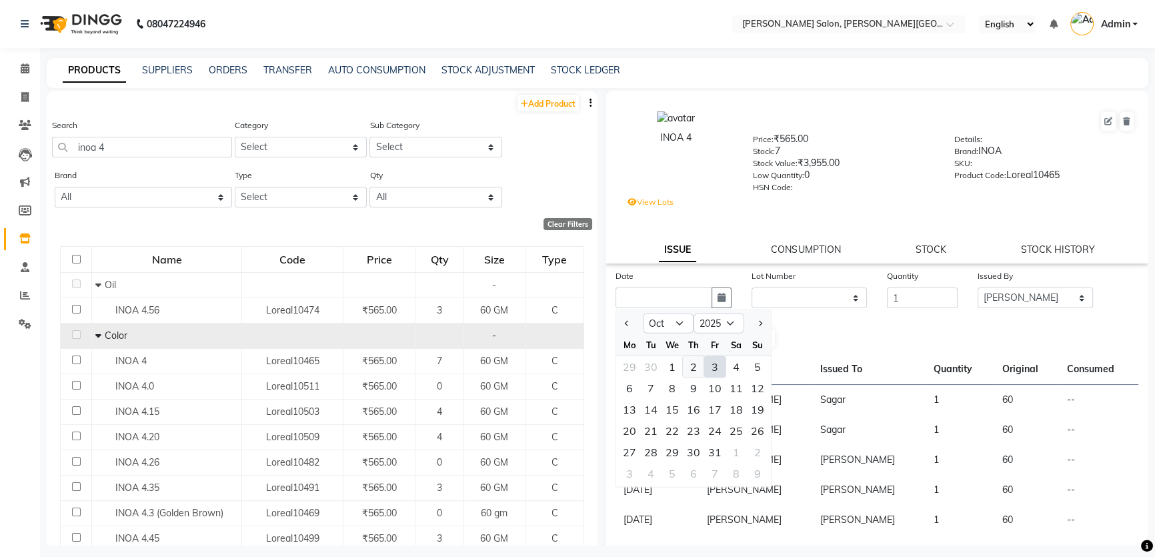
click at [689, 371] on div "2" at bounding box center [693, 366] width 21 height 21
type input "02-10-2025"
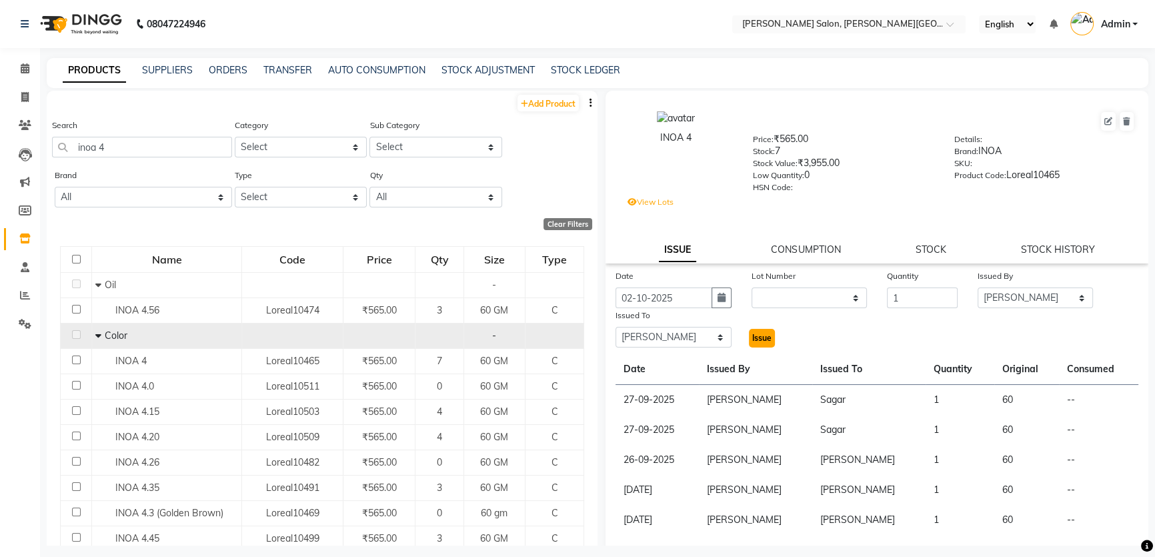
click at [767, 343] on span "Issue" at bounding box center [761, 338] width 19 height 10
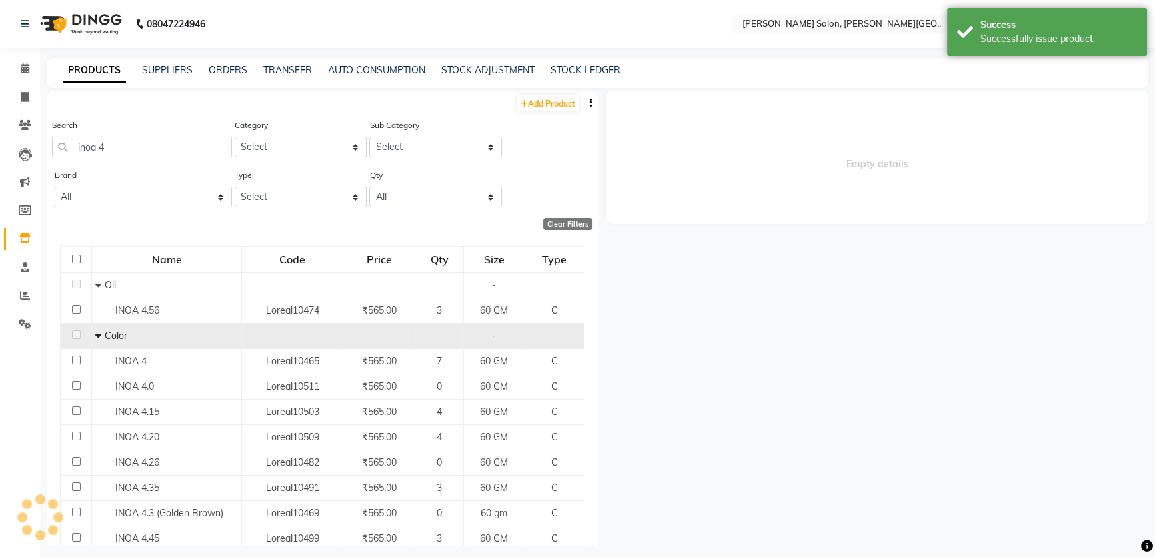
select select
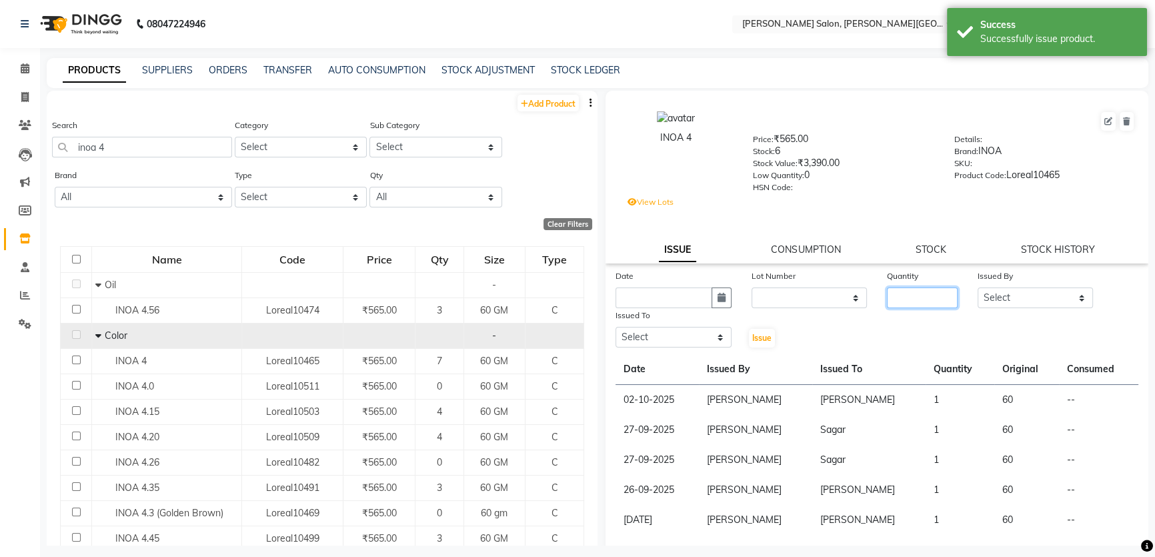
click at [928, 303] on input "number" at bounding box center [922, 297] width 71 height 21
type input "1"
drag, startPoint x: 1011, startPoint y: 301, endPoint x: 1018, endPoint y: 293, distance: 11.4
click at [1011, 301] on select "Select Adita Amita Arun Singh YAdav Ashu Avinash Chotu Disha Kumari Honey Irfan…" at bounding box center [1035, 297] width 116 height 21
select select "22721"
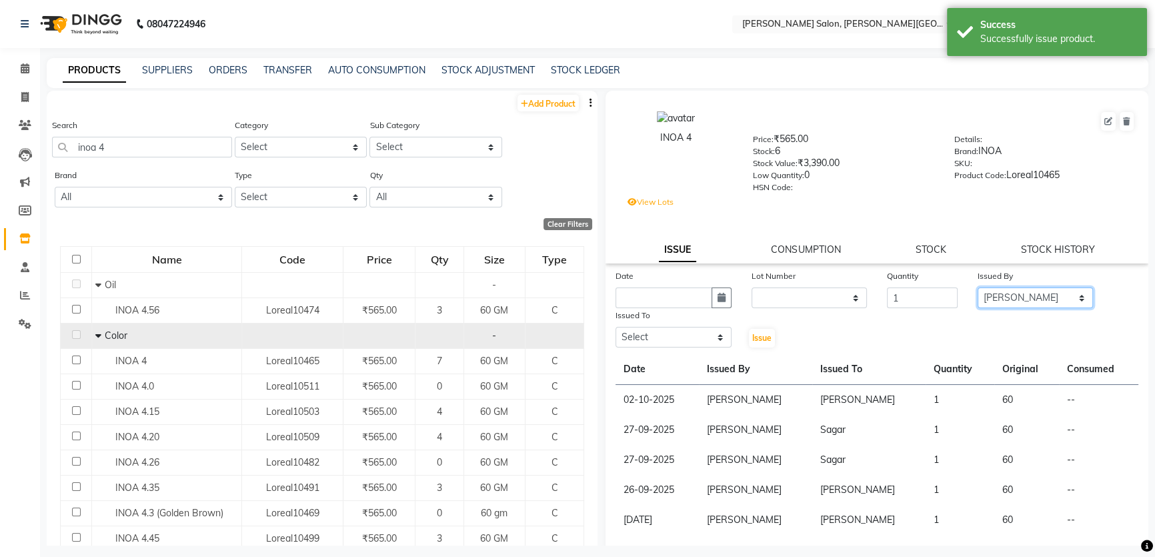
click at [977, 290] on select "Select Adita Amita Arun Singh YAdav Ashu Avinash Chotu Disha Kumari Honey Irfan…" at bounding box center [1035, 297] width 116 height 21
click at [717, 299] on icon "button" at bounding box center [721, 297] width 8 height 9
select select "10"
select select "2025"
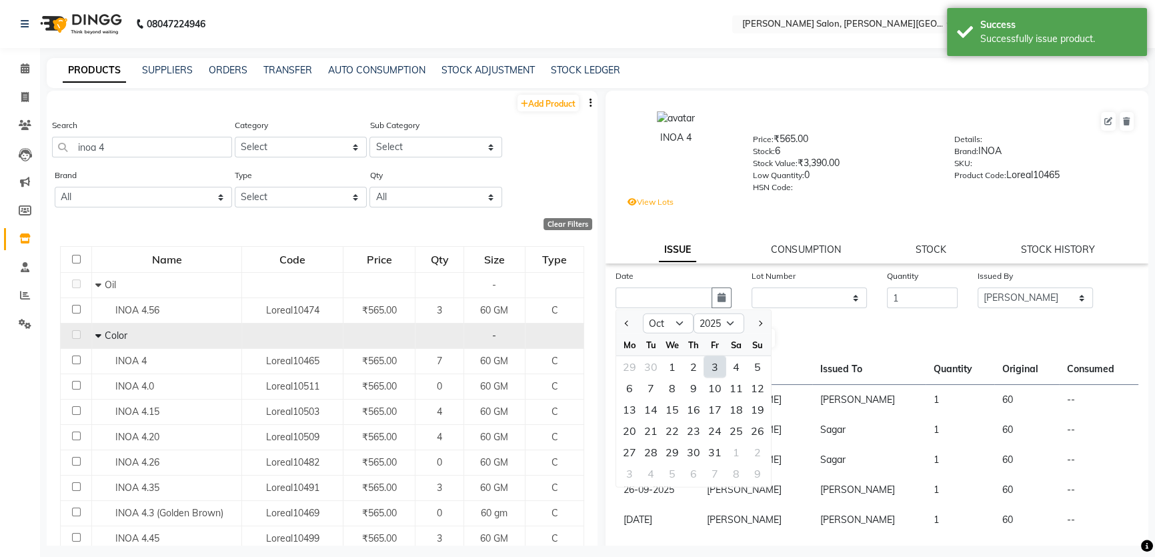
click at [719, 373] on div "3" at bounding box center [714, 366] width 21 height 21
type input "03-10-2025"
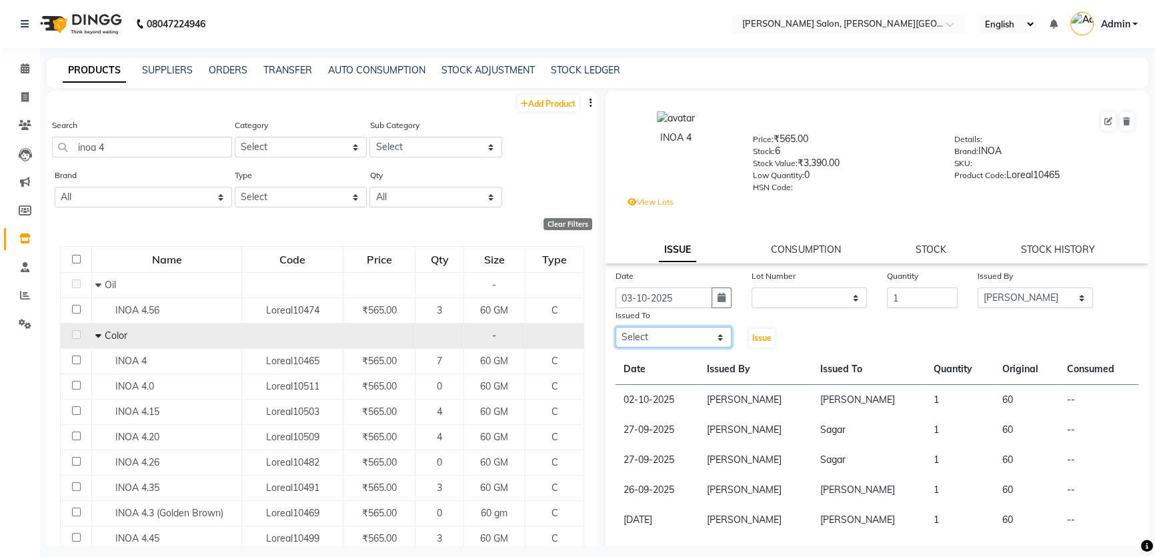
click at [697, 331] on select "Select Adita Amita Arun Singh YAdav Ashu Avinash Chotu Disha Kumari Honey Irfan…" at bounding box center [673, 337] width 116 height 21
select select "24178"
click at [615, 330] on select "Select Adita Amita Arun Singh YAdav Ashu Avinash Chotu Disha Kumari Honey Irfan…" at bounding box center [673, 337] width 116 height 21
click at [760, 334] on button "Issue" at bounding box center [762, 338] width 26 height 19
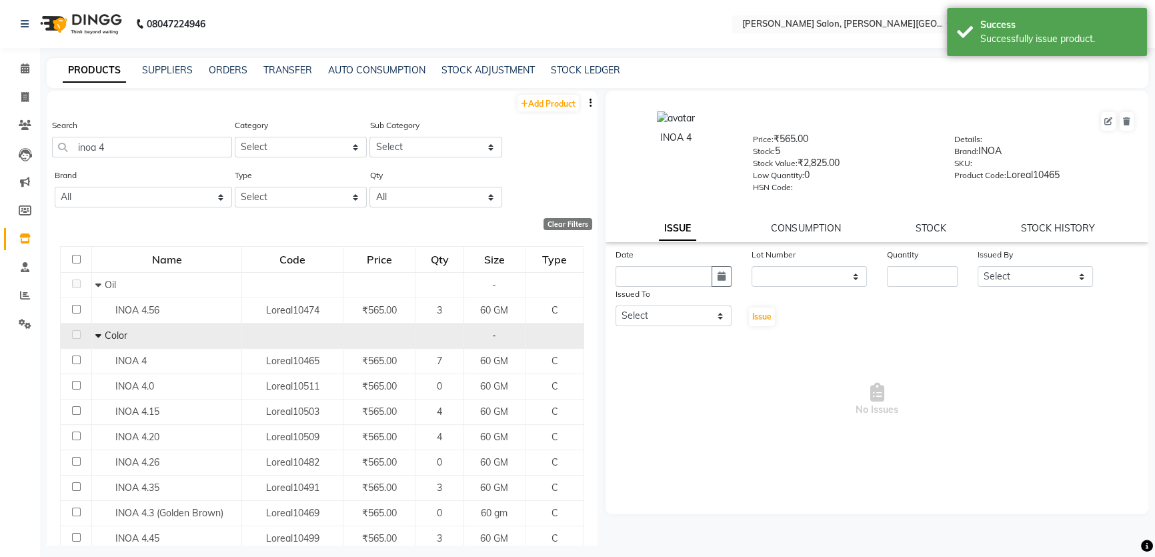
select select
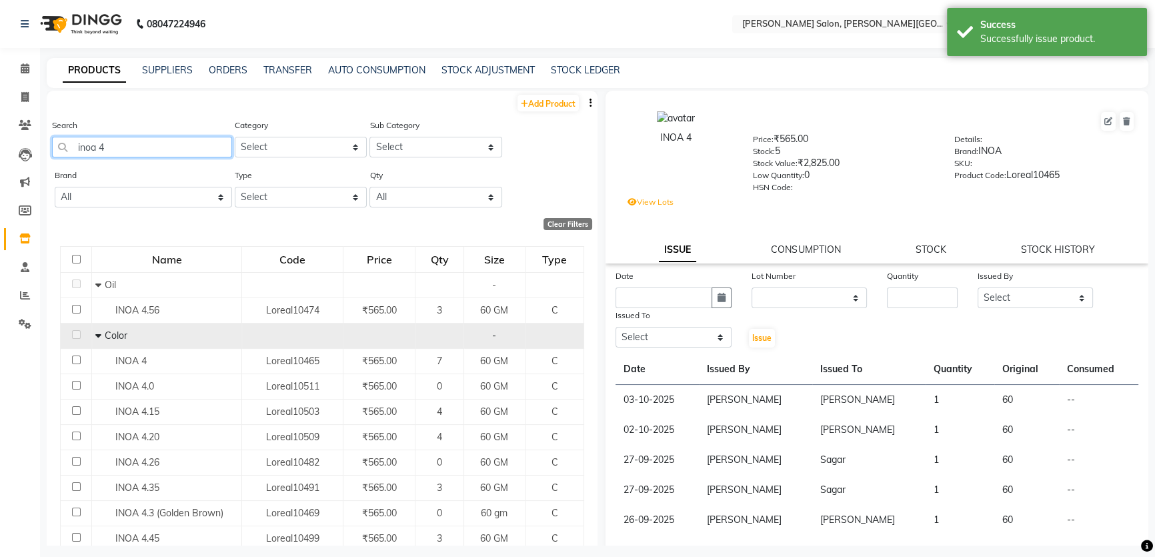
drag, startPoint x: 107, startPoint y: 143, endPoint x: 75, endPoint y: 159, distance: 35.8
click at [21, 147] on app-home "08047224946 Select Location × Vandna's Salon, Jopling Road English ENGLISH Espa…" at bounding box center [577, 282] width 1155 height 565
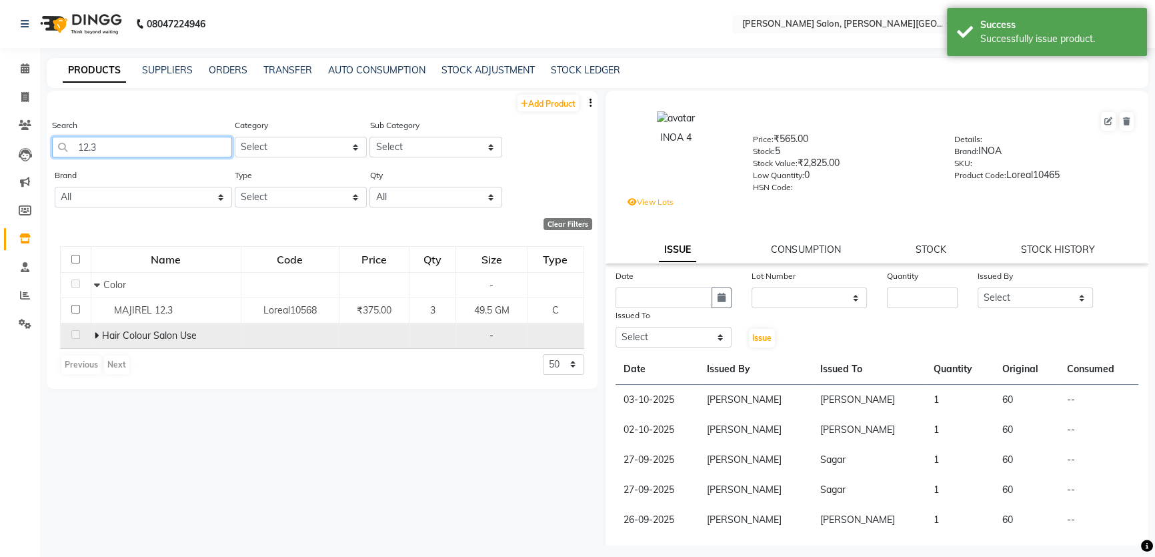
type input "12.3"
click at [94, 341] on span at bounding box center [96, 335] width 5 height 12
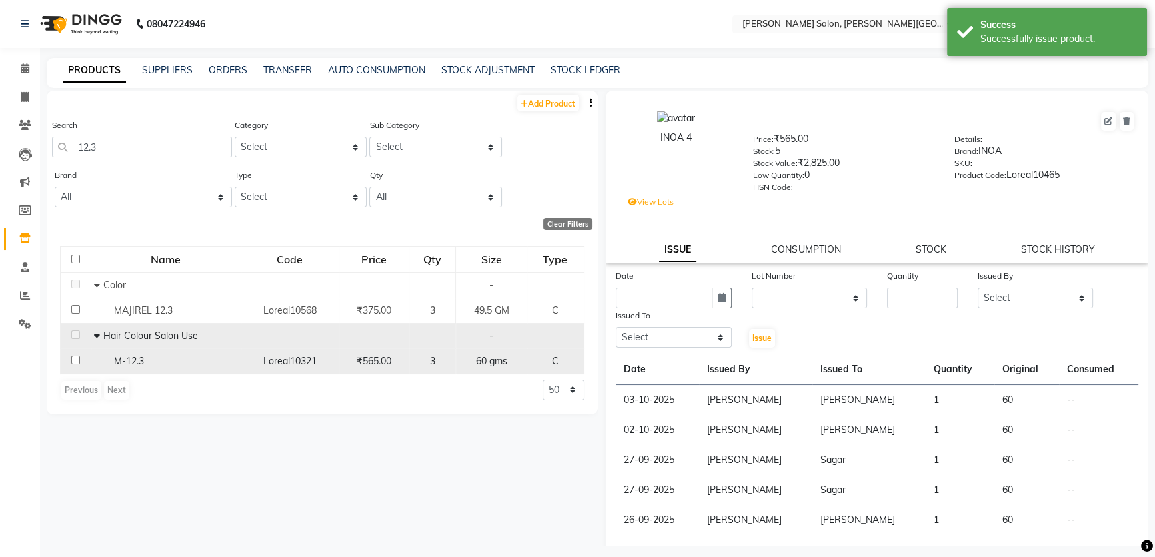
click at [125, 360] on span "M-12.3" at bounding box center [129, 361] width 30 height 12
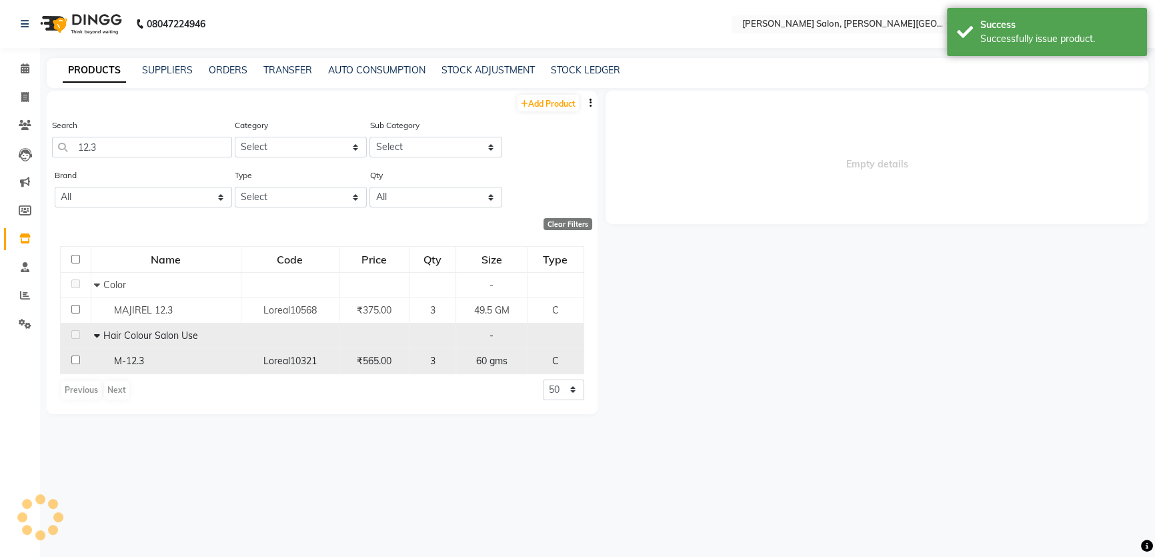
select select
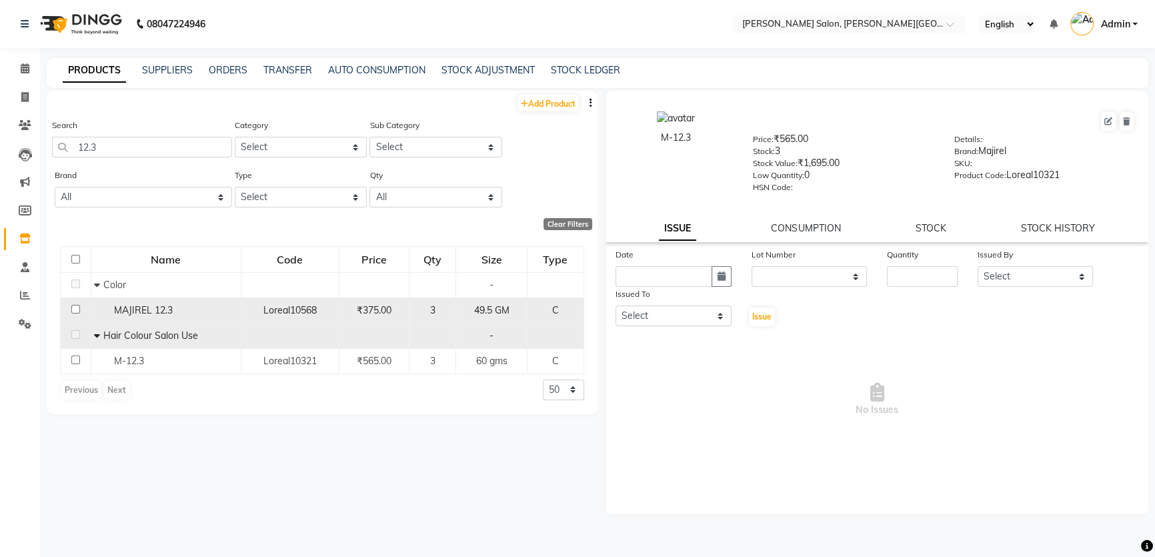
click at [141, 315] on span "MAJIREL 12.3" at bounding box center [143, 310] width 59 height 12
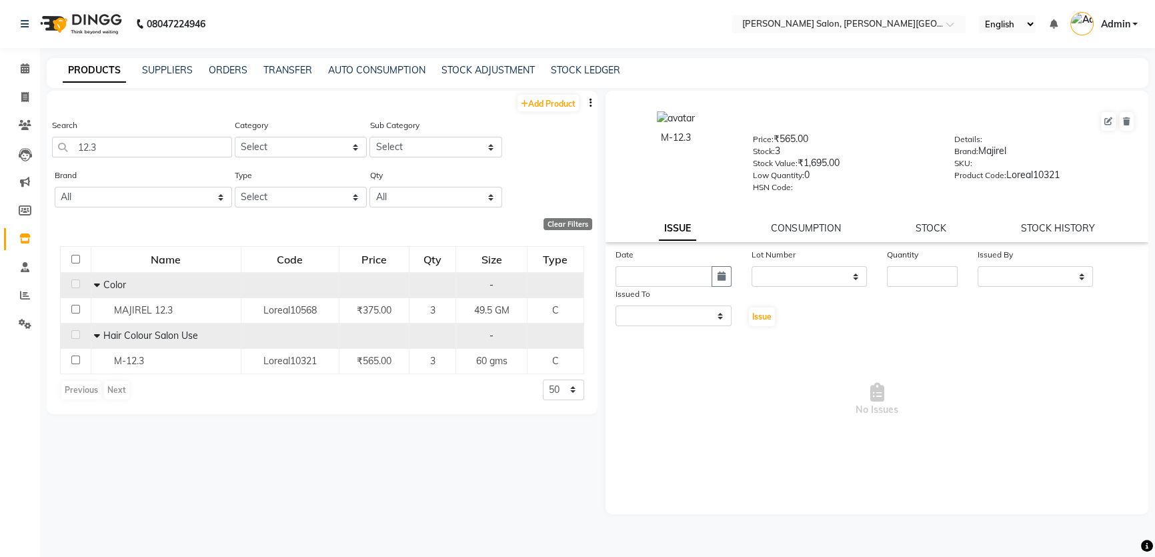
select select
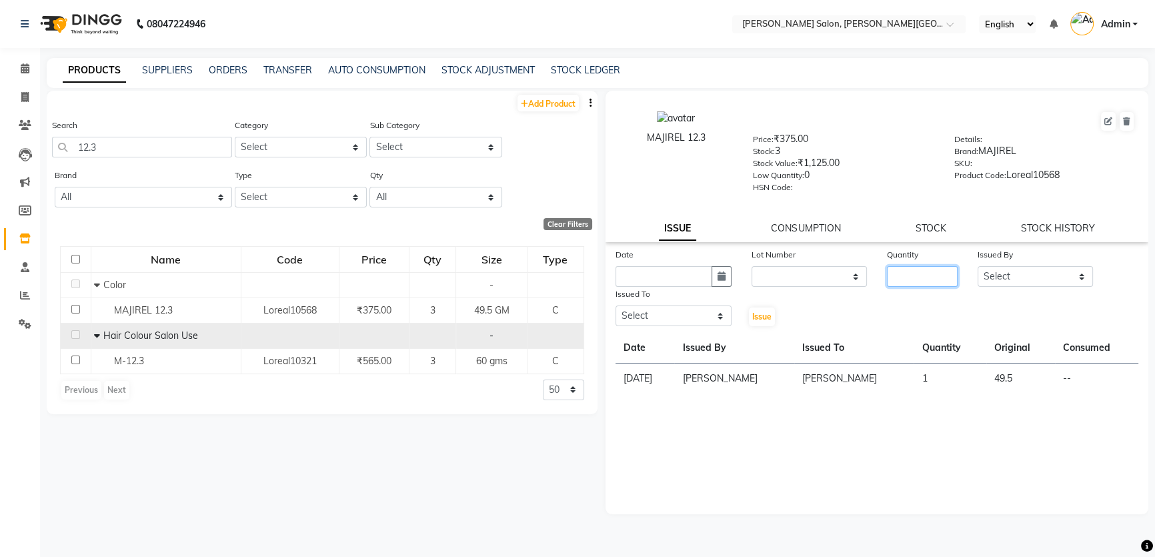
click at [907, 277] on input "number" at bounding box center [922, 276] width 71 height 21
type input "1"
drag, startPoint x: 998, startPoint y: 282, endPoint x: 1003, endPoint y: 269, distance: 13.7
click at [998, 282] on select "Select Adita Amita Arun Singh YAdav Ashu Avinash Chotu Disha Kumari Honey Irfan…" at bounding box center [1035, 276] width 116 height 21
select select "22721"
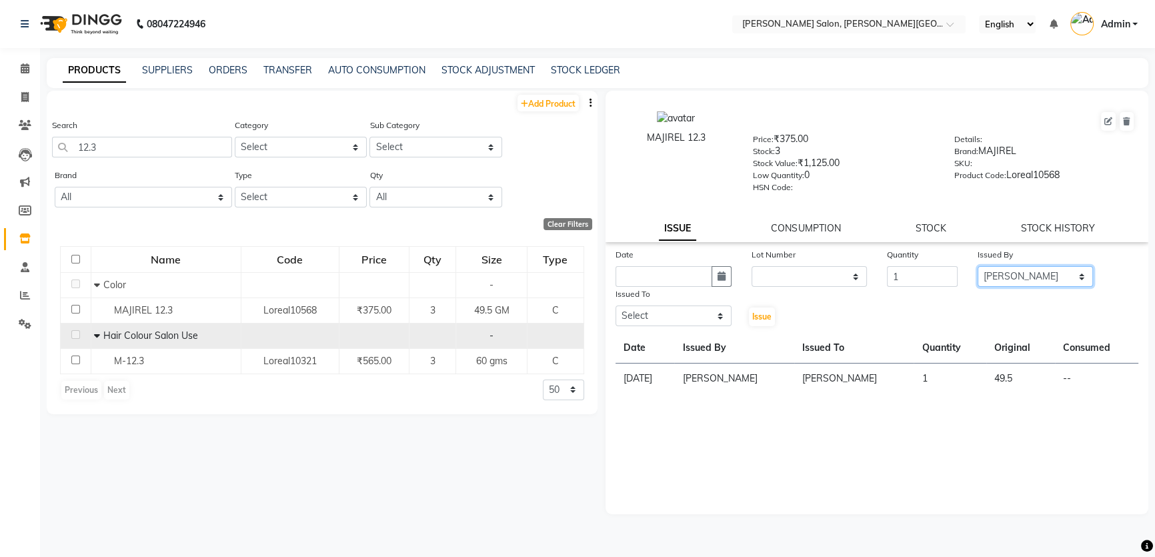
click at [977, 269] on select "Select Adita Amita Arun Singh YAdav Ashu Avinash Chotu Disha Kumari Honey Irfan…" at bounding box center [1035, 276] width 116 height 21
click at [716, 271] on button "button" at bounding box center [721, 276] width 20 height 21
select select "10"
select select "2025"
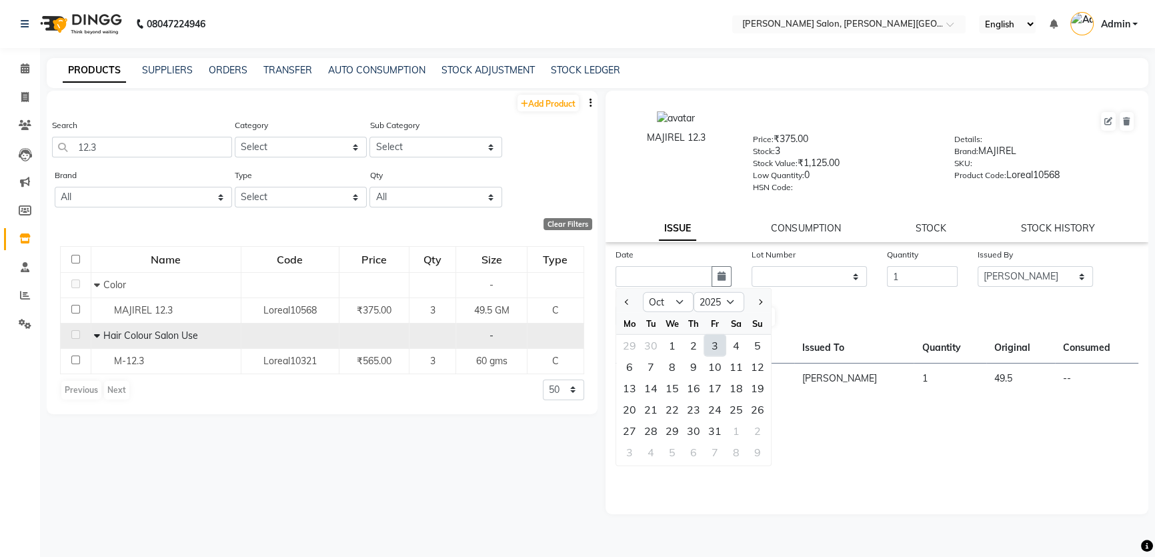
click at [713, 355] on div "3" at bounding box center [714, 345] width 21 height 21
type input "03-10-2025"
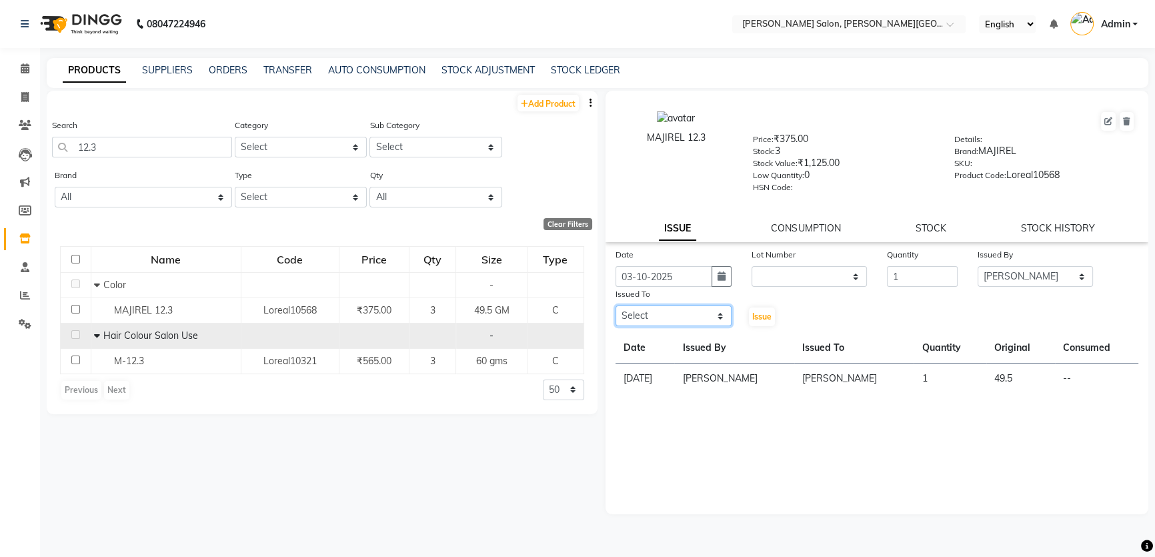
click at [703, 311] on select "Select Adita Amita Arun Singh YAdav Ashu Avinash Chotu Disha Kumari Honey Irfan…" at bounding box center [673, 315] width 116 height 21
select select "24176"
click at [615, 308] on select "Select Adita Amita Arun Singh YAdav Ashu Avinash Chotu Disha Kumari Honey Irfan…" at bounding box center [673, 315] width 116 height 21
click at [753, 325] on button "Issue" at bounding box center [762, 316] width 26 height 19
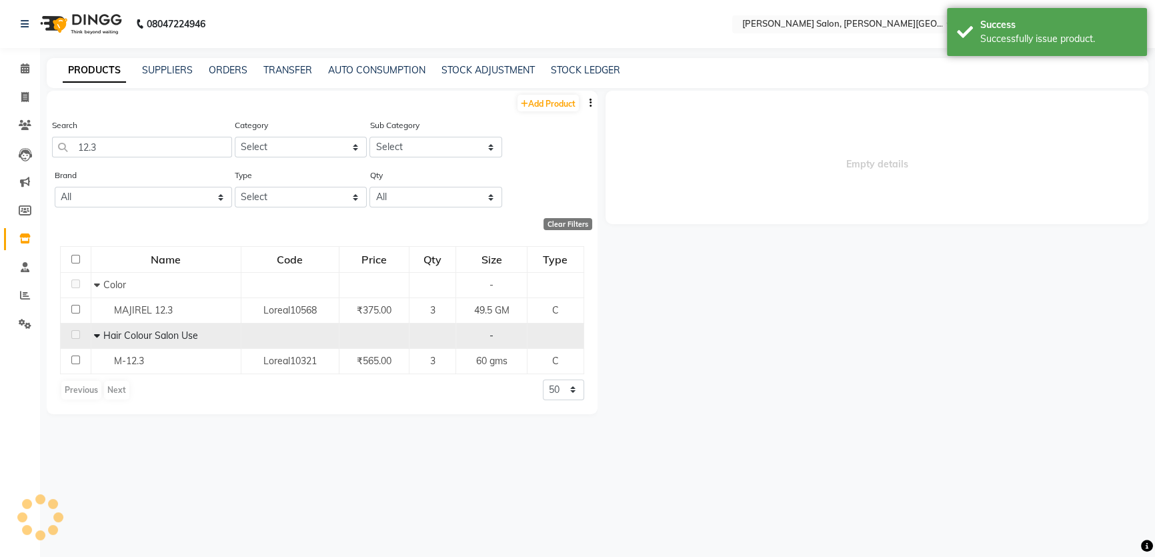
select select
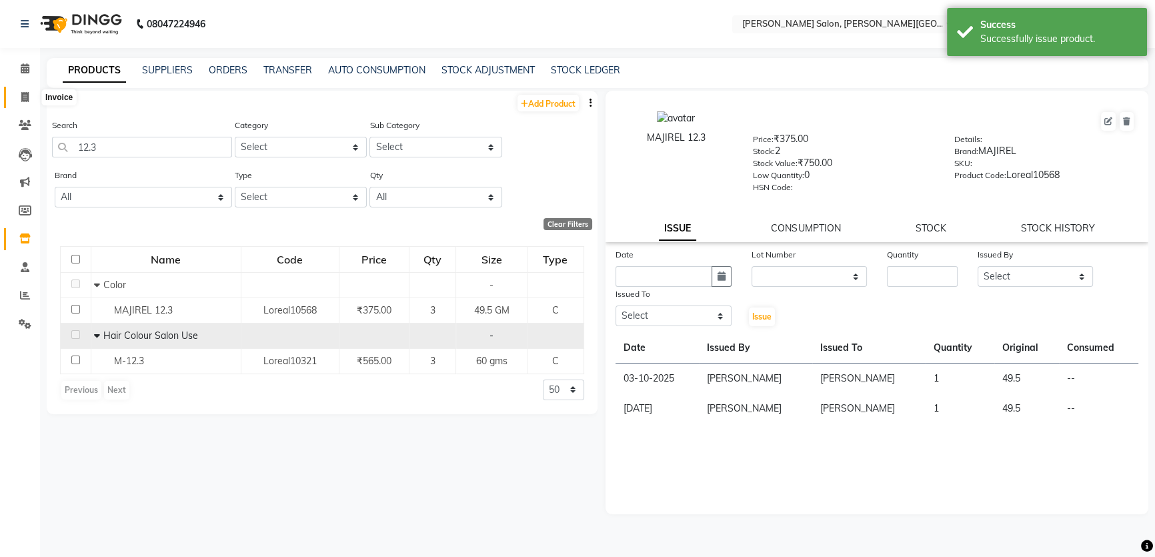
click at [21, 93] on icon at bounding box center [24, 97] width 7 height 10
select select "service"
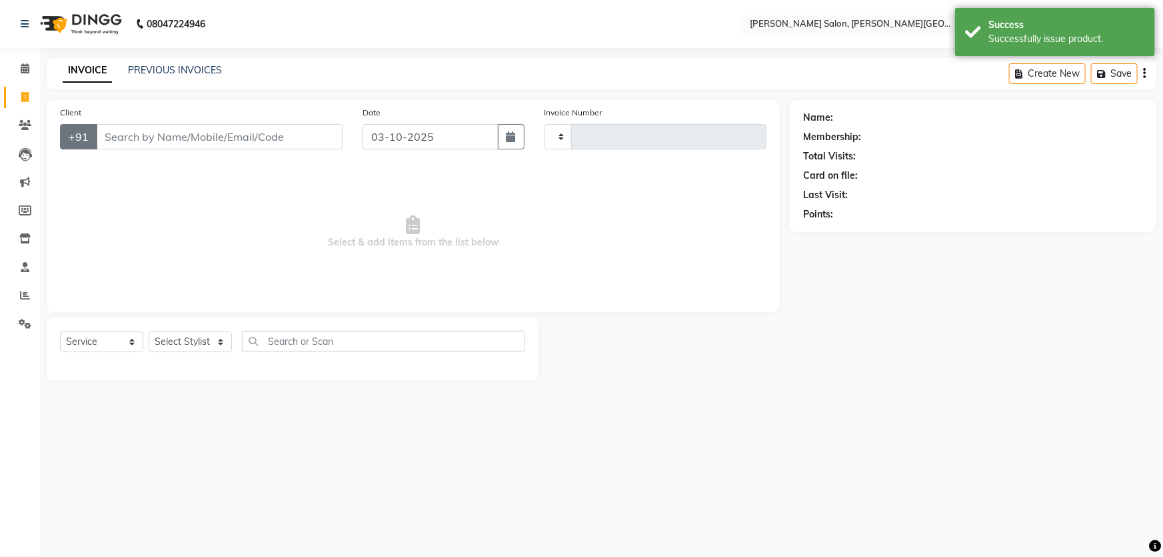
type input "3223"
select select "4122"
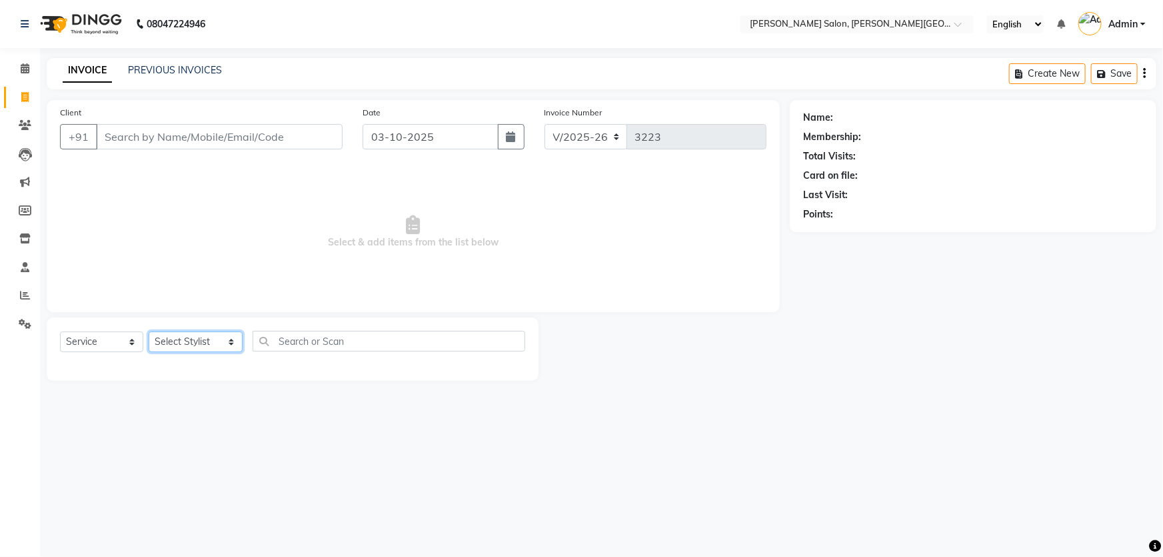
drag, startPoint x: 175, startPoint y: 347, endPoint x: 179, endPoint y: 339, distance: 8.1
click at [175, 347] on select "Select Stylist Adita Amita Arun Singh YAdav Ashu Avinash Chotu Disha Kumari Hon…" at bounding box center [196, 341] width 94 height 21
select select "85107"
click at [149, 331] on select "Select Stylist Adita Amita Arun Singh YAdav Ashu Avinash Chotu Disha Kumari Hon…" at bounding box center [196, 341] width 94 height 21
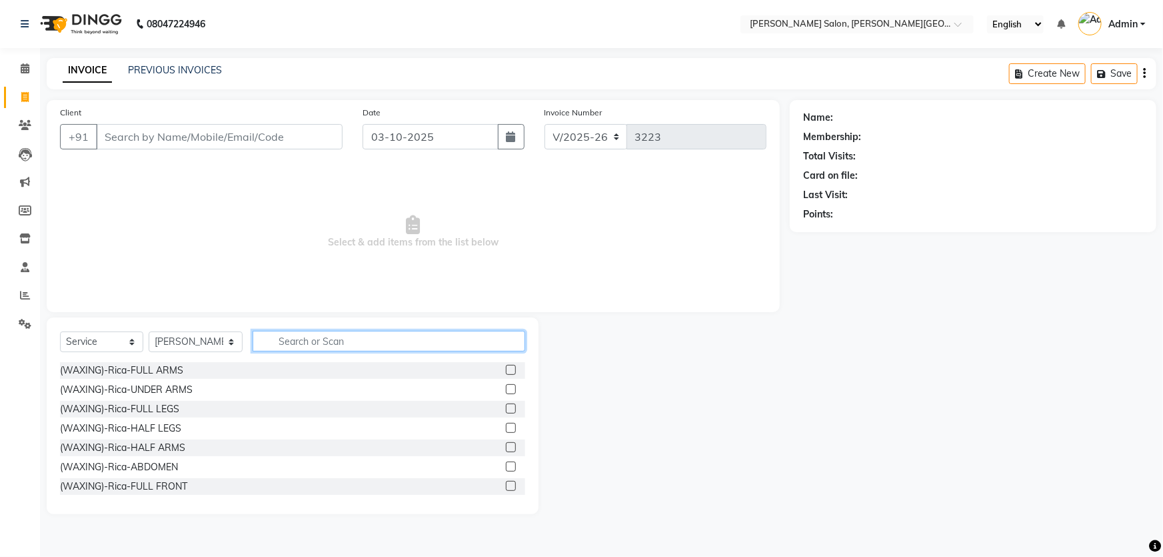
click at [319, 345] on input "text" at bounding box center [389, 341] width 273 height 21
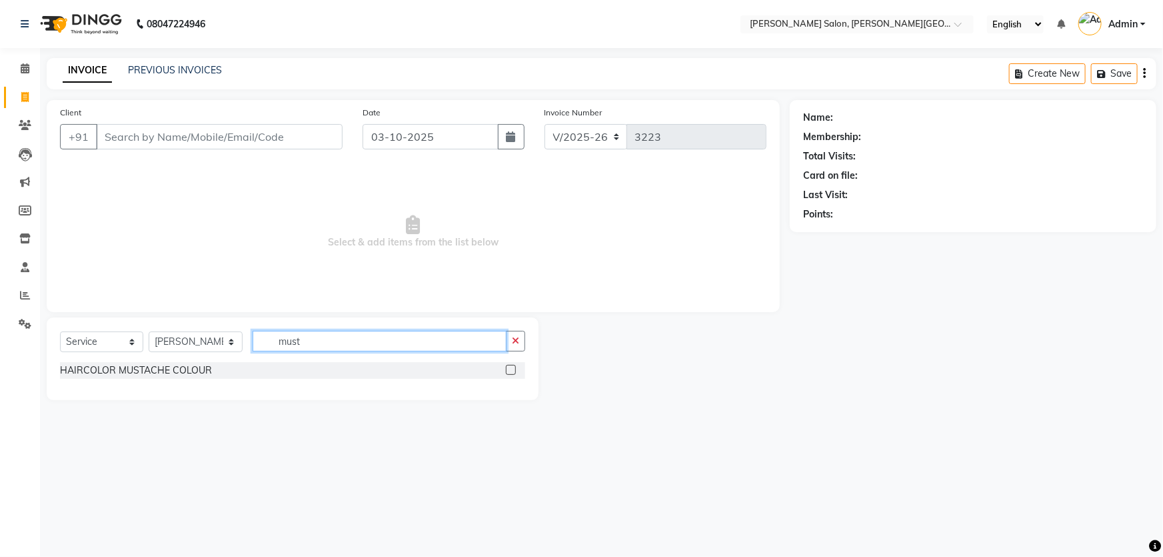
type input "must"
click at [187, 380] on div "HAIRCOLOR MUSTACHE COLOUR" at bounding box center [292, 371] width 465 height 19
click at [191, 371] on div "HAIRCOLOR MUSTACHE COLOUR" at bounding box center [136, 370] width 152 height 14
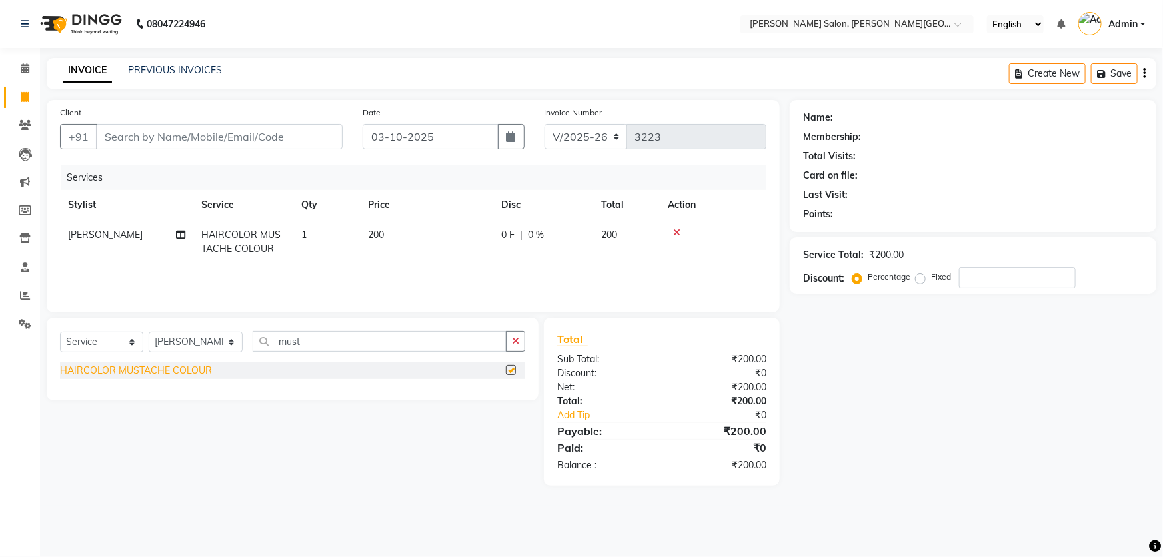
checkbox input "false"
click at [17, 90] on span at bounding box center [24, 97] width 23 height 15
select select "service"
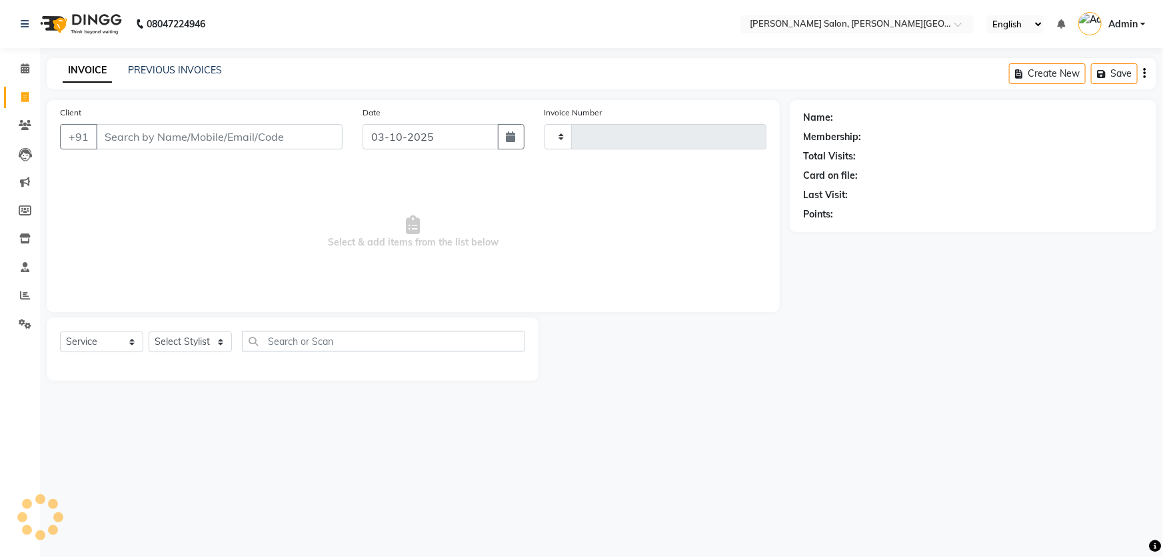
type input "3223"
select select "4122"
click at [22, 237] on icon at bounding box center [24, 238] width 11 height 10
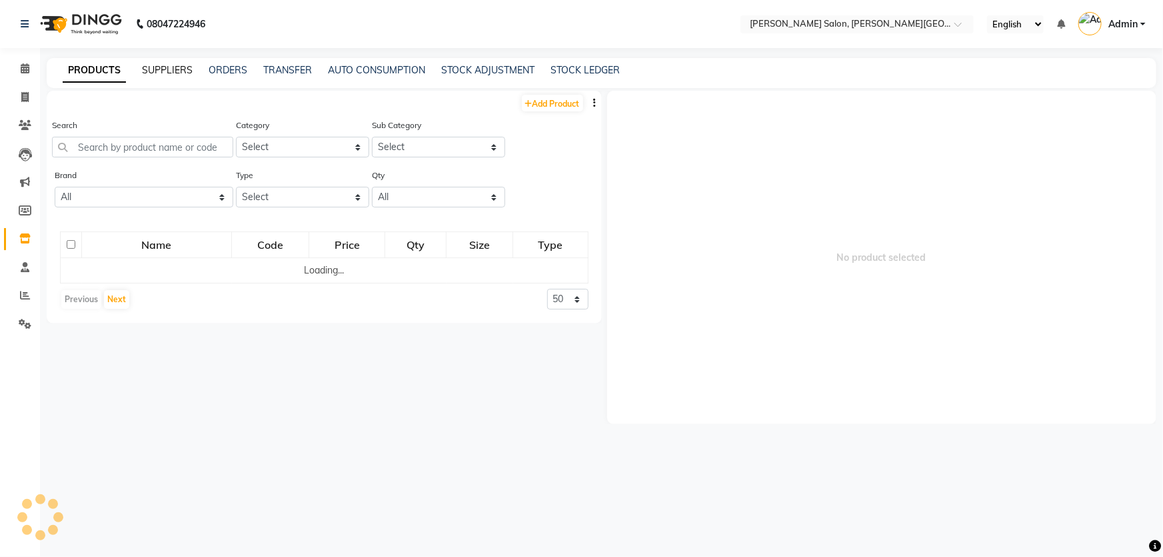
click at [175, 67] on link "SUPPLIERS" at bounding box center [167, 70] width 51 height 12
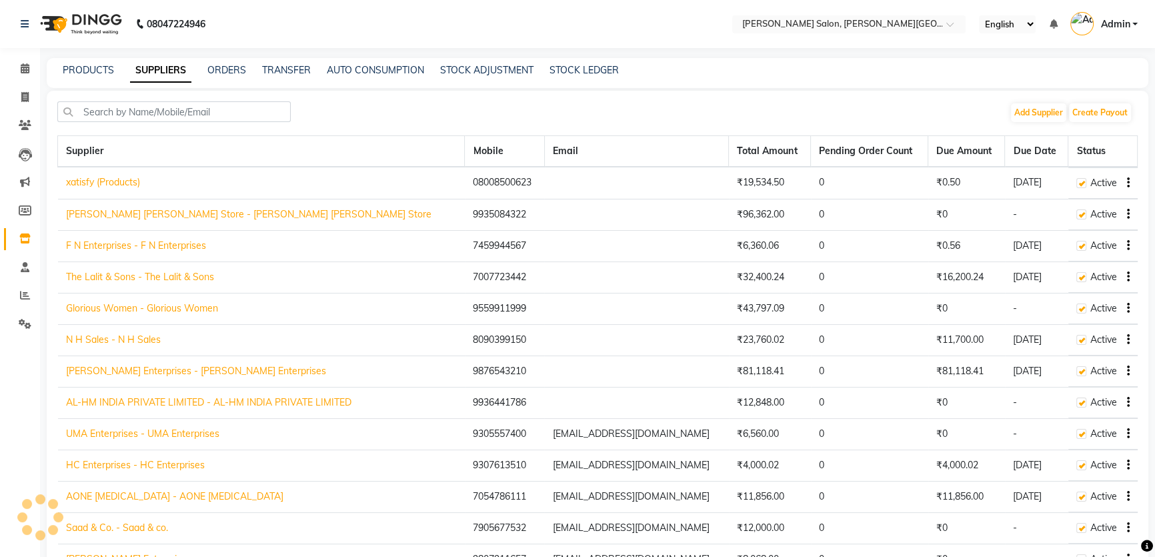
click at [123, 303] on link "Glorious Women - Glorious Women" at bounding box center [142, 308] width 152 height 12
select select "3323"
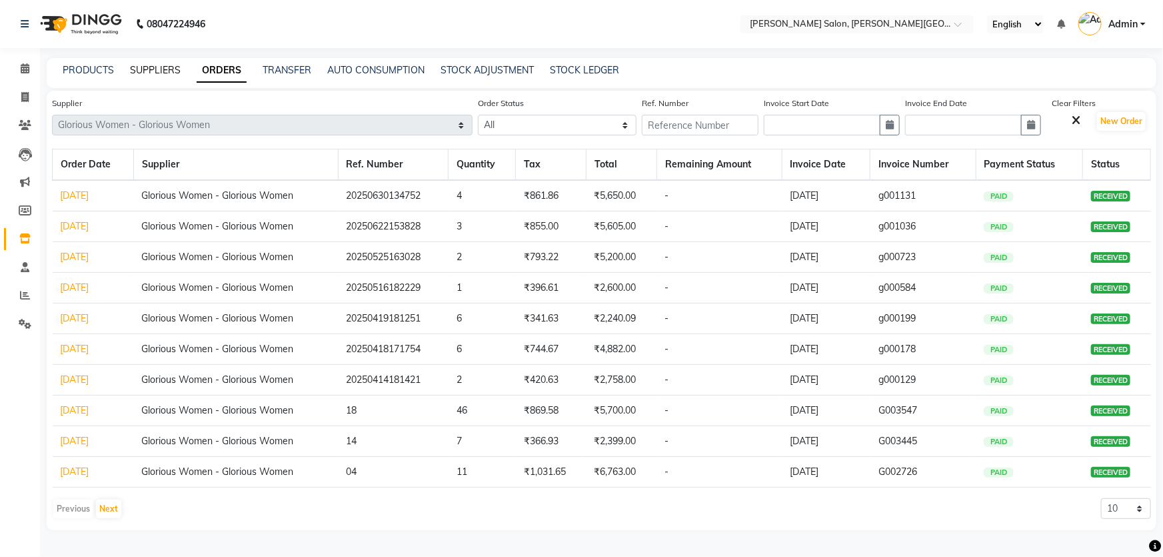
click at [165, 70] on link "SUPPLIERS" at bounding box center [155, 70] width 51 height 12
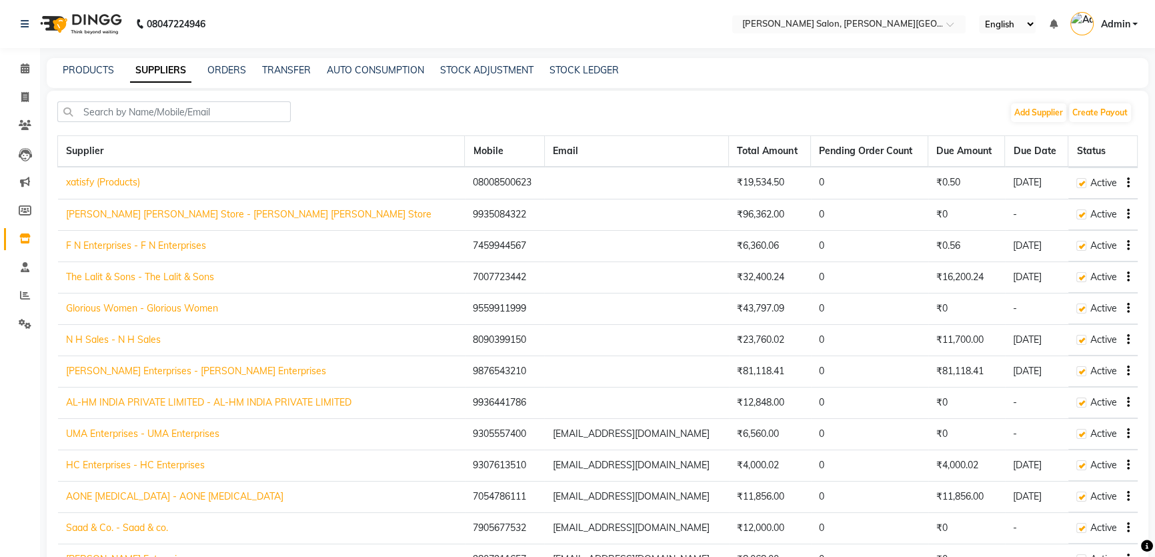
click at [107, 299] on td "Glorious Women - Glorious Women" at bounding box center [261, 308] width 407 height 31
click at [110, 303] on link "Glorious Women - Glorious Women" at bounding box center [142, 308] width 152 height 12
select select "3323"
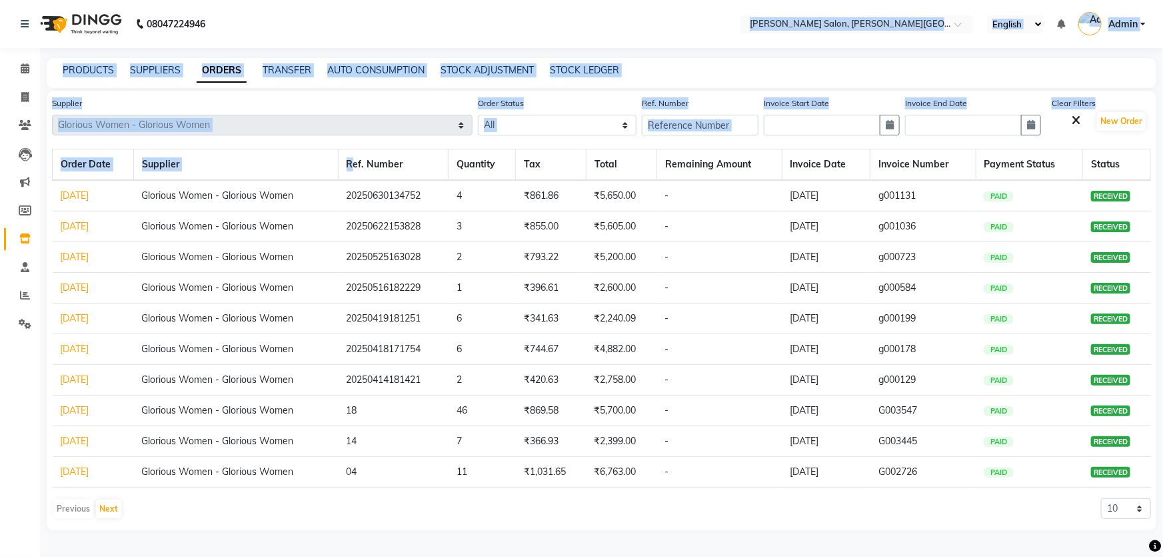
drag, startPoint x: 352, startPoint y: 161, endPoint x: 251, endPoint y: 47, distance: 152.6
click at [247, 0] on html "08047224946 Select Location × Vandna's Salon, Jopling Road English ENGLISH Espa…" at bounding box center [581, 278] width 1163 height 557
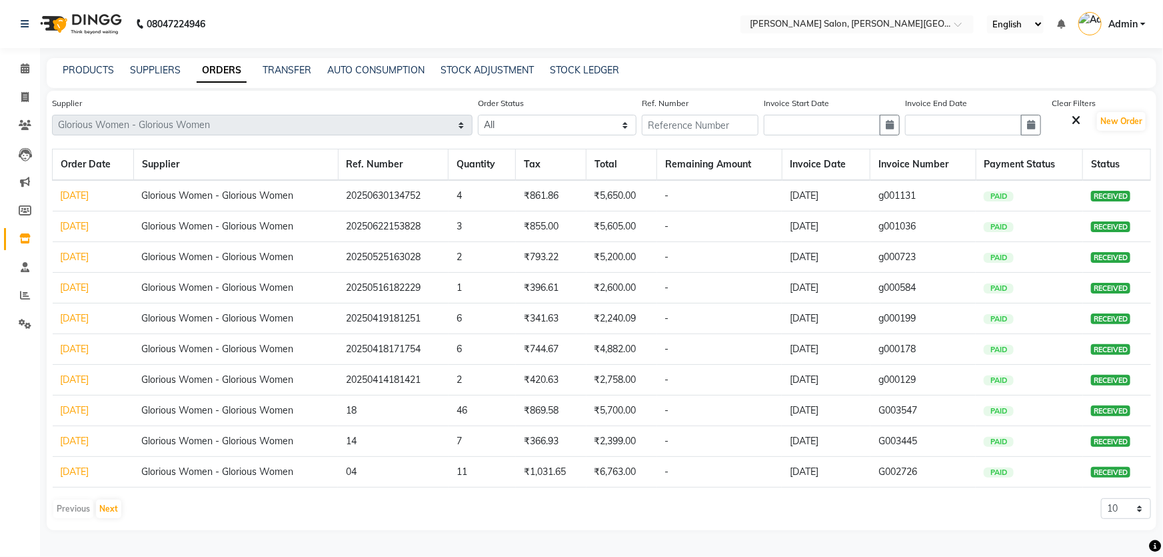
click at [447, 167] on th "Ref. Number" at bounding box center [393, 164] width 111 height 31
click at [19, 100] on span at bounding box center [24, 97] width 23 height 15
select select "service"
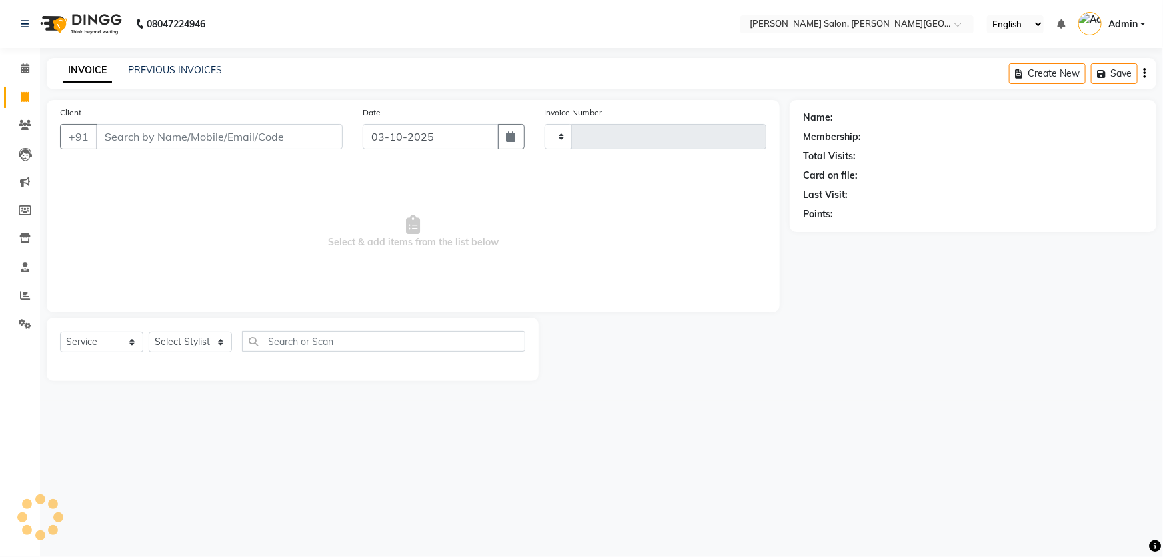
type input "3223"
select select "4122"
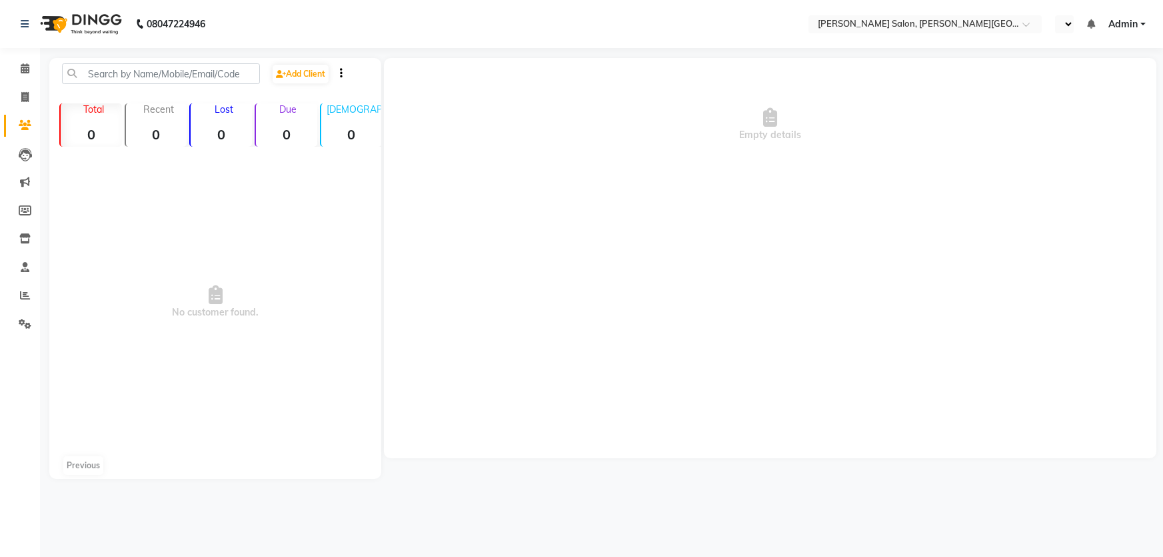
select select "en"
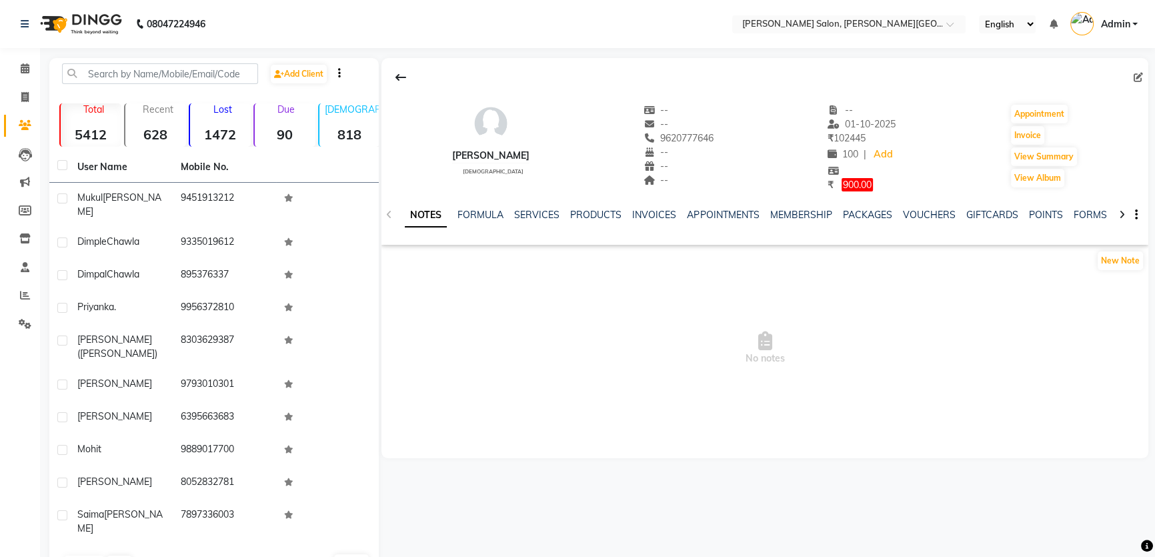
click at [646, 222] on div "NOTES FORMULA SERVICES PRODUCTS INVOICES APPOINTMENTS MEMBERSHIP PACKAGES VOUCH…" at bounding box center [749, 220] width 688 height 25
click at [646, 218] on link "INVOICES" at bounding box center [654, 215] width 44 height 12
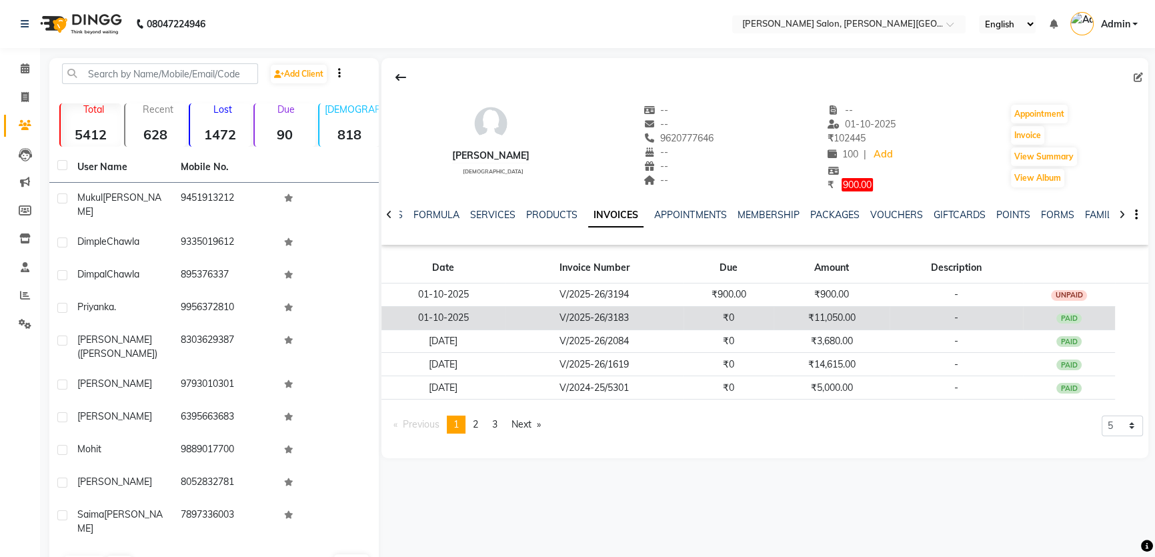
click at [437, 309] on td "01-10-2025" at bounding box center [442, 317] width 123 height 23
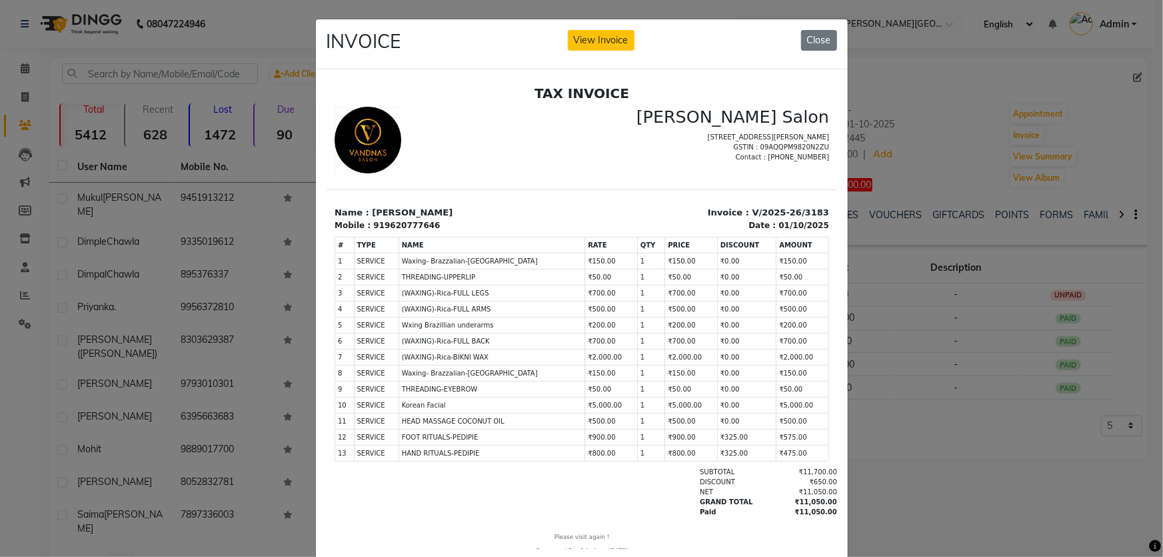
drag, startPoint x: 759, startPoint y: 259, endPoint x: 769, endPoint y: 275, distance: 19.4
click at [769, 275] on tbody "1 SERVICE SERVICE Waxing- Brazzalian-CHIN ₹150.00 2" at bounding box center [582, 356] width 494 height 208
drag, startPoint x: 807, startPoint y: 37, endPoint x: 615, endPoint y: 7, distance: 194.4
click at [793, 30] on div "INVOICE View Invoice Close" at bounding box center [582, 44] width 532 height 50
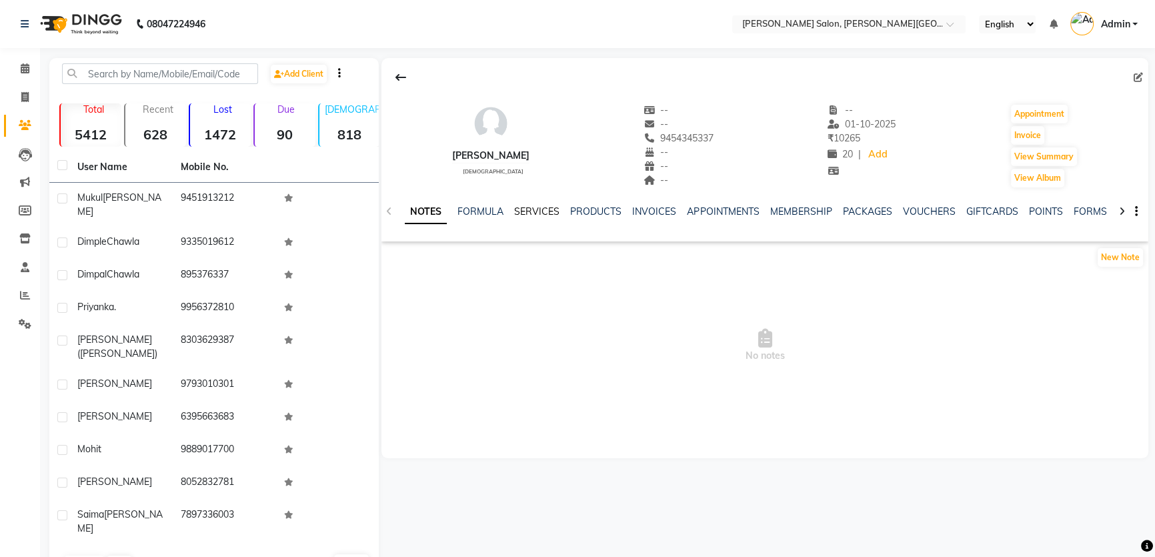
click at [537, 207] on link "SERVICES" at bounding box center [536, 211] width 45 height 12
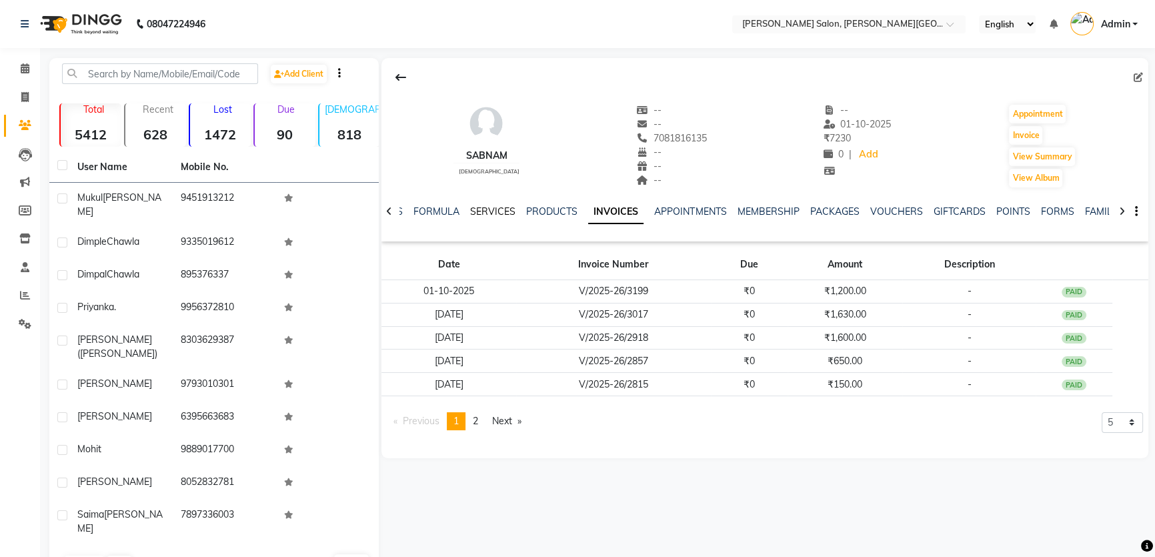
click at [499, 211] on link "SERVICES" at bounding box center [492, 211] width 45 height 12
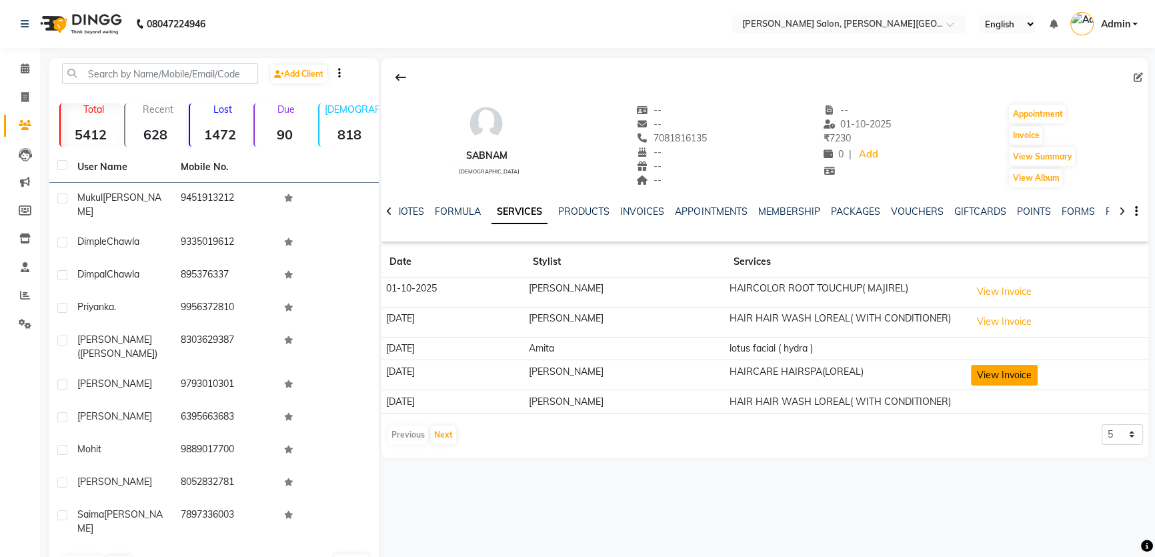
click at [971, 370] on button "View Invoice" at bounding box center [1004, 375] width 67 height 21
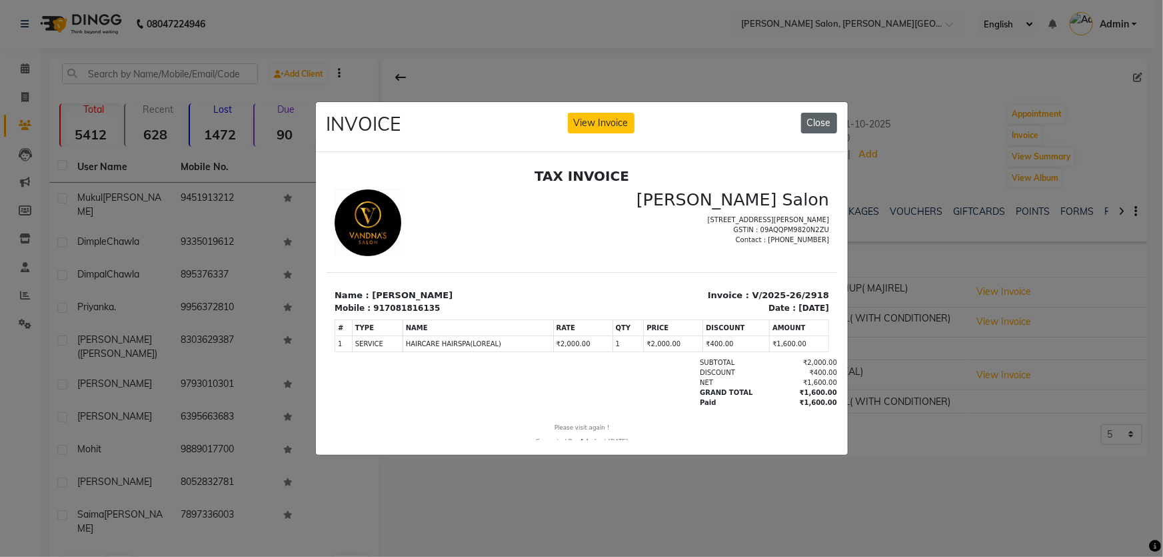
click at [817, 117] on button "Close" at bounding box center [819, 123] width 36 height 21
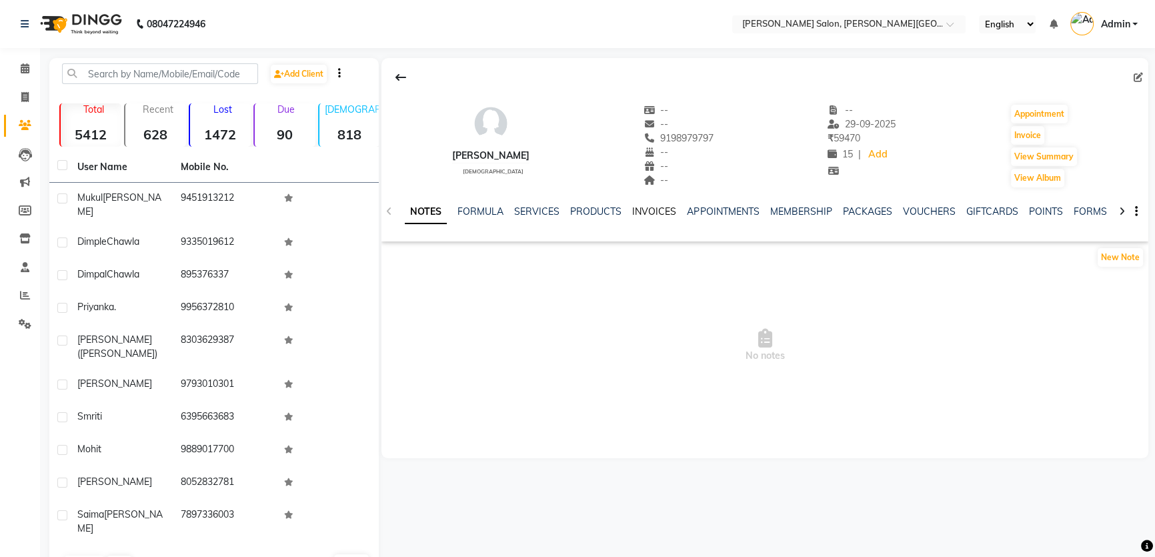
click at [653, 208] on link "INVOICES" at bounding box center [654, 211] width 44 height 12
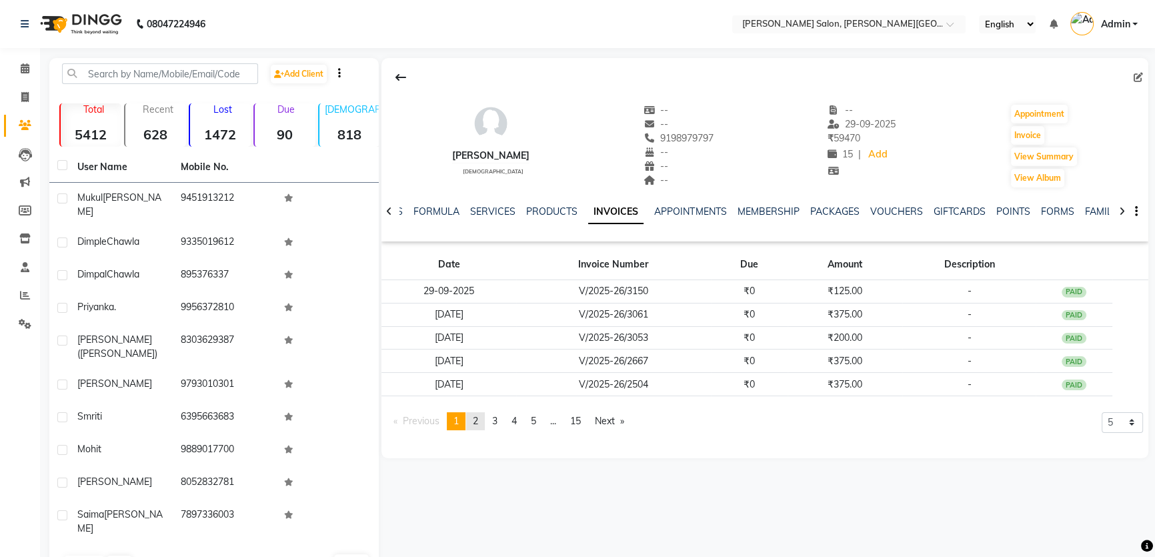
click at [476, 420] on span "2" at bounding box center [475, 421] width 5 height 12
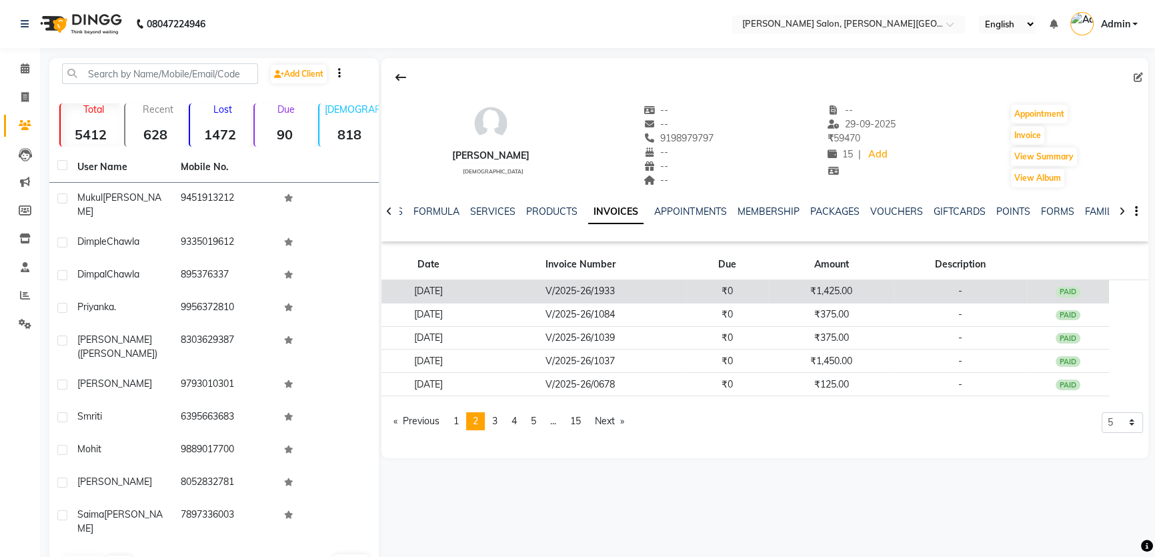
click at [447, 283] on td "18-07-2025" at bounding box center [427, 291] width 93 height 23
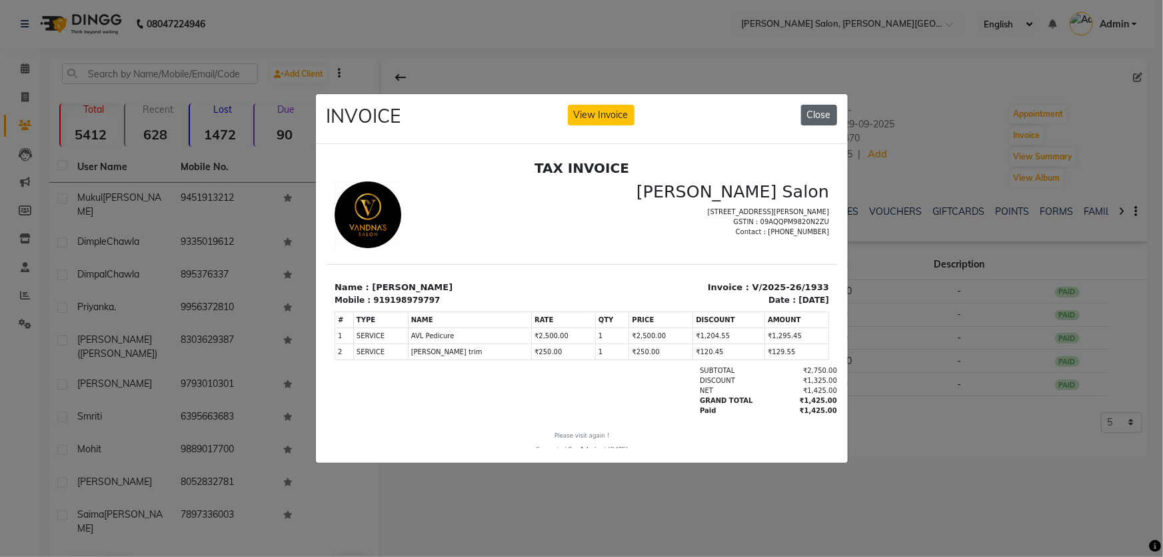
click at [809, 107] on button "Close" at bounding box center [819, 115] width 36 height 21
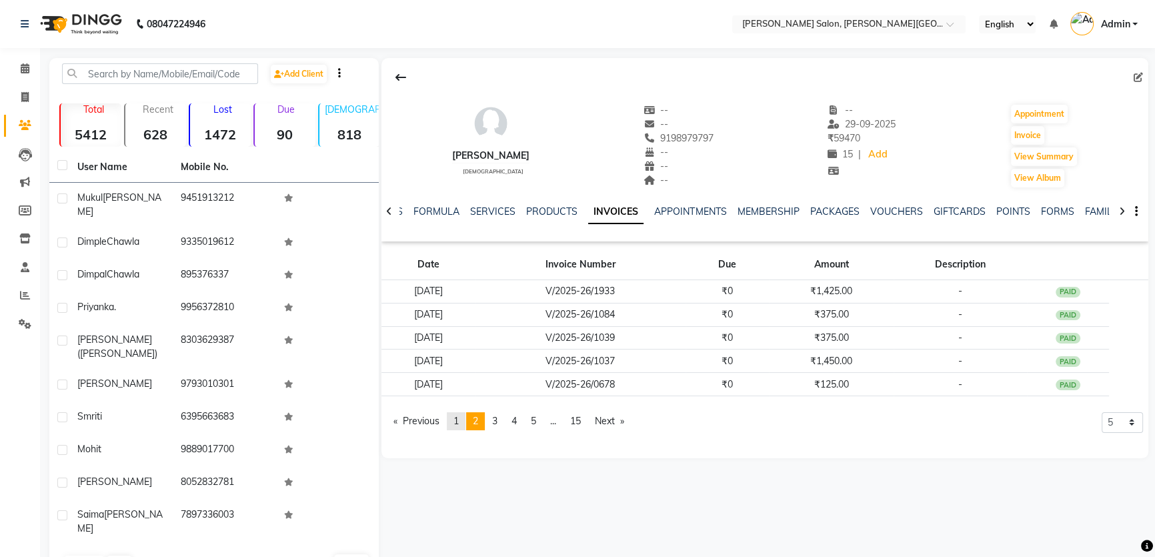
click at [459, 419] on span "1" at bounding box center [455, 421] width 5 height 12
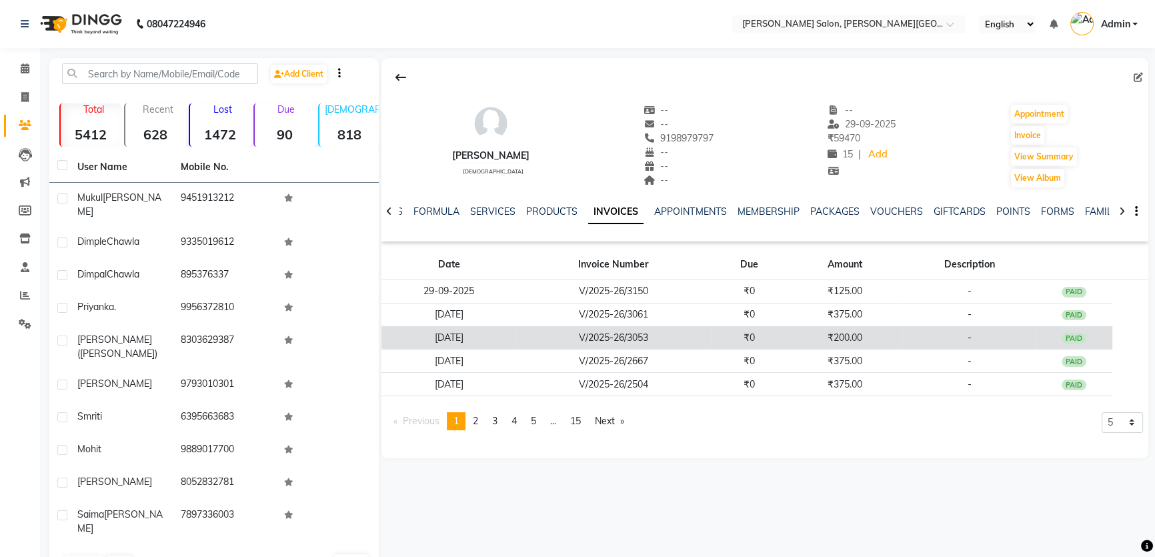
click at [457, 335] on td "24-09-2025" at bounding box center [448, 337] width 134 height 23
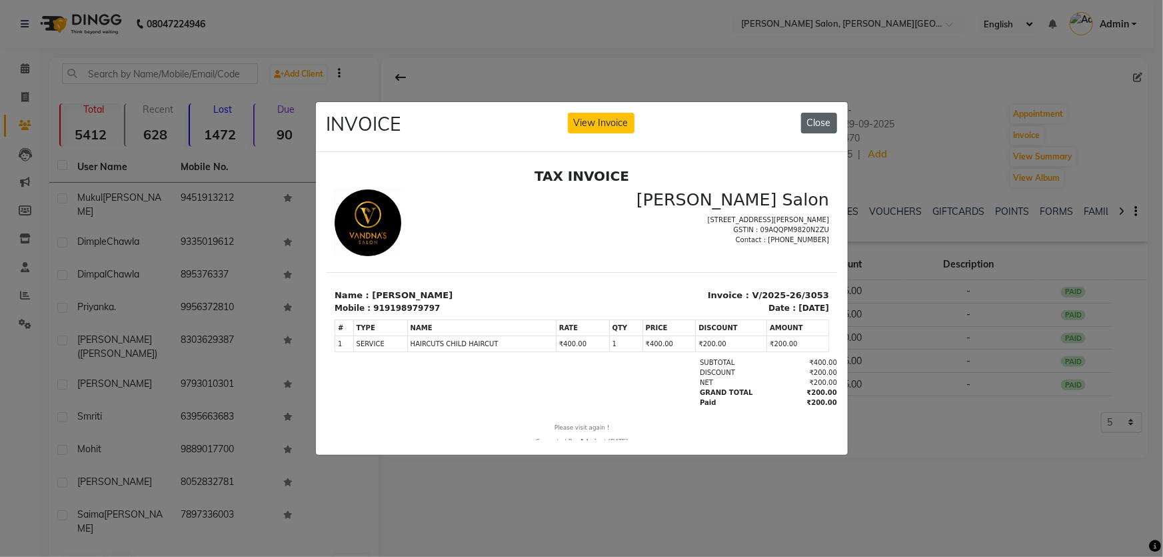
click at [811, 119] on button "Close" at bounding box center [819, 123] width 36 height 21
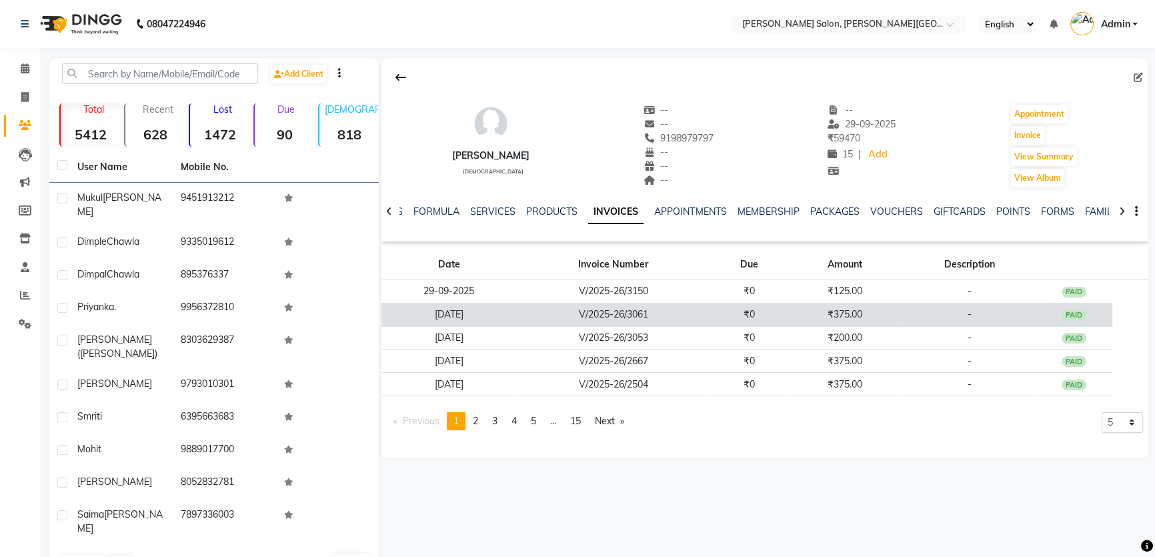
click at [437, 308] on td "24-09-2025" at bounding box center [448, 314] width 134 height 23
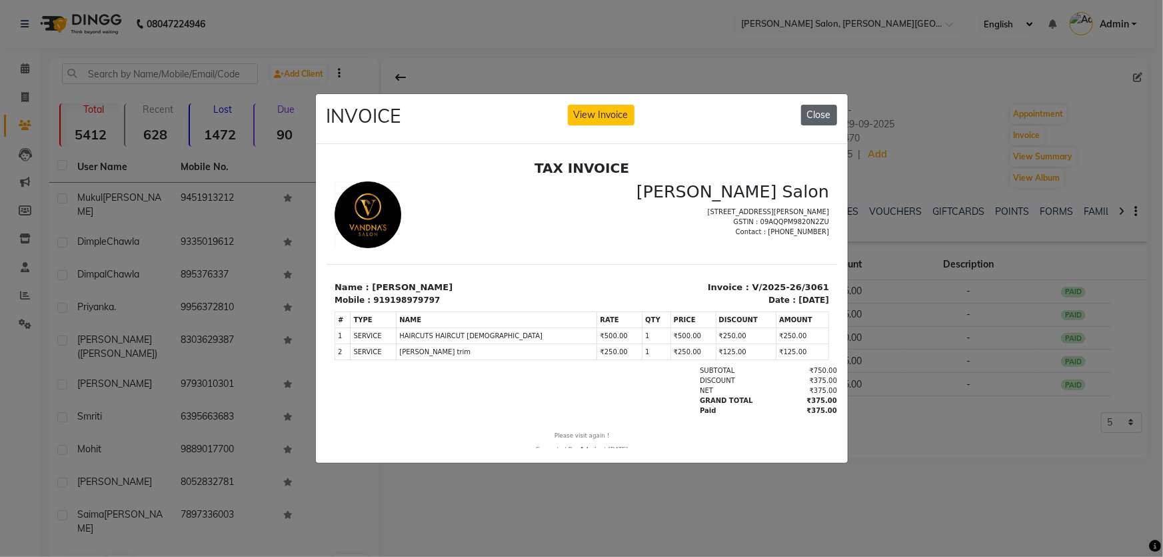
click at [825, 105] on button "Close" at bounding box center [819, 115] width 36 height 21
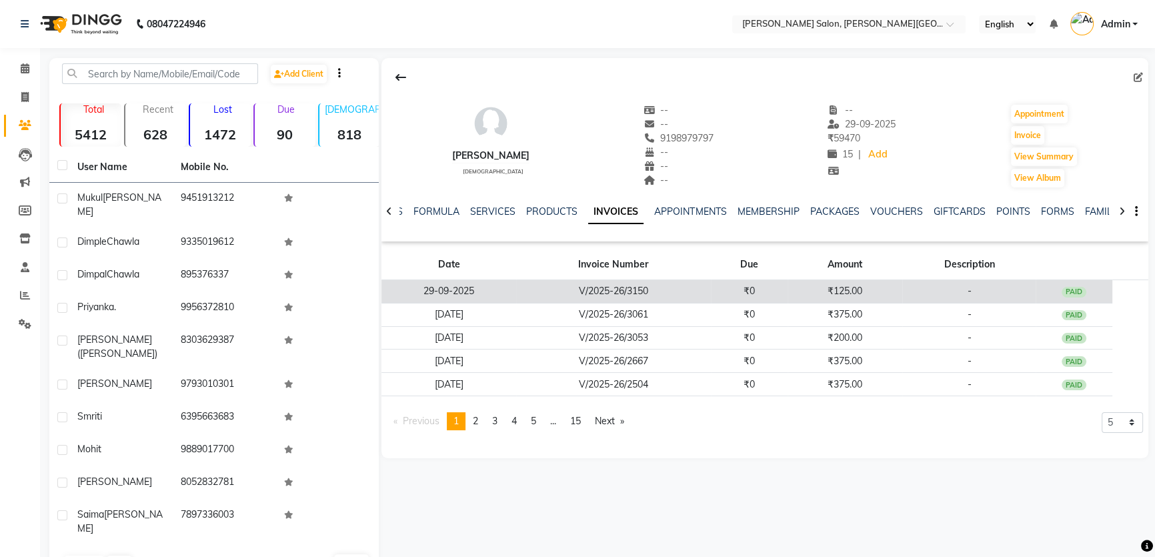
click at [431, 281] on td "29-09-2025" at bounding box center [448, 291] width 134 height 23
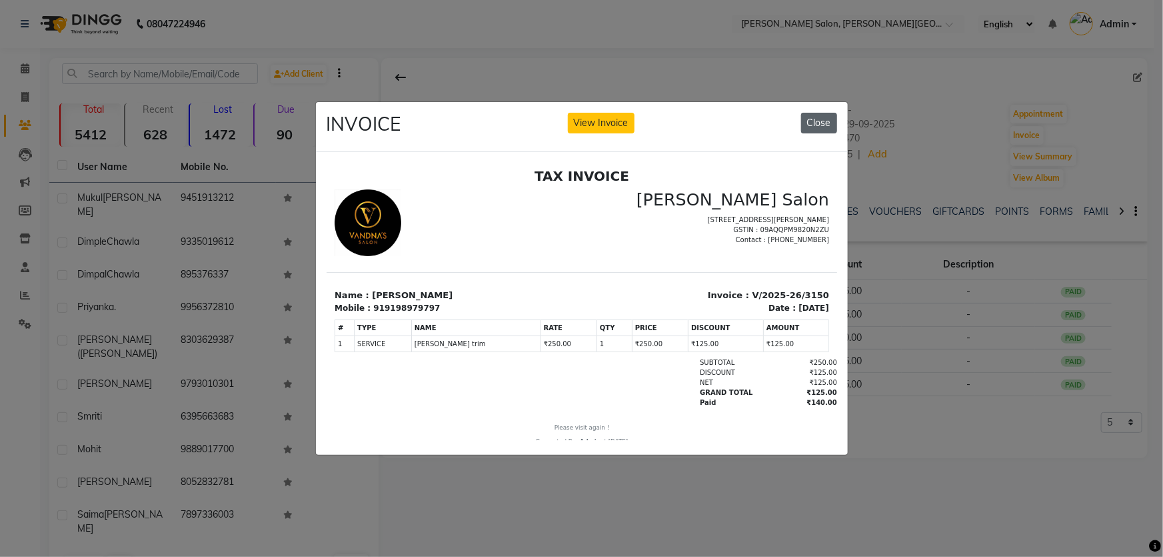
click at [809, 116] on button "Close" at bounding box center [819, 123] width 36 height 21
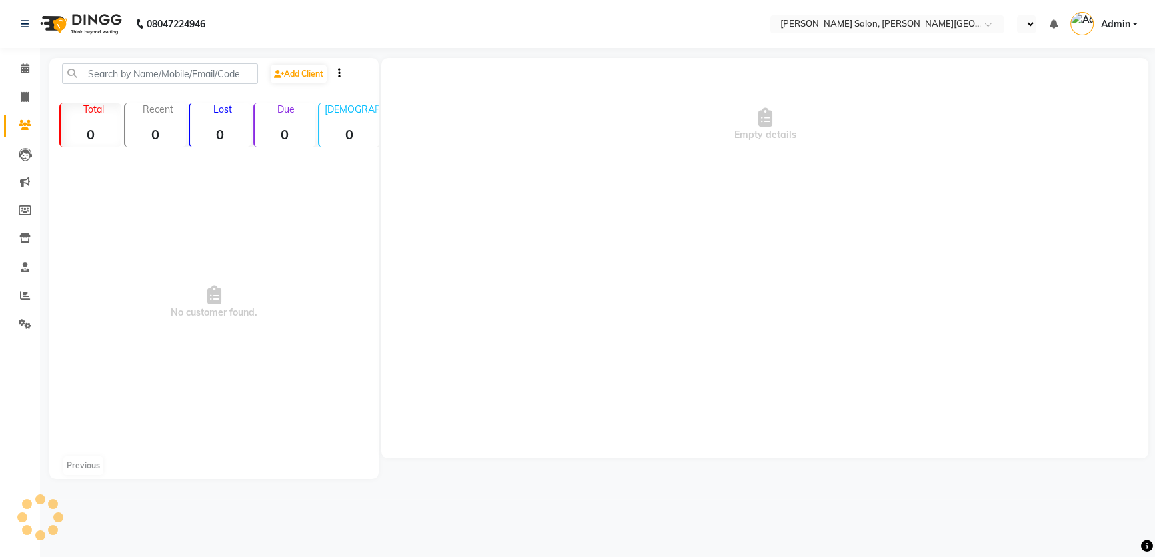
select select "en"
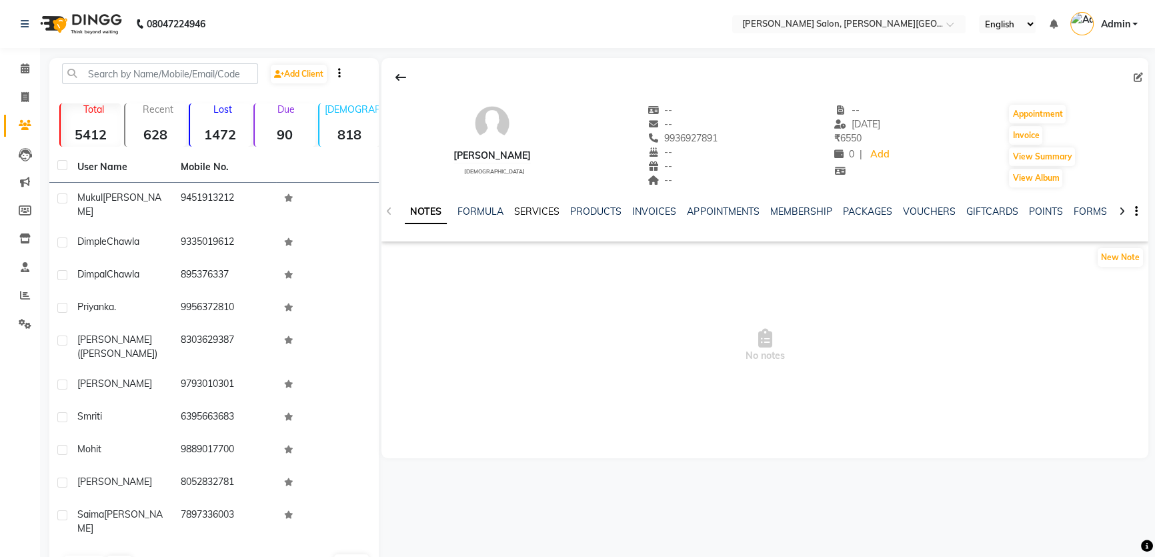
click at [534, 207] on link "SERVICES" at bounding box center [536, 211] width 45 height 12
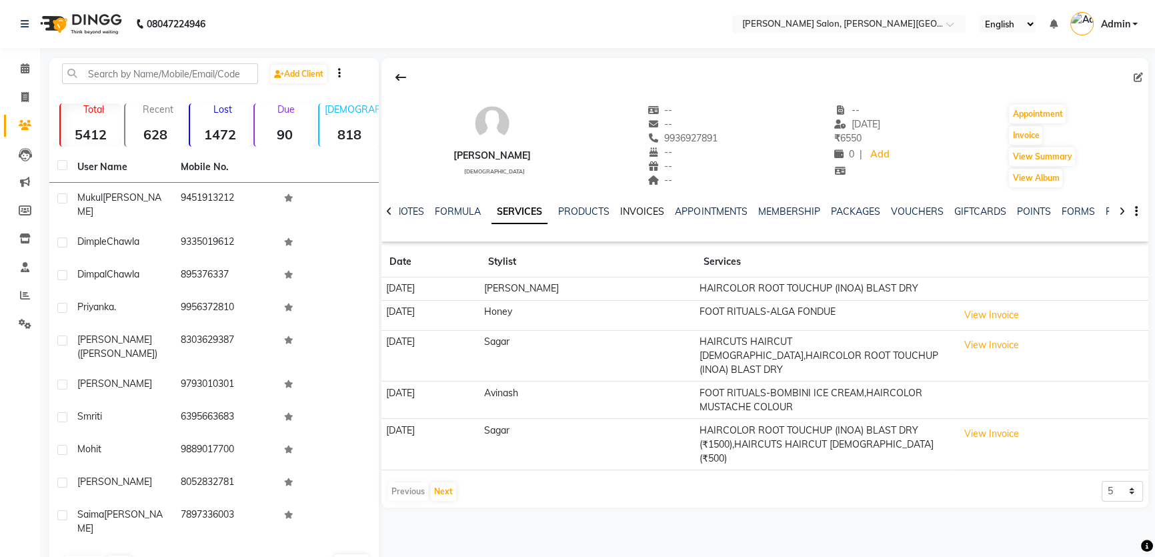
click at [643, 207] on link "INVOICES" at bounding box center [642, 211] width 44 height 12
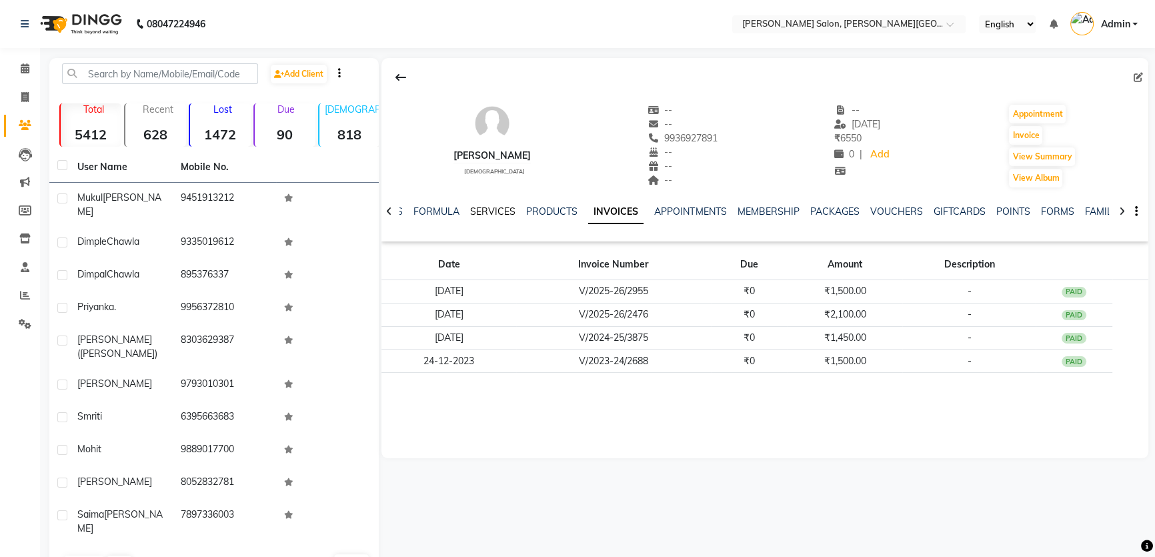
click at [489, 214] on link "SERVICES" at bounding box center [492, 211] width 45 height 12
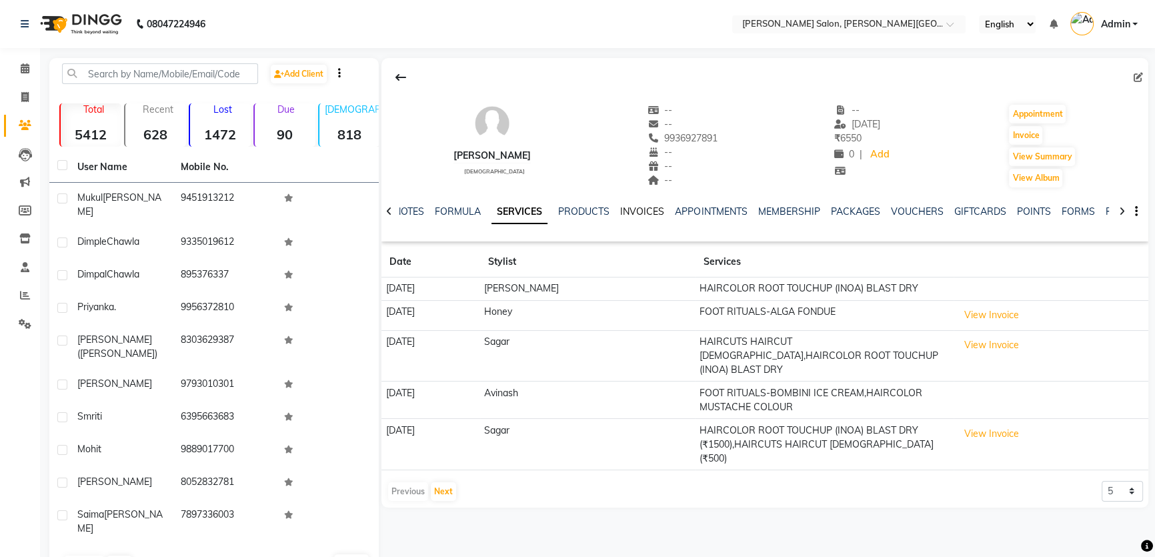
click at [638, 211] on link "INVOICES" at bounding box center [642, 211] width 44 height 12
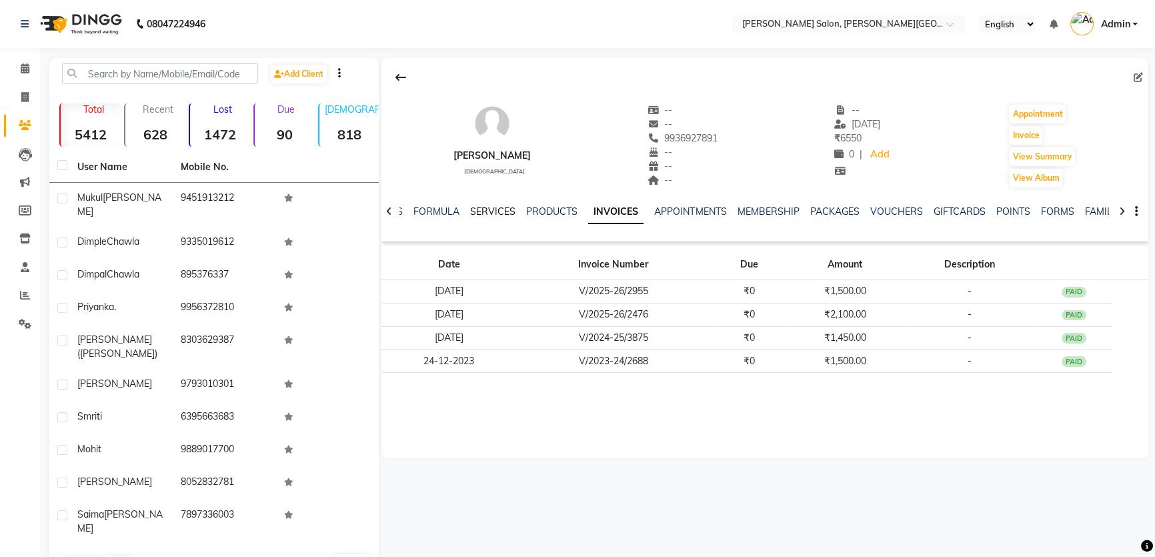
click at [504, 211] on link "SERVICES" at bounding box center [492, 211] width 45 height 12
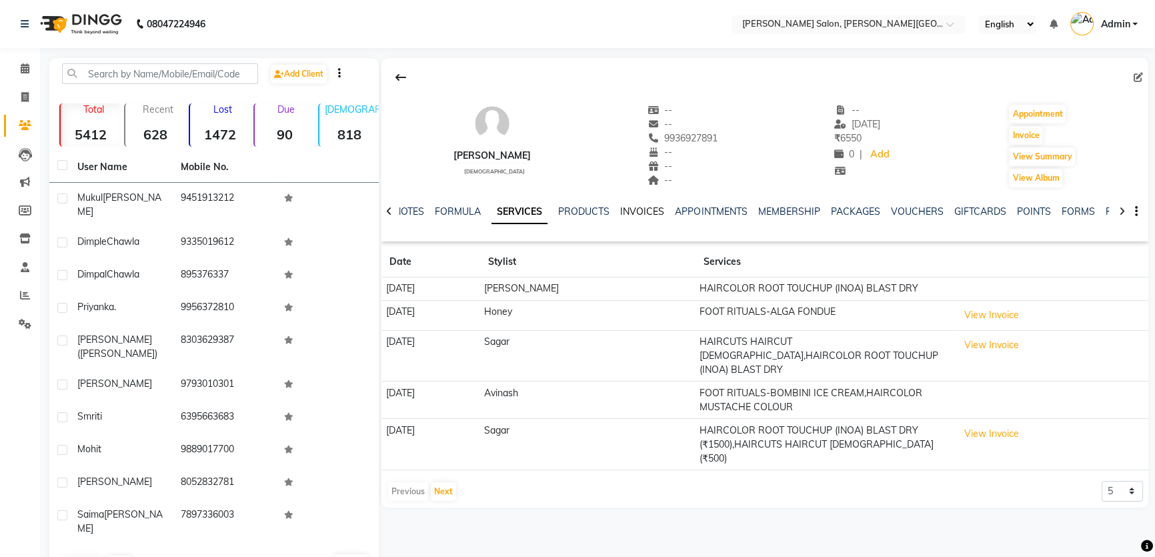
click at [654, 206] on link "INVOICES" at bounding box center [642, 211] width 44 height 12
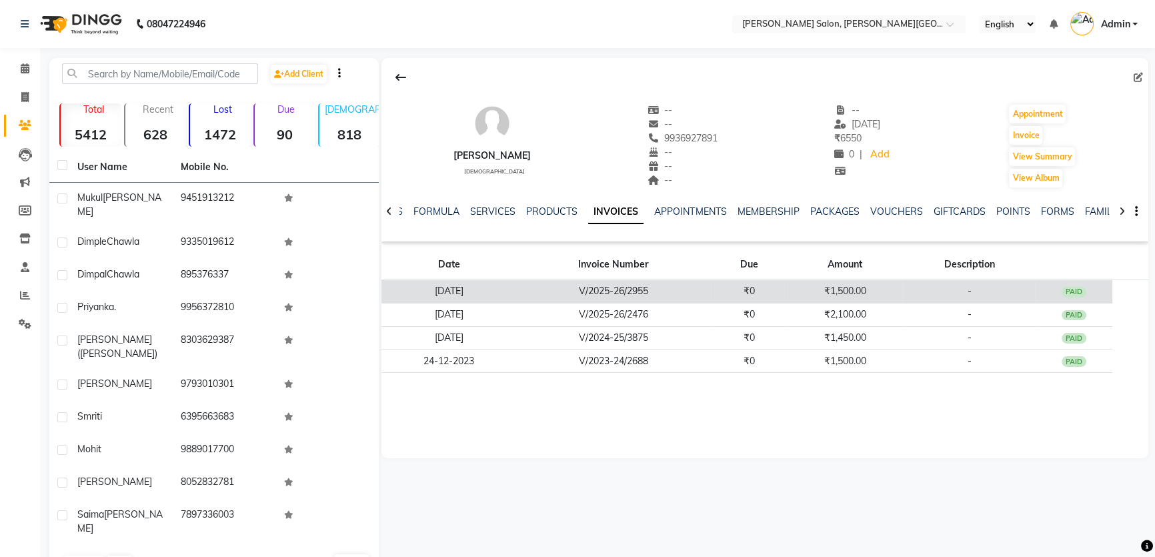
click at [451, 286] on td "[DATE]" at bounding box center [448, 291] width 134 height 23
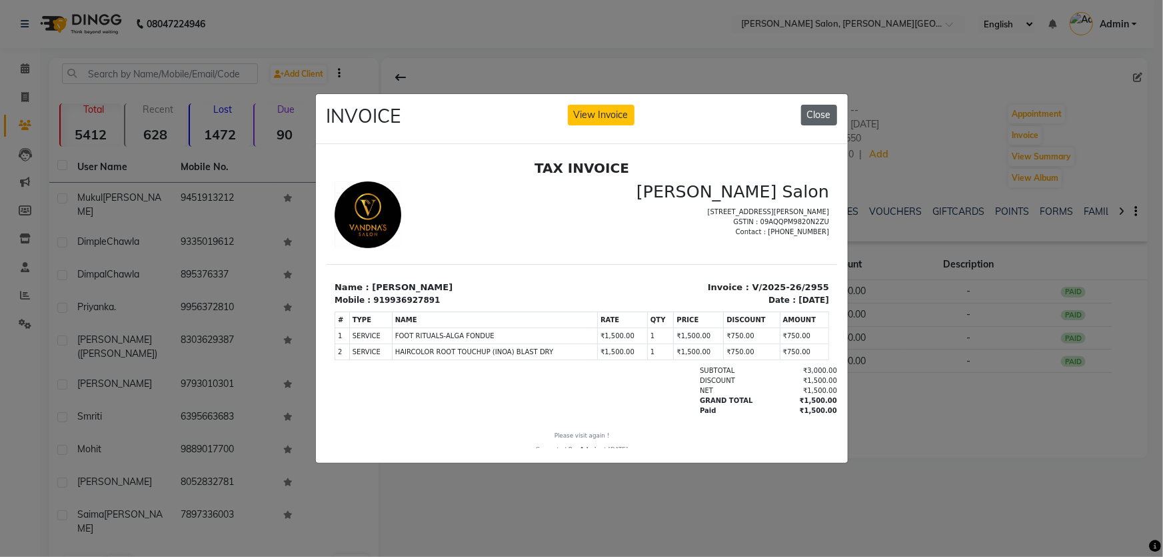
click at [822, 105] on button "Close" at bounding box center [819, 115] width 36 height 21
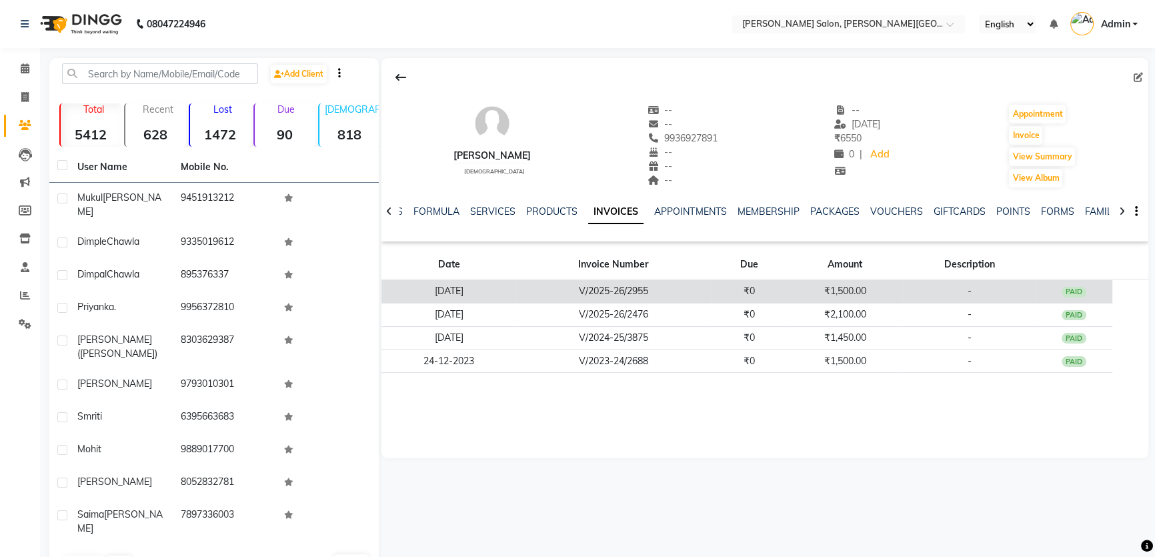
click at [455, 287] on td "[DATE]" at bounding box center [448, 291] width 134 height 23
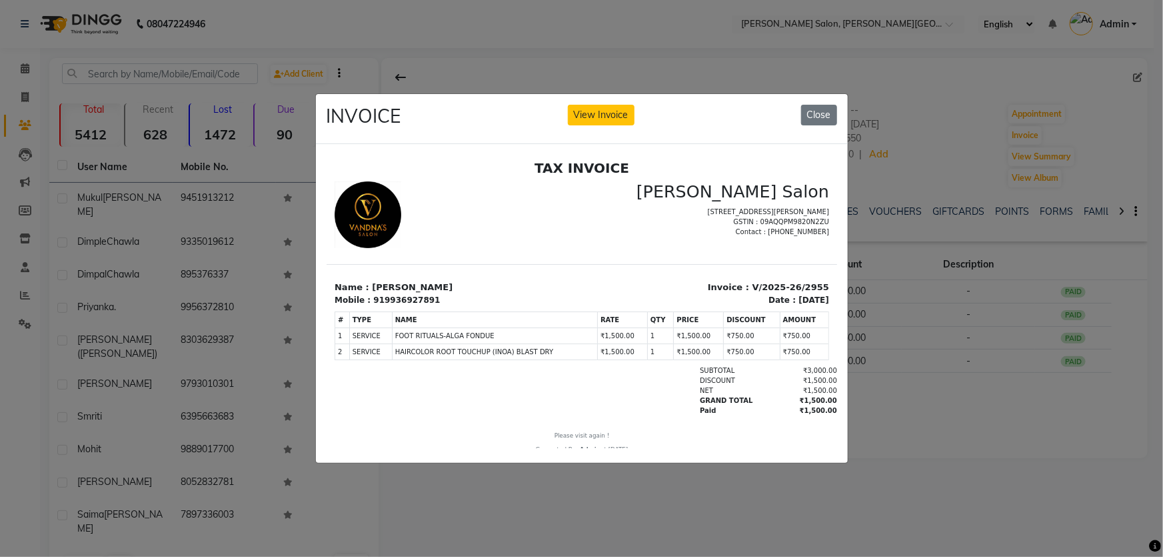
click at [829, 97] on div "INVOICE View Invoice Close" at bounding box center [582, 119] width 532 height 50
click at [819, 115] on button "Close" at bounding box center [819, 115] width 36 height 21
